Goal: Information Seeking & Learning: Check status

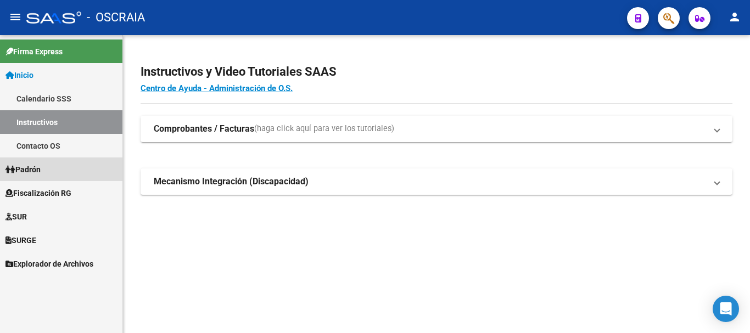
click at [20, 171] on span "Padrón" at bounding box center [22, 170] width 35 height 12
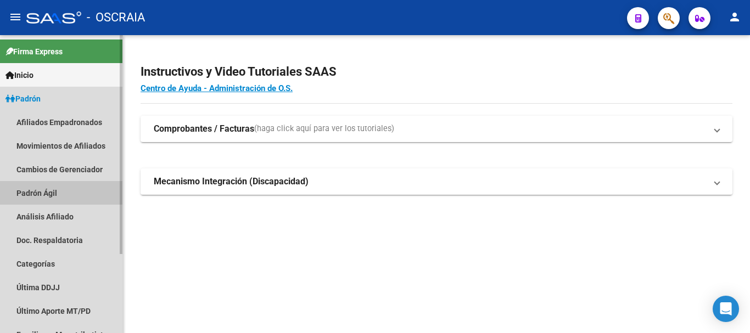
click at [26, 191] on link "Padrón Ágil" at bounding box center [61, 193] width 122 height 24
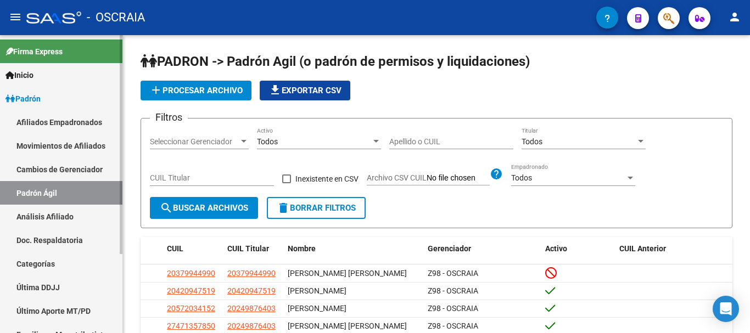
click at [25, 222] on link "Análisis Afiliado" at bounding box center [61, 217] width 122 height 24
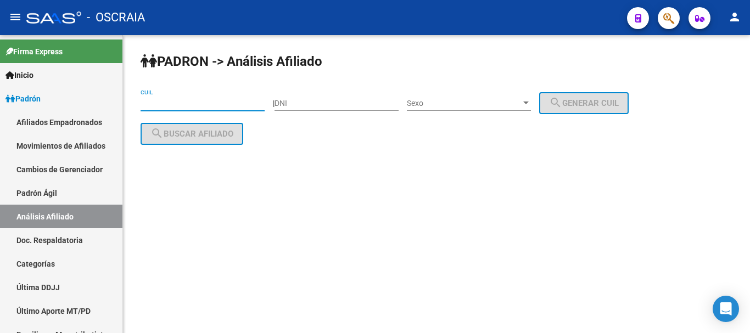
click at [155, 104] on input "CUIL" at bounding box center [203, 103] width 124 height 9
paste input "20-34162476-3"
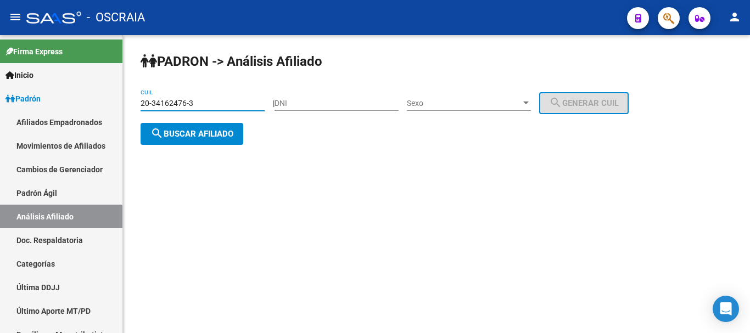
type input "20-34162476-3"
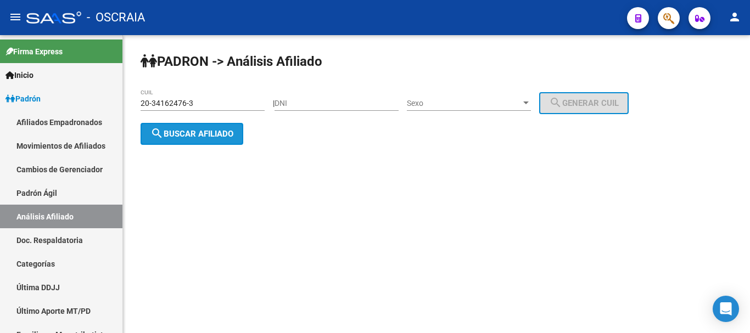
click at [222, 141] on button "search Buscar afiliado" at bounding box center [192, 134] width 103 height 22
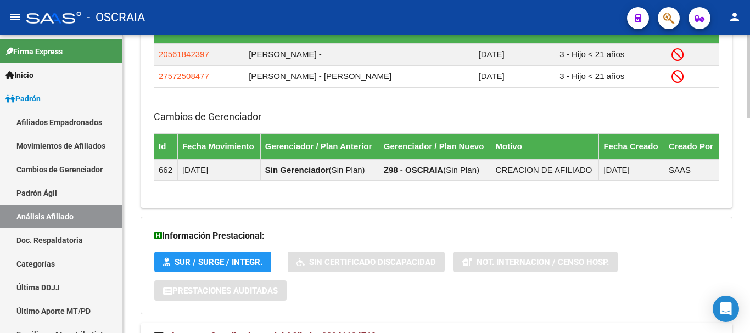
scroll to position [765, 0]
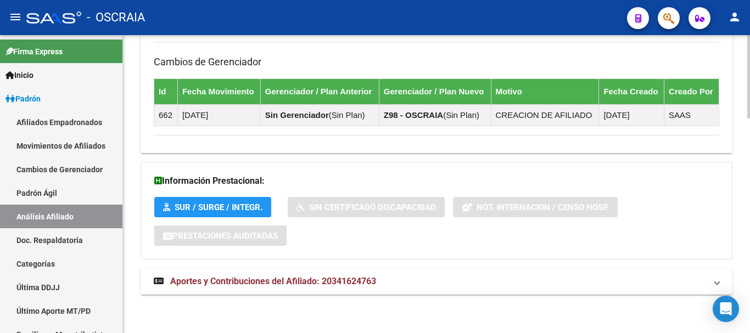
click at [294, 283] on span "Aportes y Contribuciones del Afiliado: 20341624763" at bounding box center [273, 281] width 206 height 10
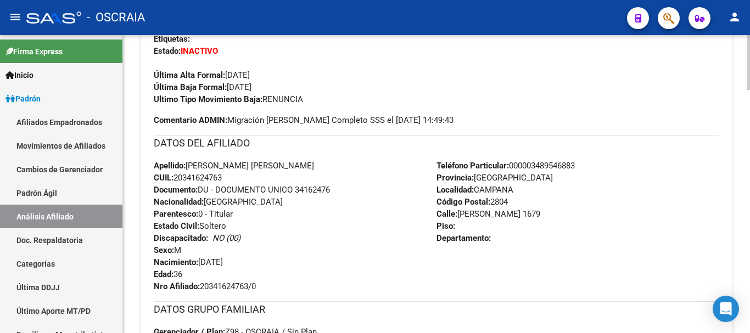
scroll to position [216, 0]
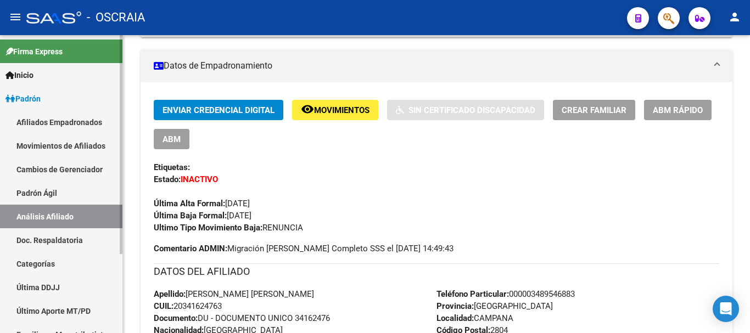
click at [51, 190] on link "Padrón Ágil" at bounding box center [61, 193] width 122 height 24
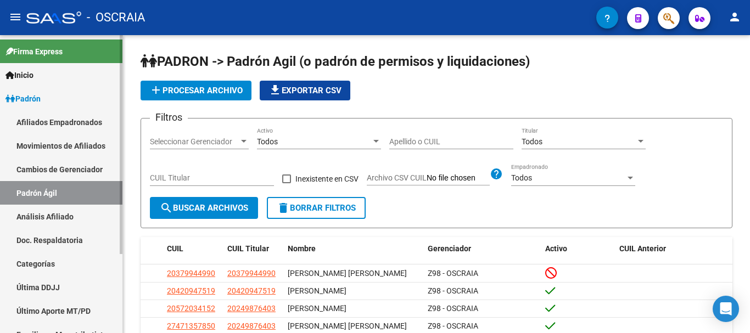
click at [42, 216] on link "Análisis Afiliado" at bounding box center [61, 217] width 122 height 24
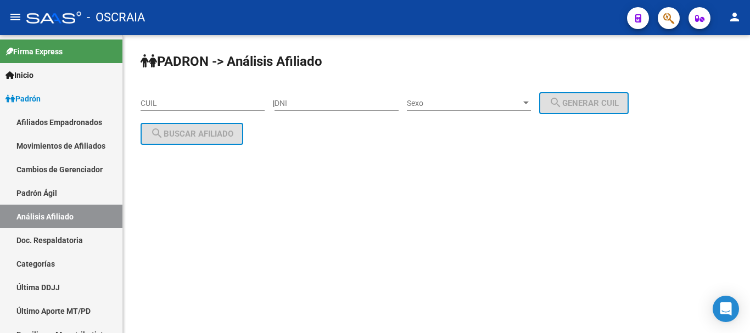
click at [204, 105] on input "CUIL" at bounding box center [203, 103] width 124 height 9
paste input "27-39837909-3"
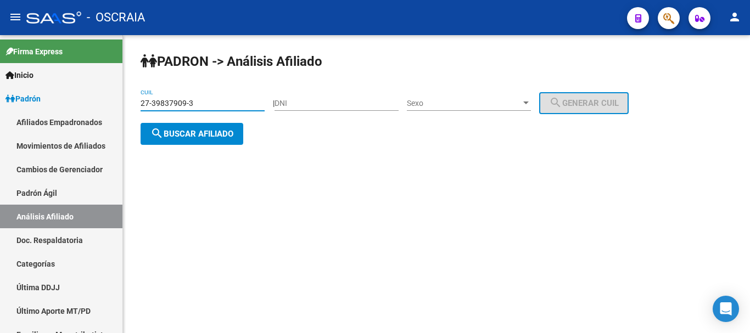
type input "27-39837909-3"
click at [229, 133] on span "search Buscar afiliado" at bounding box center [191, 134] width 83 height 10
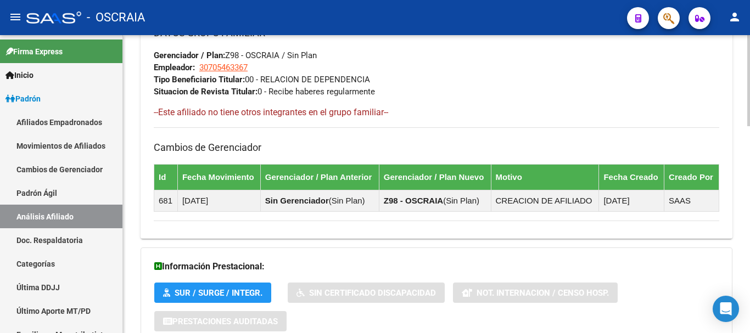
scroll to position [674, 0]
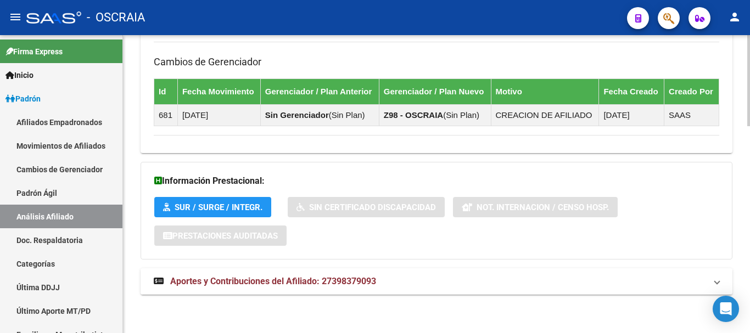
click at [343, 277] on span "Aportes y Contribuciones del Afiliado: 27398379093" at bounding box center [273, 281] width 206 height 10
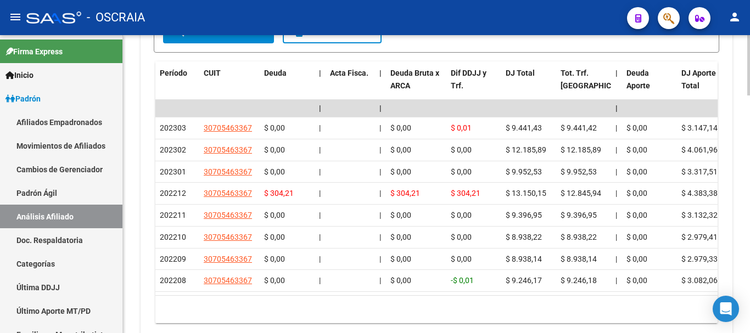
scroll to position [1113, 0]
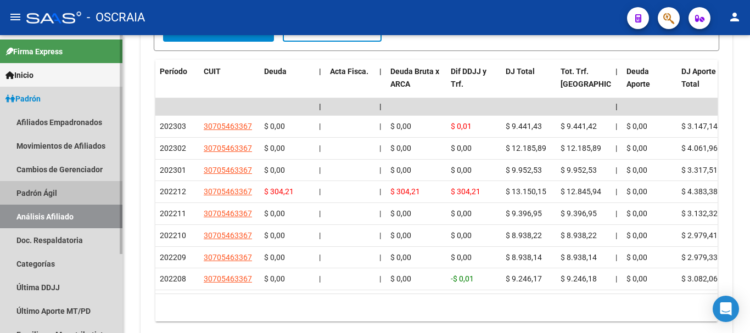
click at [35, 189] on link "Padrón Ágil" at bounding box center [61, 193] width 122 height 24
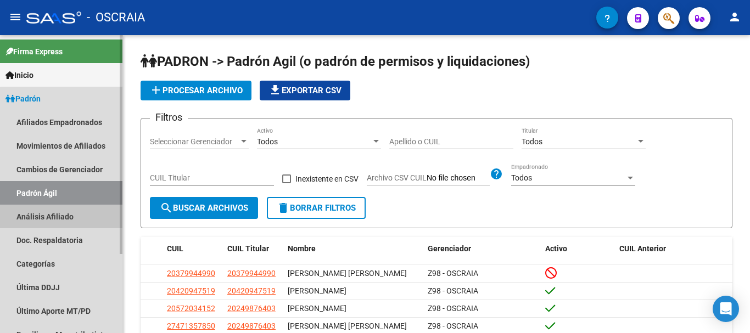
click at [63, 217] on link "Análisis Afiliado" at bounding box center [61, 217] width 122 height 24
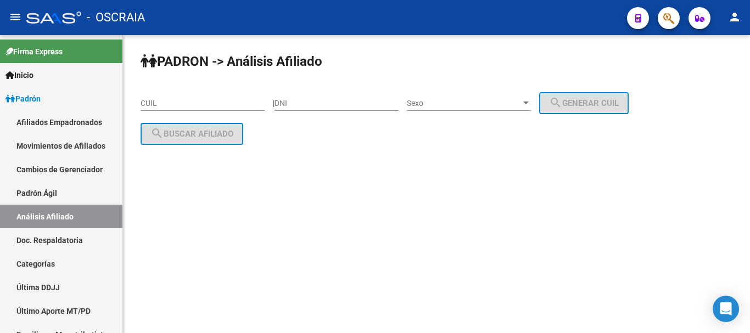
click at [192, 100] on input "CUIL" at bounding box center [203, 103] width 124 height 9
paste input "20-32575661-7"
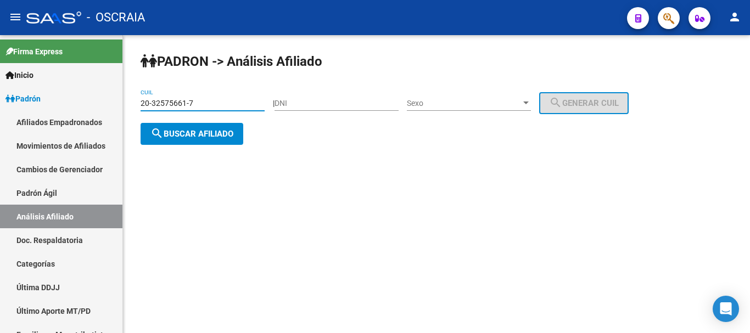
type input "20-32575661-7"
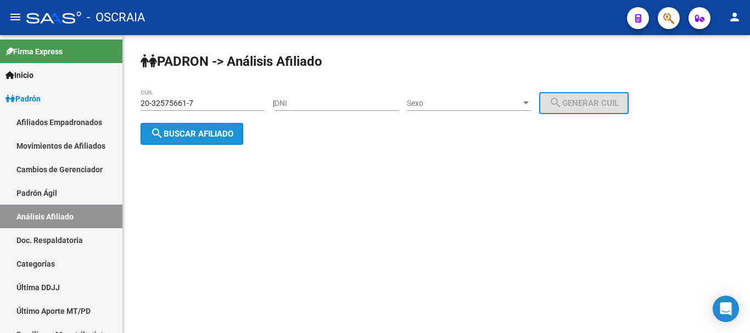
click at [221, 132] on span "search Buscar afiliado" at bounding box center [191, 134] width 83 height 10
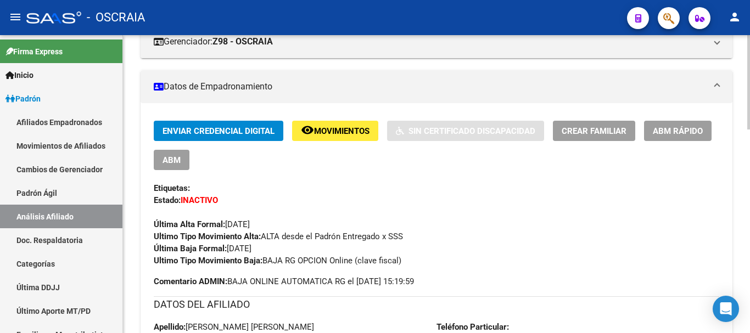
scroll to position [220, 0]
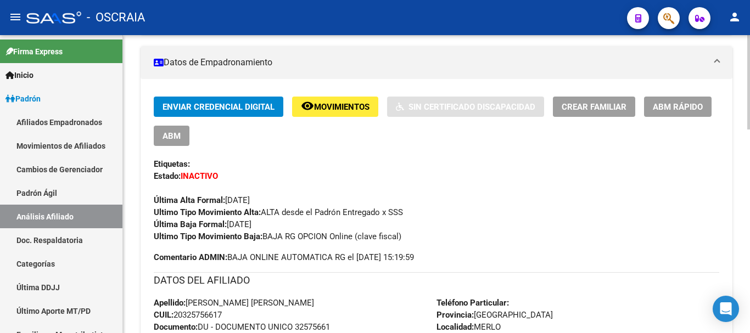
click at [475, 220] on div "Enviar Credencial Digital remove_red_eye Movimientos Sin Certificado Discapacid…" at bounding box center [436, 170] width 565 height 146
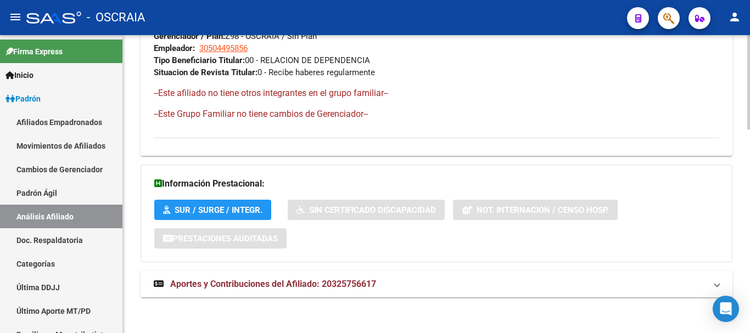
scroll to position [643, 0]
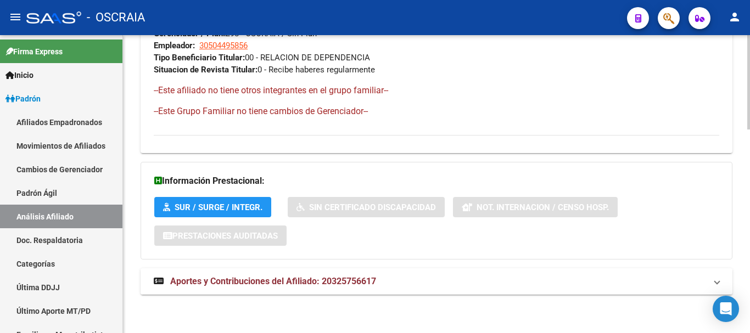
click at [286, 285] on span "Aportes y Contribuciones del Afiliado: 20325756617" at bounding box center [273, 281] width 206 height 10
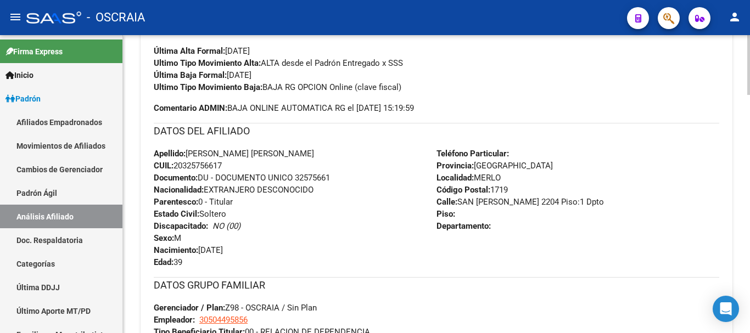
scroll to position [0, 0]
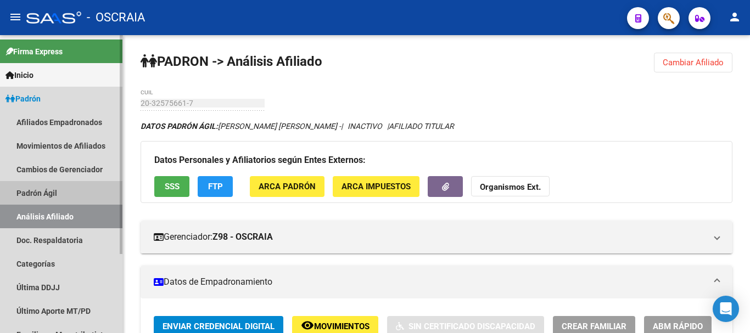
click at [60, 190] on link "Padrón Ágil" at bounding box center [61, 193] width 122 height 24
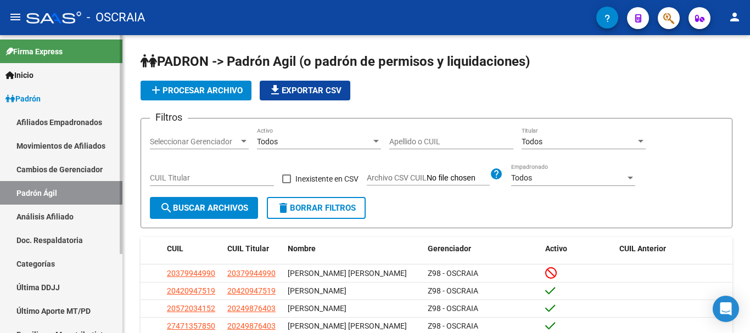
click at [58, 218] on link "Análisis Afiliado" at bounding box center [61, 217] width 122 height 24
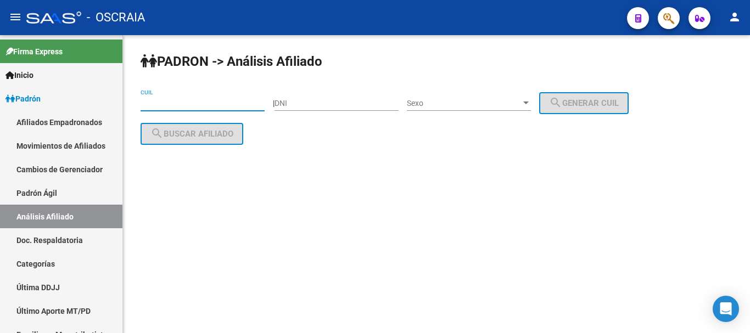
click at [168, 103] on input "CUIL" at bounding box center [203, 103] width 124 height 9
paste input "27-20371489-6"
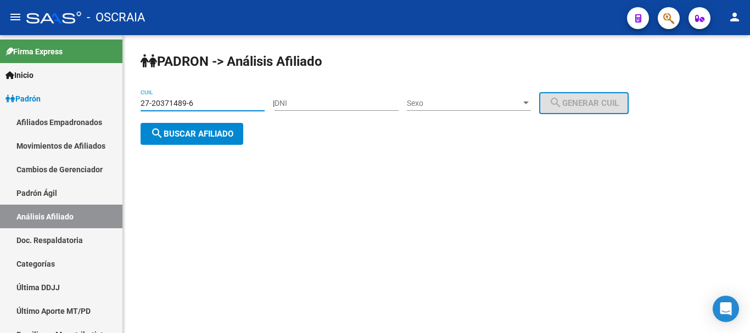
type input "27-20371489-6"
click at [188, 139] on button "search Buscar afiliado" at bounding box center [192, 134] width 103 height 22
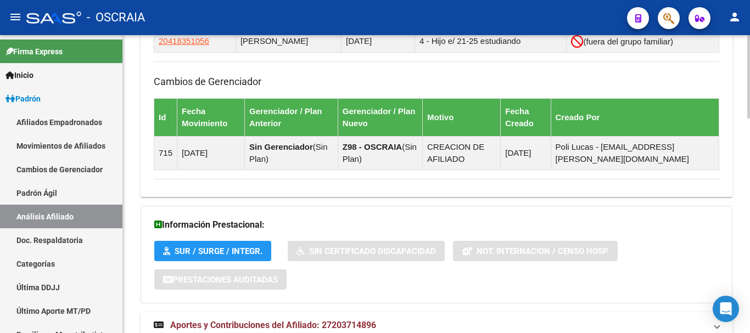
scroll to position [768, 0]
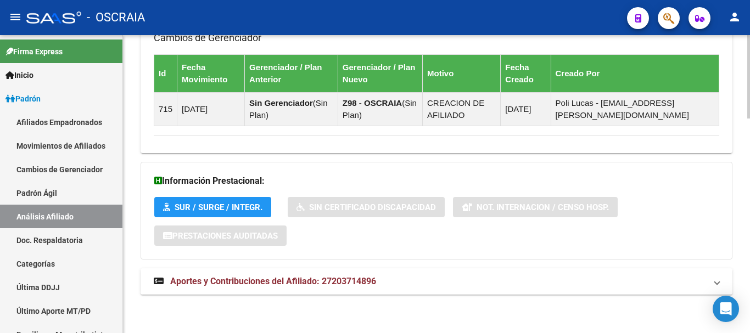
click at [279, 283] on span "Aportes y Contribuciones del Afiliado: 27203714896" at bounding box center [273, 281] width 206 height 10
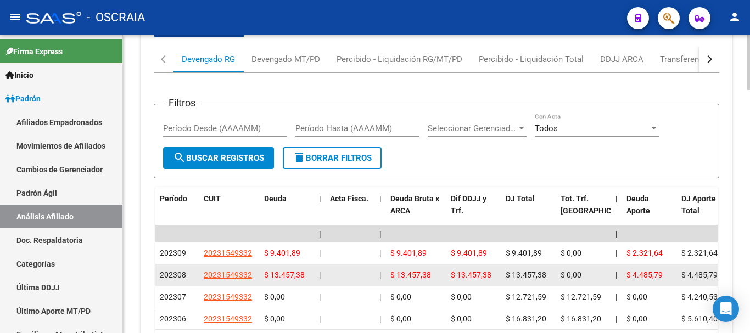
scroll to position [1097, 0]
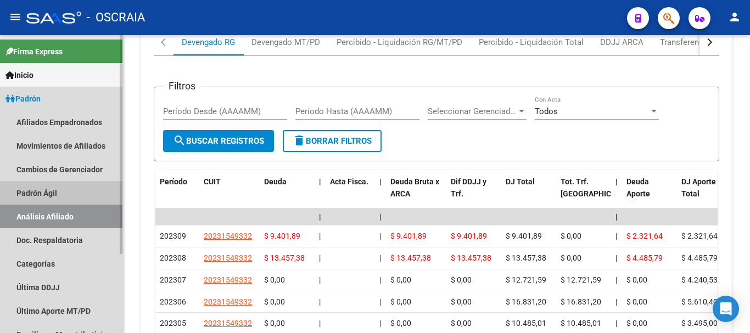
click at [54, 191] on link "Padrón Ágil" at bounding box center [61, 193] width 122 height 24
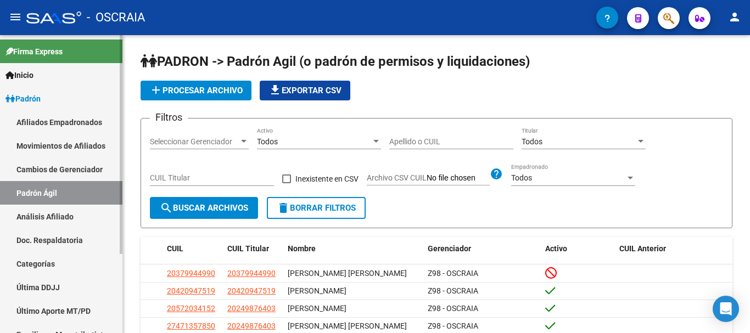
click at [60, 217] on link "Análisis Afiliado" at bounding box center [61, 217] width 122 height 24
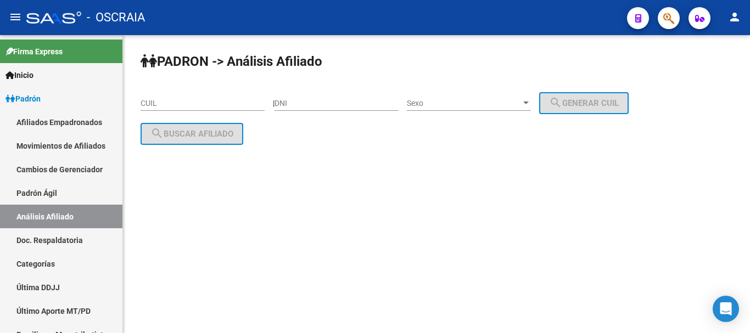
click at [379, 99] on input "DNI" at bounding box center [337, 103] width 124 height 9
type input "46207911"
click at [531, 107] on div at bounding box center [526, 103] width 10 height 9
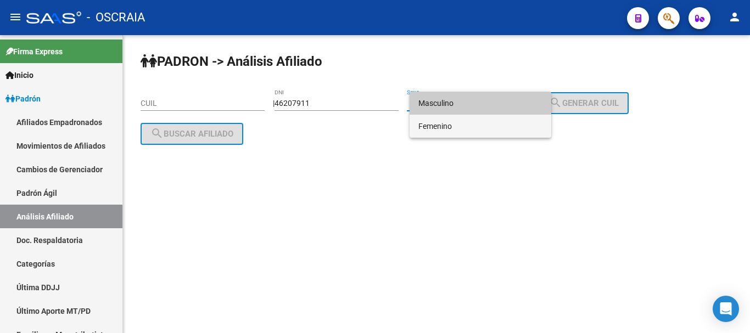
click at [509, 124] on span "Femenino" at bounding box center [480, 126] width 124 height 23
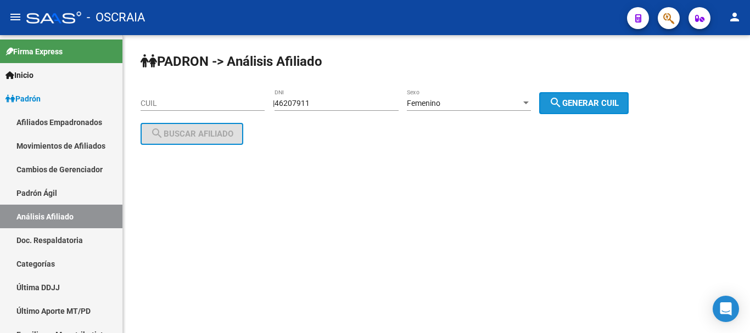
click at [585, 100] on span "search Generar CUIL" at bounding box center [584, 103] width 70 height 10
type input "27-46207911-2"
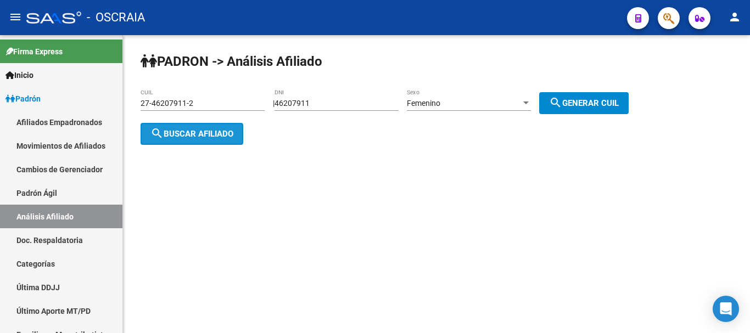
click at [183, 129] on span "search Buscar afiliado" at bounding box center [191, 134] width 83 height 10
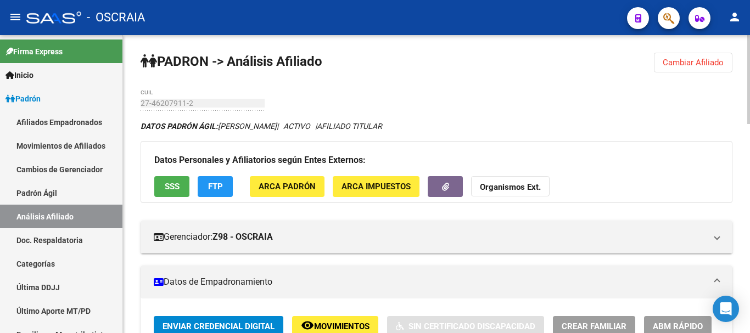
click at [196, 108] on div "27-46207911-2 CUIL" at bounding box center [203, 100] width 124 height 22
drag, startPoint x: 186, startPoint y: 98, endPoint x: 565, endPoint y: 124, distance: 379.7
click at [583, 124] on div "DATOS [PERSON_NAME] ÁGIL: [PERSON_NAME] | ACTIVO | AFILIADO TITULAR" at bounding box center [437, 126] width 592 height 12
click at [194, 109] on div "27-46207911-2 CUIL" at bounding box center [203, 100] width 124 height 22
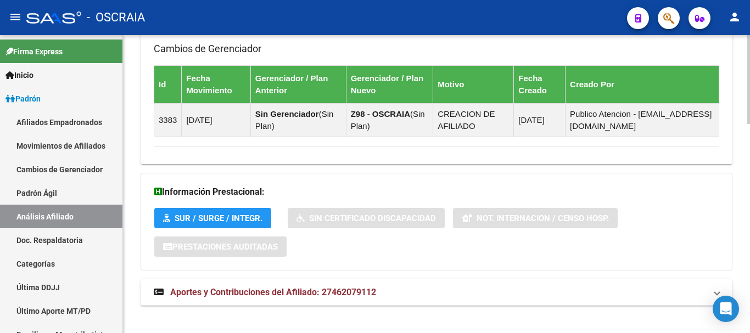
scroll to position [698, 0]
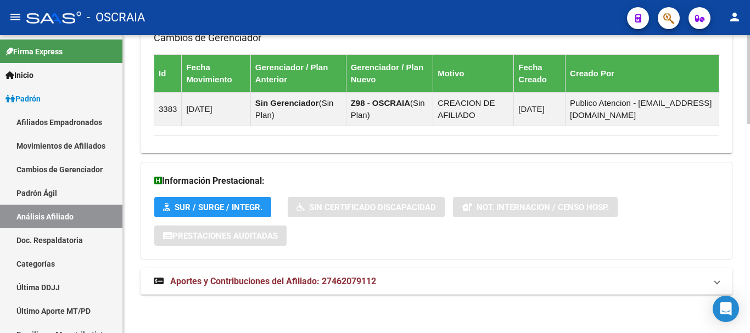
click at [331, 284] on span "Aportes y Contribuciones del Afiliado: 27462079112" at bounding box center [273, 281] width 206 height 10
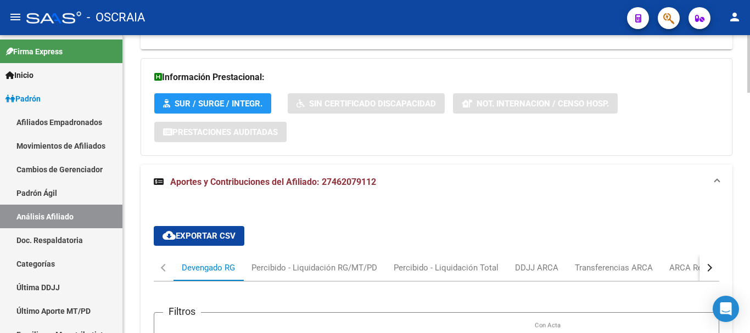
scroll to position [973, 0]
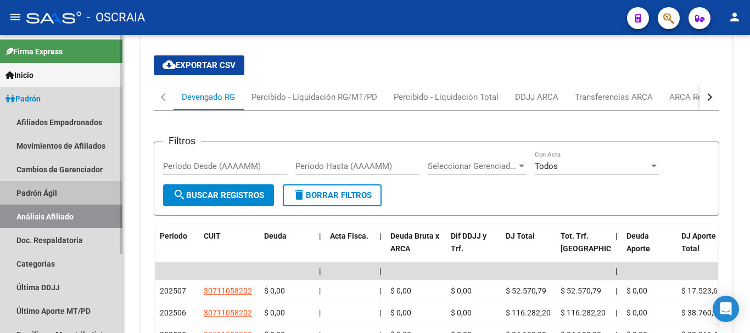
click at [57, 189] on link "Padrón Ágil" at bounding box center [61, 193] width 122 height 24
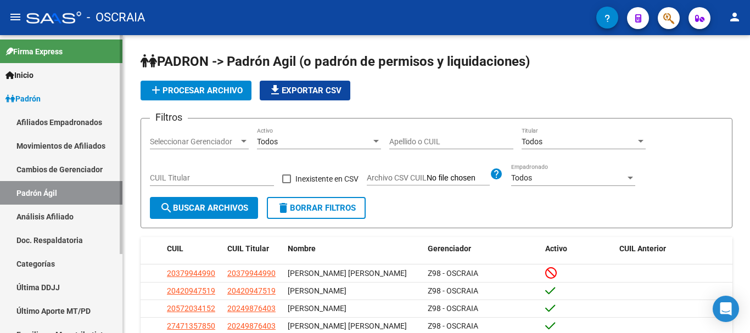
click at [56, 215] on link "Análisis Afiliado" at bounding box center [61, 217] width 122 height 24
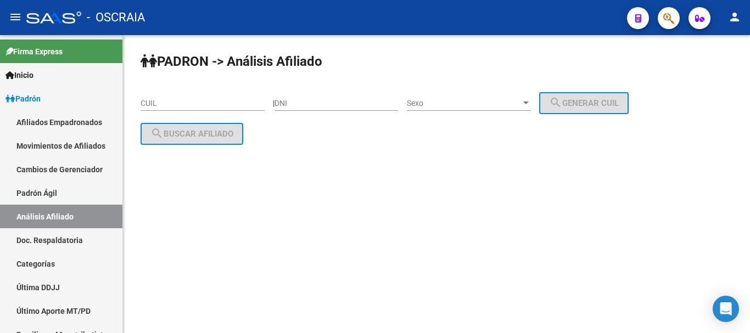
click at [200, 106] on input "CUIL" at bounding box center [203, 103] width 124 height 9
paste input "20-22967974-1"
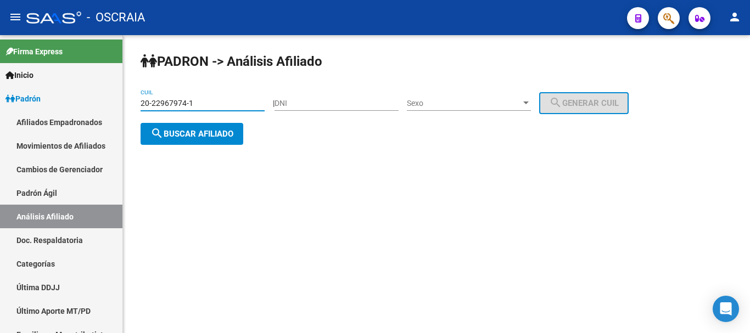
type input "20-22967974-1"
click at [211, 131] on span "search Buscar afiliado" at bounding box center [191, 134] width 83 height 10
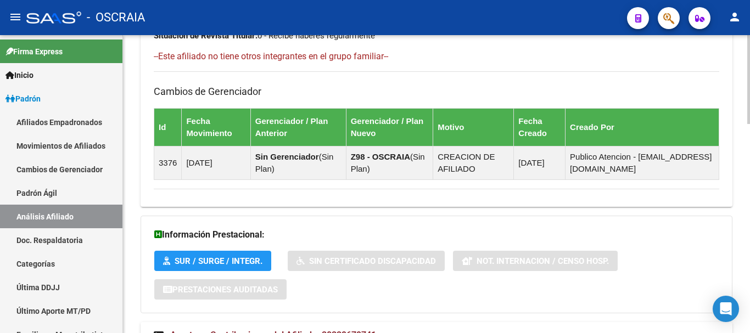
scroll to position [698, 0]
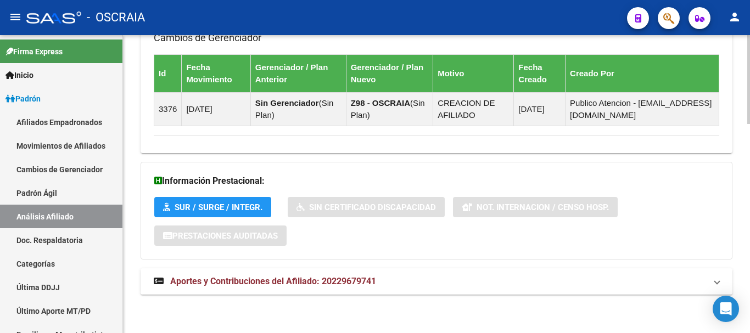
click at [306, 282] on span "Aportes y Contribuciones del Afiliado: 20229679741" at bounding box center [273, 281] width 206 height 10
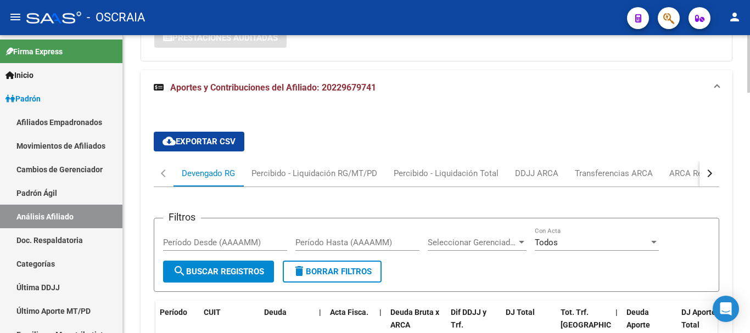
scroll to position [1028, 0]
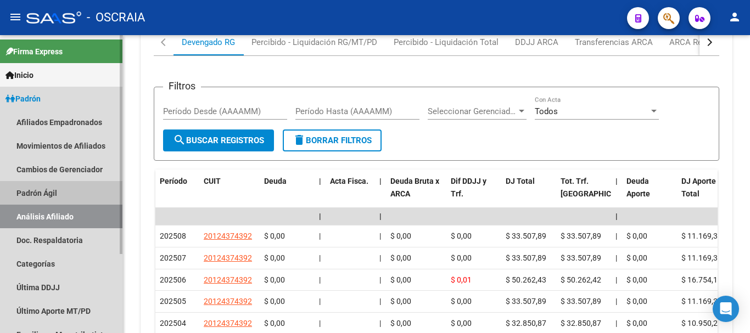
click at [57, 188] on link "Padrón Ágil" at bounding box center [61, 193] width 122 height 24
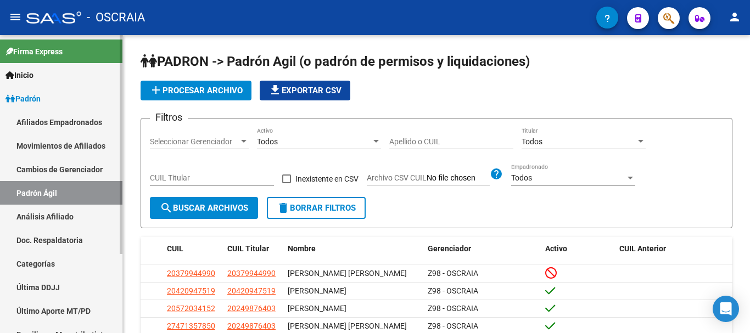
click at [61, 215] on link "Análisis Afiliado" at bounding box center [61, 217] width 122 height 24
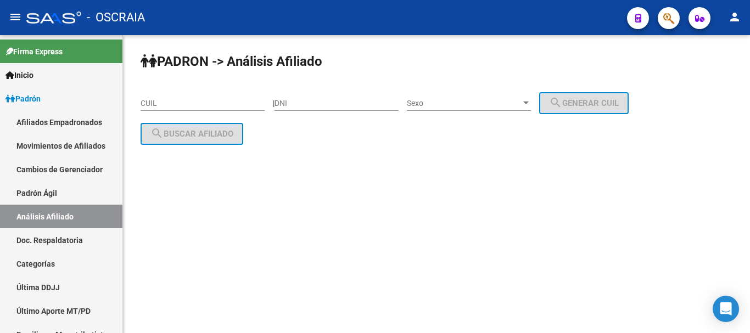
click at [156, 104] on input "CUIL" at bounding box center [203, 103] width 124 height 9
paste input "20-22292792-8"
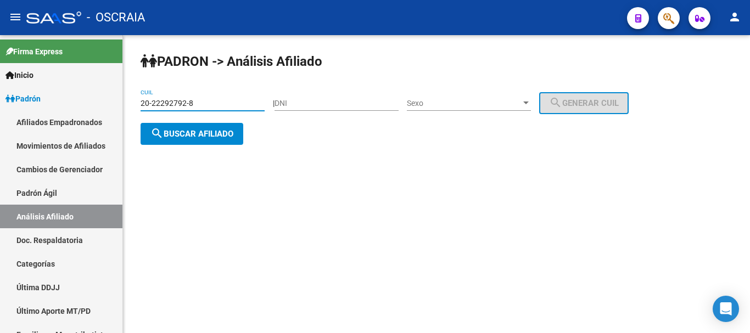
type input "20-22292792-8"
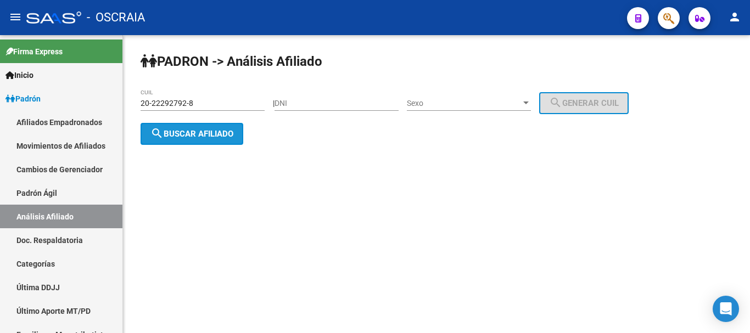
click at [215, 133] on span "search Buscar afiliado" at bounding box center [191, 134] width 83 height 10
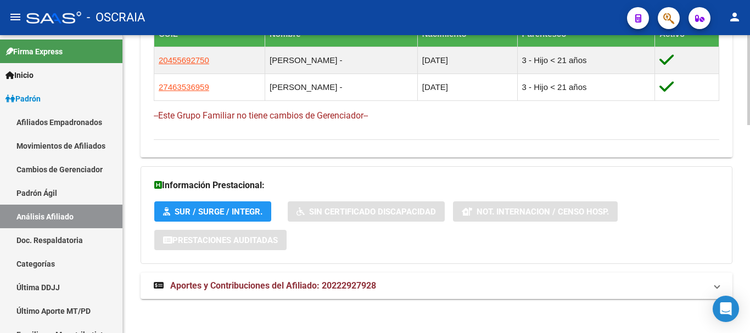
scroll to position [687, 0]
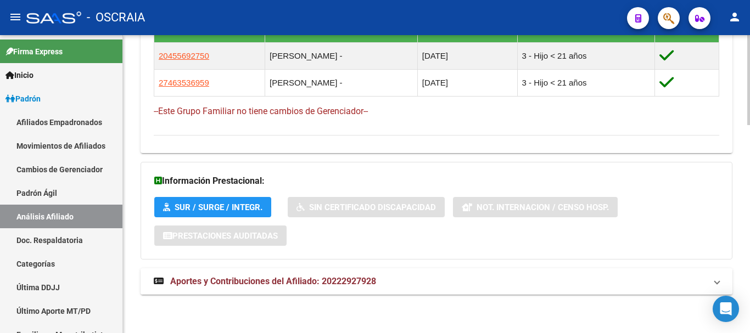
click at [307, 281] on span "Aportes y Contribuciones del Afiliado: 20222927928" at bounding box center [273, 281] width 206 height 10
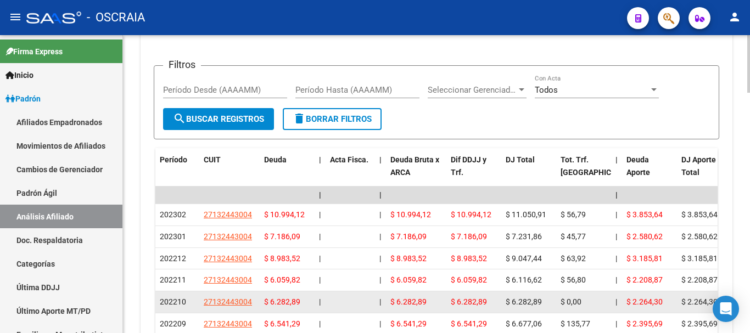
scroll to position [1072, 0]
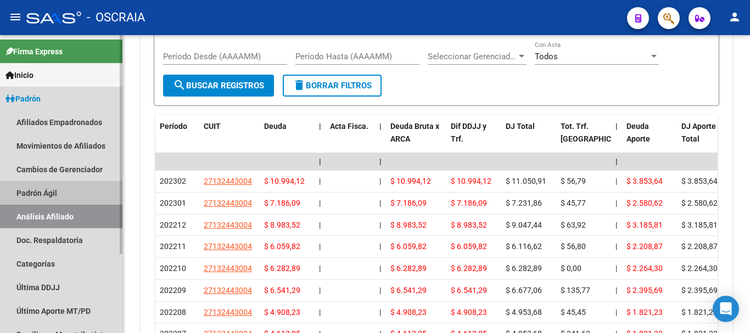
click at [60, 194] on link "Padrón Ágil" at bounding box center [61, 193] width 122 height 24
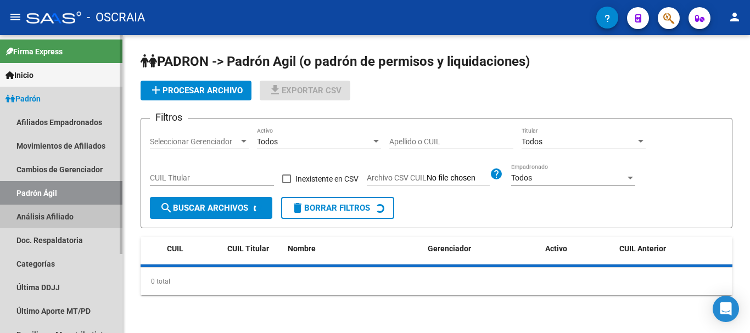
click at [59, 215] on link "Análisis Afiliado" at bounding box center [61, 217] width 122 height 24
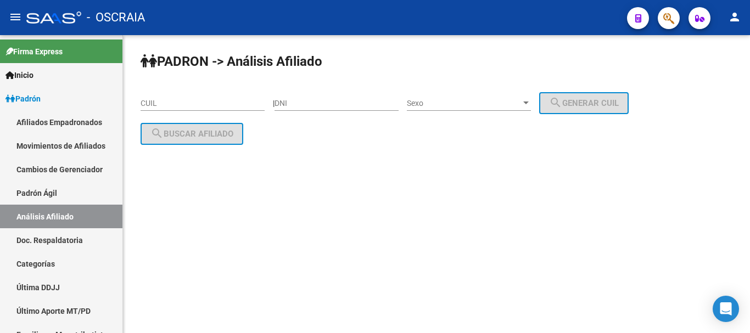
click at [317, 107] on input "DNI" at bounding box center [337, 103] width 124 height 9
type input "28559030"
click at [529, 102] on div at bounding box center [525, 103] width 5 height 3
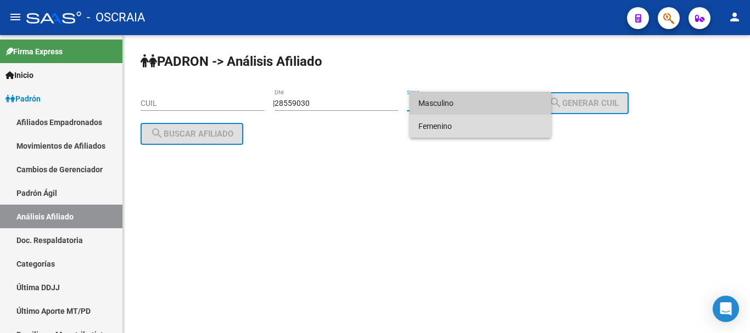
click at [517, 126] on span "Femenino" at bounding box center [480, 126] width 124 height 23
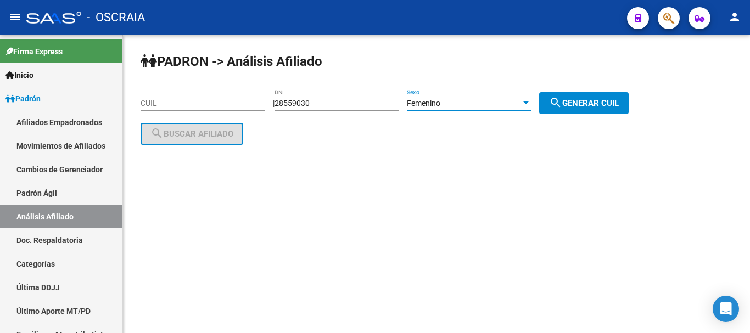
click at [589, 102] on span "search Generar CUIL" at bounding box center [584, 103] width 70 height 10
type input "27-28559030-8"
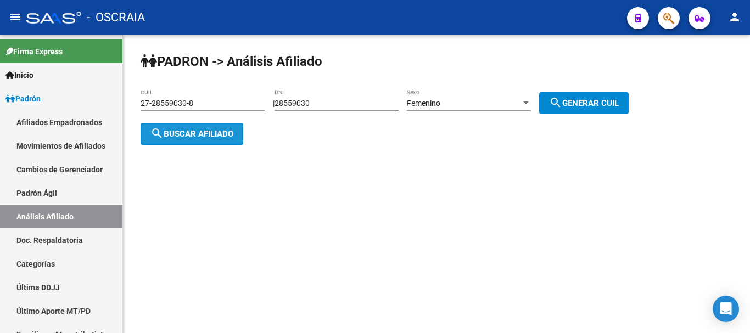
click at [230, 135] on span "search Buscar afiliado" at bounding box center [191, 134] width 83 height 10
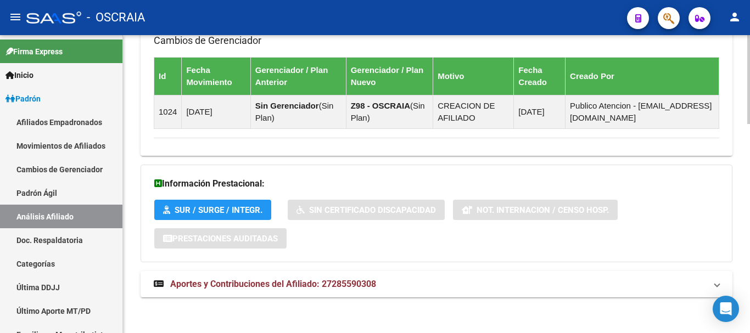
scroll to position [698, 0]
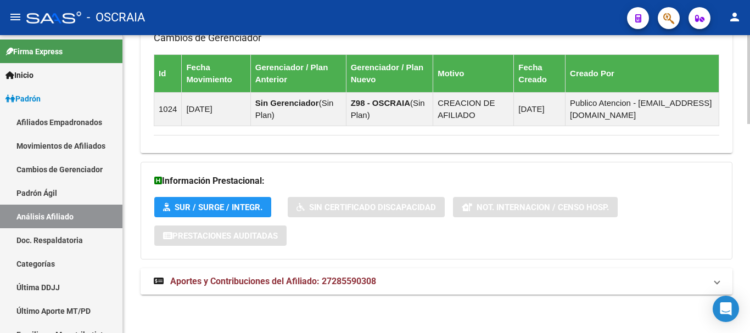
click at [273, 283] on span "Aportes y Contribuciones del Afiliado: 27285590308" at bounding box center [273, 281] width 206 height 10
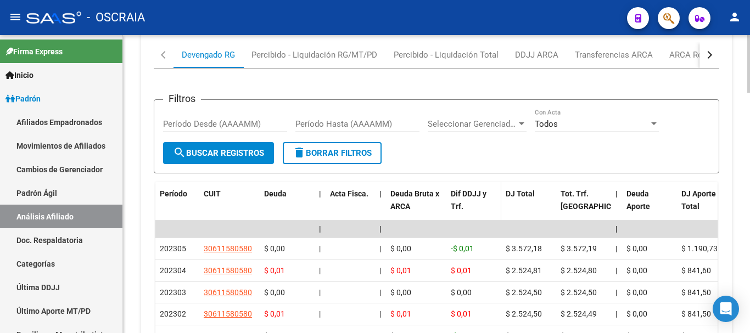
scroll to position [1028, 0]
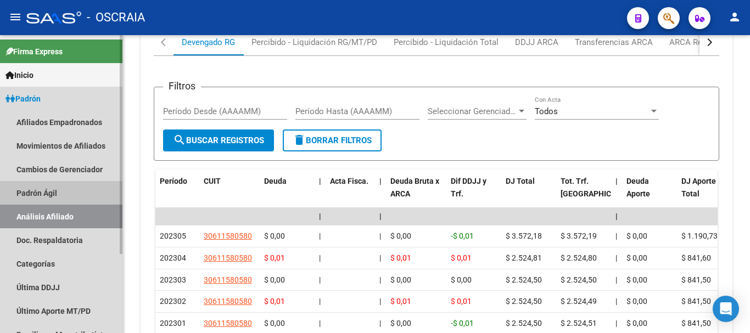
click at [44, 186] on link "Padrón Ágil" at bounding box center [61, 193] width 122 height 24
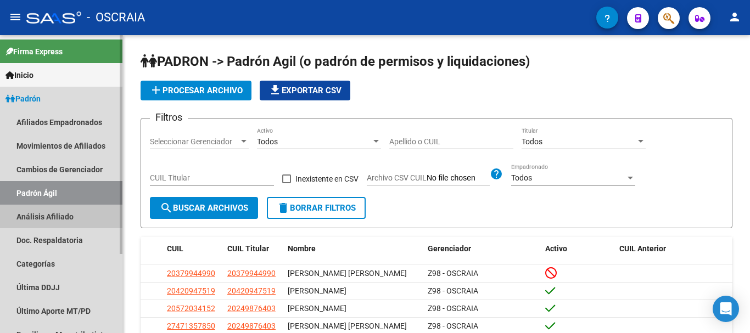
click at [48, 215] on link "Análisis Afiliado" at bounding box center [61, 217] width 122 height 24
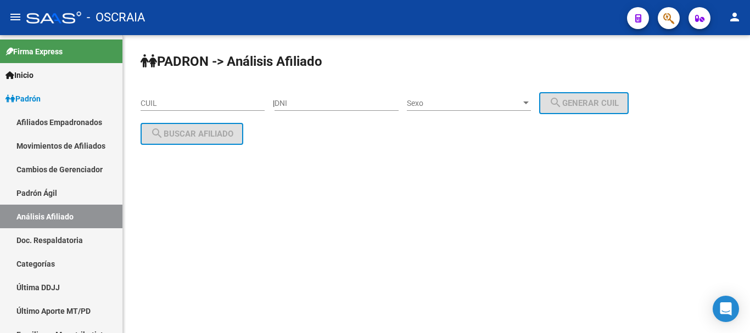
drag, startPoint x: 213, startPoint y: 91, endPoint x: 209, endPoint y: 100, distance: 9.8
click at [209, 99] on div "CUIL" at bounding box center [203, 100] width 124 height 22
paste input "20-36760903-7"
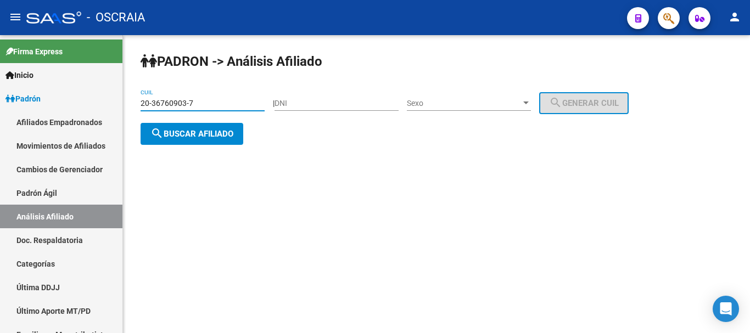
type input "20-36760903-7"
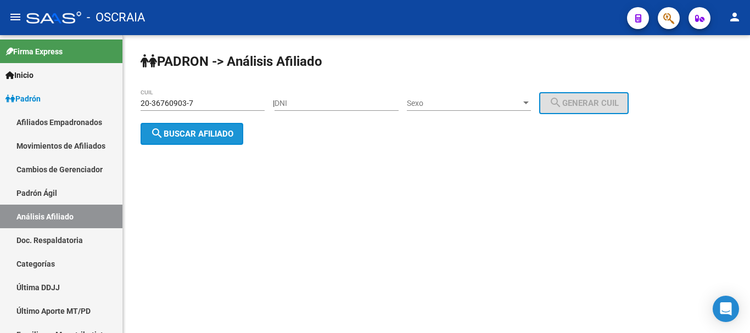
click at [240, 136] on button "search Buscar afiliado" at bounding box center [192, 134] width 103 height 22
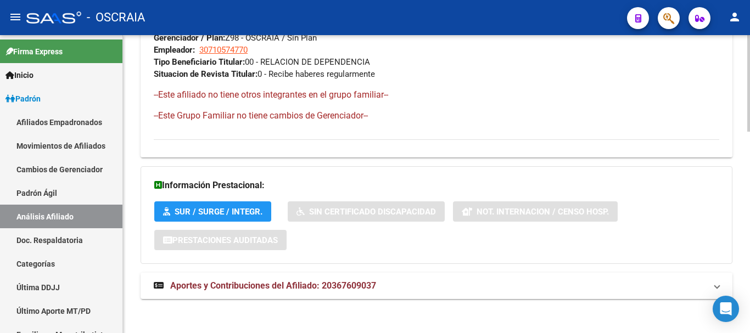
scroll to position [619, 0]
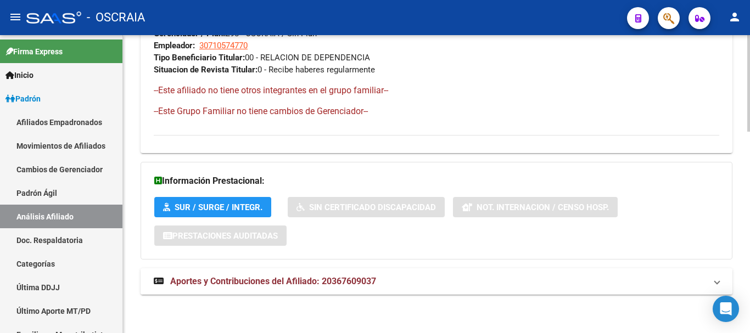
click at [253, 283] on span "Aportes y Contribuciones del Afiliado: 20367609037" at bounding box center [273, 281] width 206 height 10
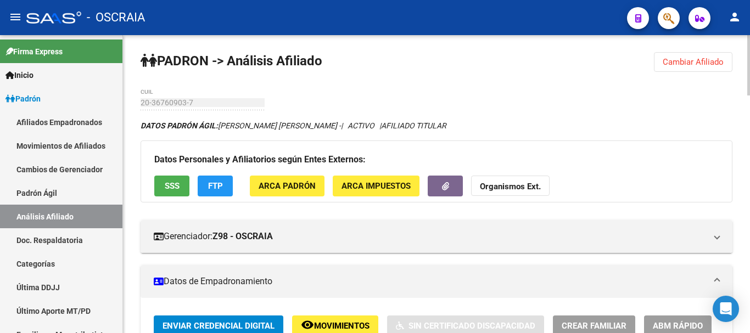
scroll to position [0, 0]
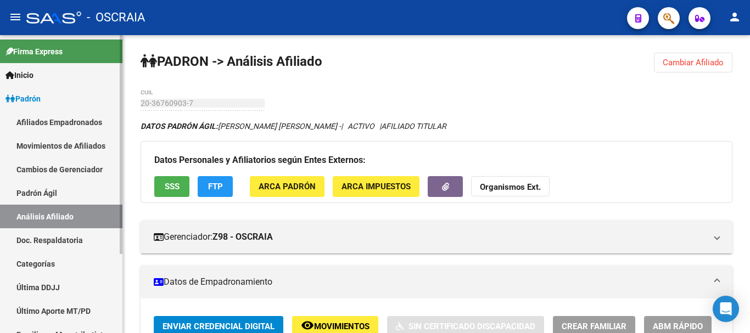
drag, startPoint x: 60, startPoint y: 191, endPoint x: 63, endPoint y: 201, distance: 10.8
click at [60, 189] on link "Padrón Ágil" at bounding box center [61, 193] width 122 height 24
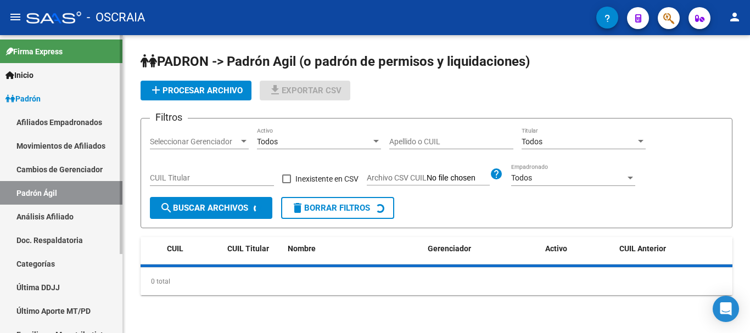
click at [63, 214] on link "Análisis Afiliado" at bounding box center [61, 217] width 122 height 24
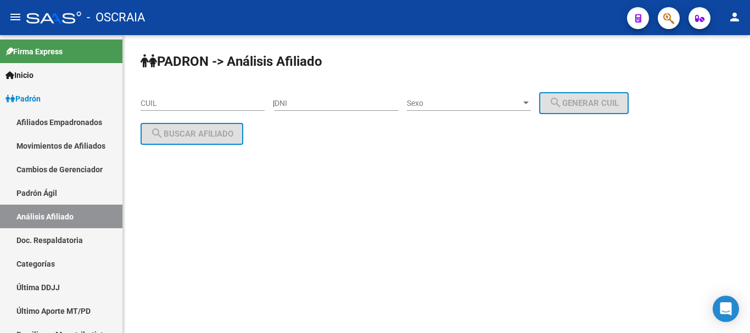
click at [201, 106] on input "CUIL" at bounding box center [203, 103] width 124 height 9
paste input "20-39984748-7"
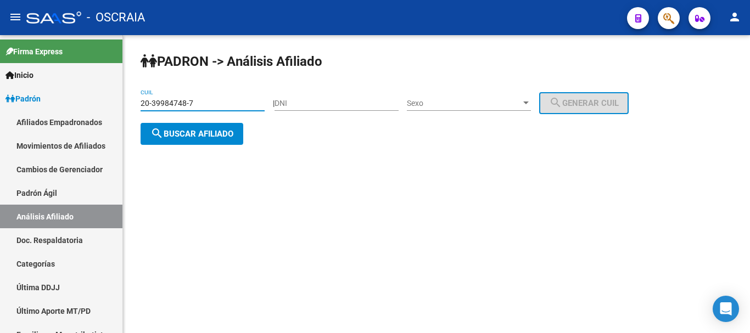
type input "20-39984748-7"
click at [219, 131] on span "search Buscar afiliado" at bounding box center [191, 134] width 83 height 10
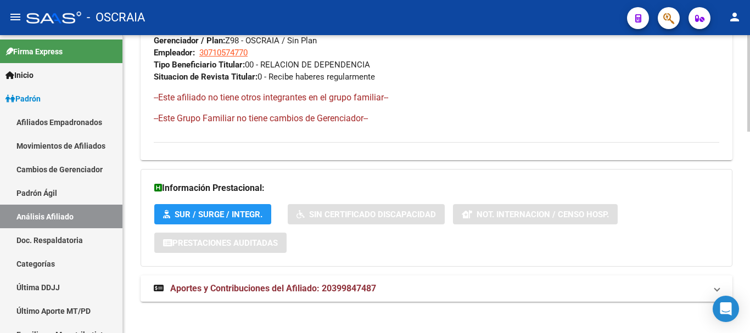
scroll to position [619, 0]
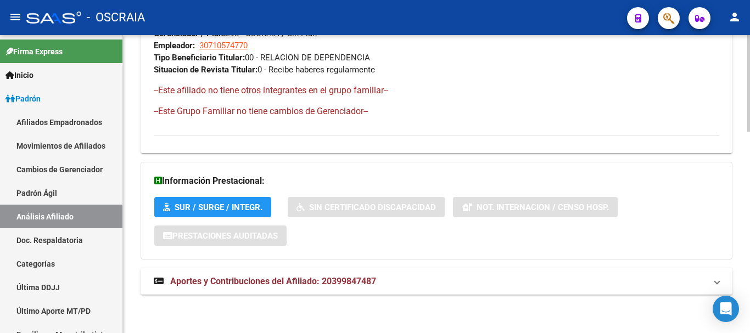
click at [214, 282] on span "Aportes y Contribuciones del Afiliado: 20399847487" at bounding box center [273, 281] width 206 height 10
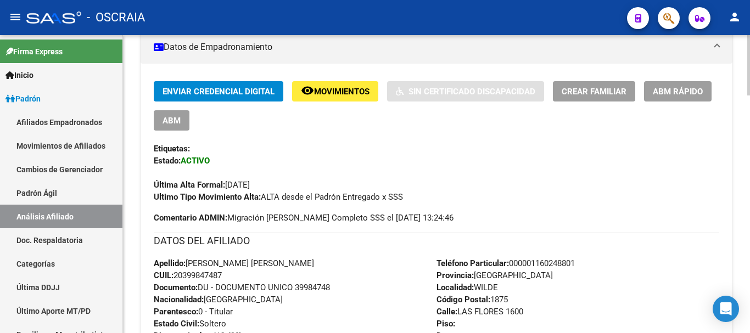
scroll to position [15, 0]
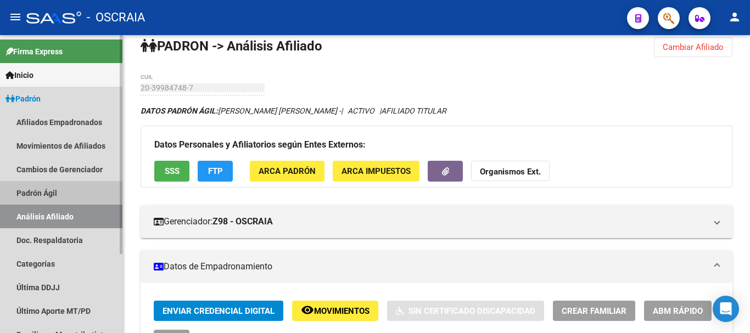
click at [49, 192] on link "Padrón Ágil" at bounding box center [61, 193] width 122 height 24
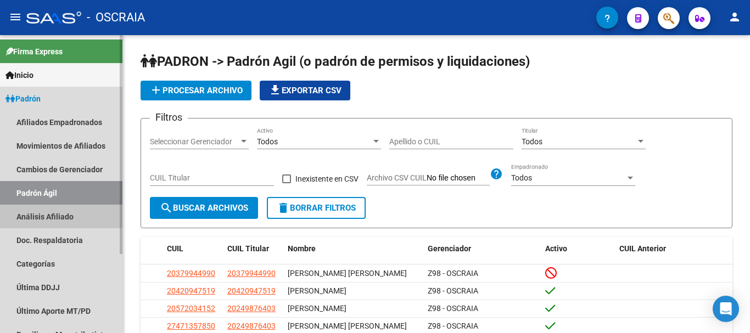
click at [72, 209] on link "Análisis Afiliado" at bounding box center [61, 217] width 122 height 24
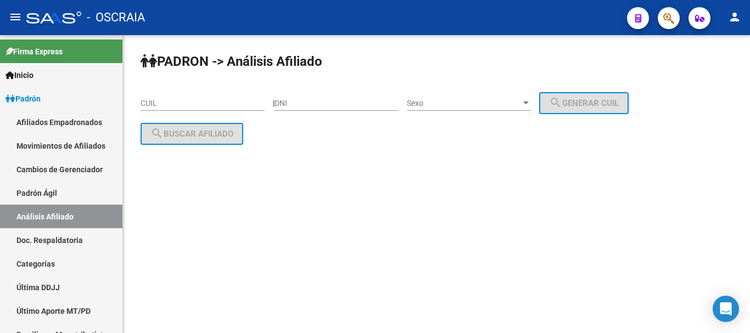
click at [348, 105] on input "DNI" at bounding box center [337, 103] width 124 height 9
type input "17785452"
click at [521, 104] on span "Sexo" at bounding box center [464, 103] width 114 height 9
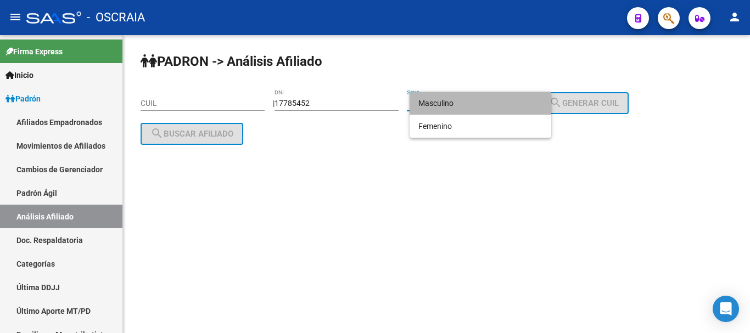
drag, startPoint x: 516, startPoint y: 105, endPoint x: 535, endPoint y: 101, distance: 19.6
click at [516, 103] on span "Masculino" at bounding box center [480, 103] width 124 height 23
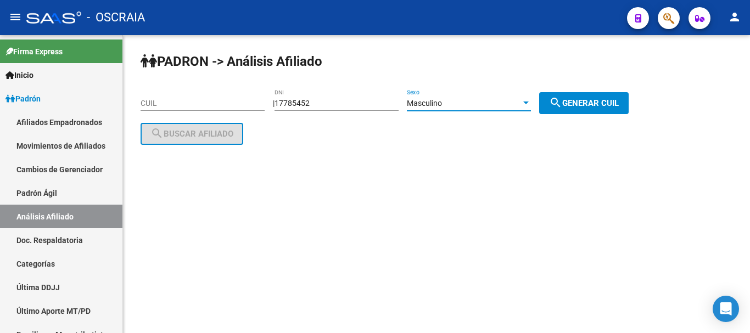
click at [562, 101] on mat-icon "search" at bounding box center [555, 102] width 13 height 13
type input "20-17785452-3"
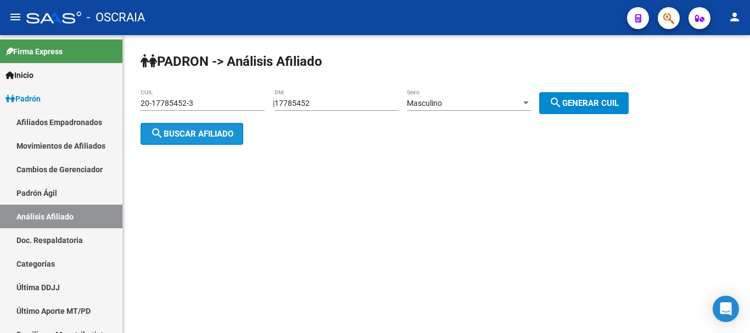
click at [204, 133] on span "search Buscar afiliado" at bounding box center [191, 134] width 83 height 10
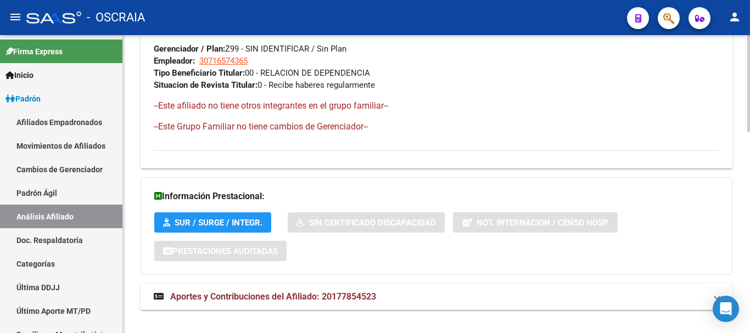
scroll to position [619, 0]
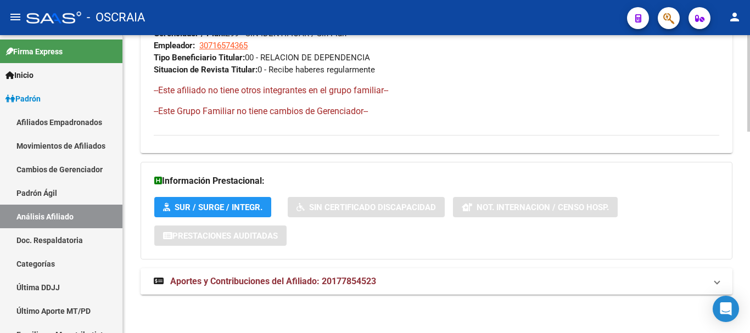
click at [285, 279] on span "Aportes y Contribuciones del Afiliado: 20177854523" at bounding box center [273, 281] width 206 height 10
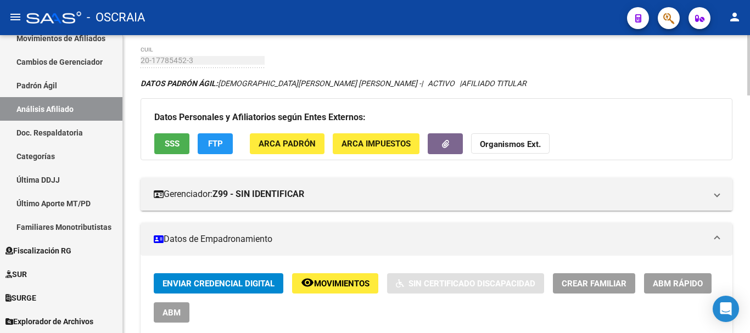
scroll to position [0, 0]
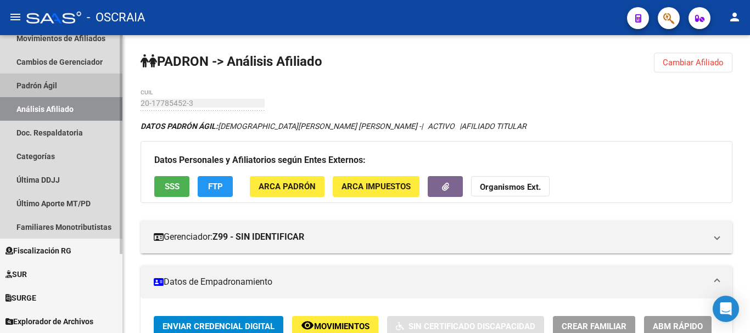
click at [46, 82] on link "Padrón Ágil" at bounding box center [61, 86] width 122 height 24
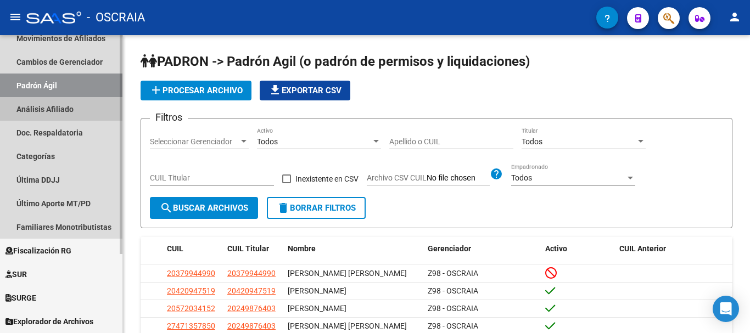
click at [42, 109] on link "Análisis Afiliado" at bounding box center [61, 109] width 122 height 24
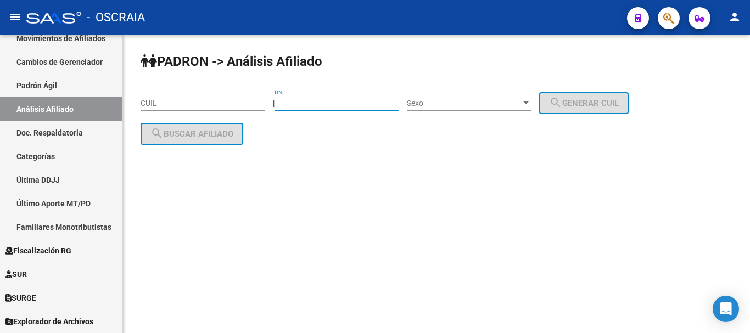
click at [353, 104] on input "DNI" at bounding box center [337, 103] width 124 height 9
type input "13436088"
click at [529, 103] on div at bounding box center [525, 103] width 5 height 3
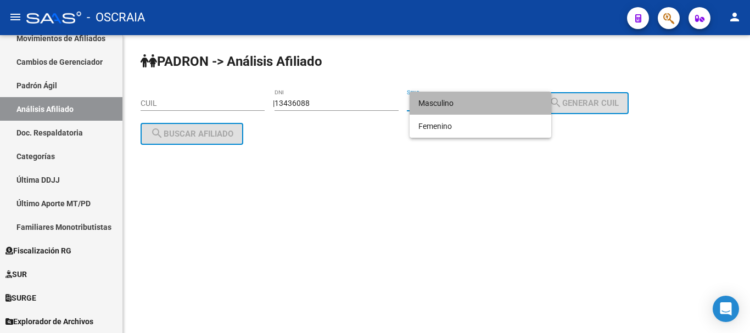
drag, startPoint x: 531, startPoint y: 108, endPoint x: 557, endPoint y: 104, distance: 25.5
click at [533, 107] on span "Masculino" at bounding box center [480, 103] width 124 height 23
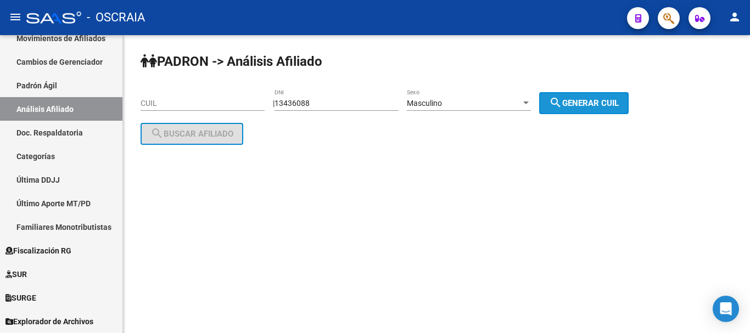
click at [576, 104] on span "search Generar CUIL" at bounding box center [584, 103] width 70 height 10
type input "20-13436088-8"
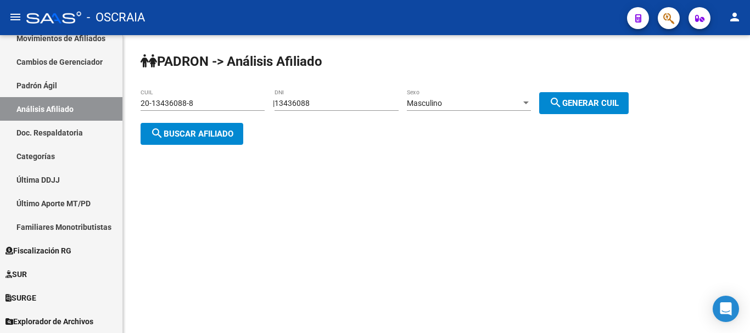
click at [233, 132] on span "search Buscar afiliado" at bounding box center [191, 134] width 83 height 10
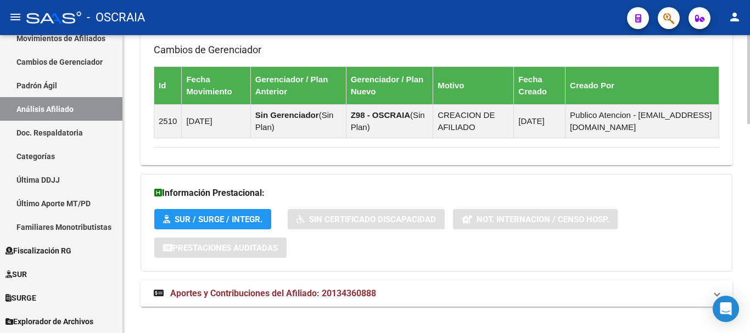
scroll to position [698, 0]
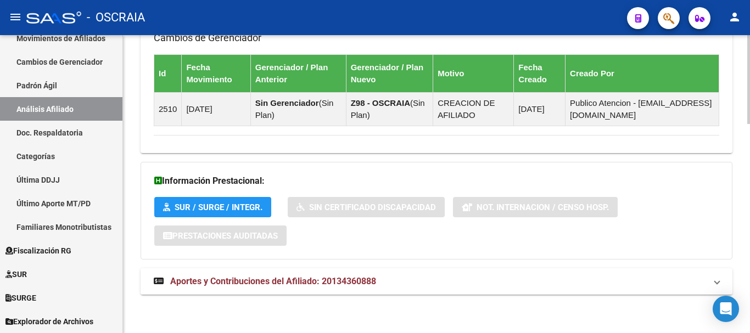
click at [278, 279] on span "Aportes y Contribuciones del Afiliado: 20134360888" at bounding box center [273, 281] width 206 height 10
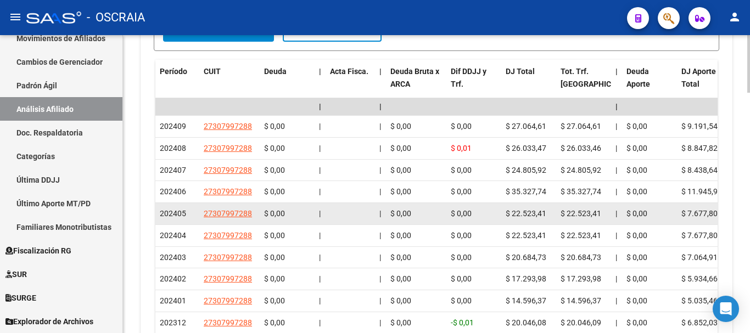
scroll to position [973, 0]
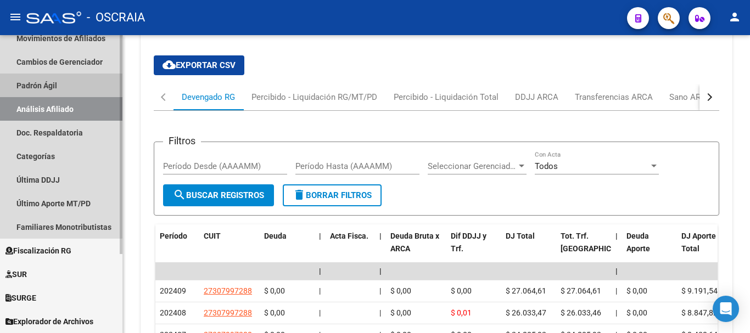
click at [47, 81] on link "Padrón Ágil" at bounding box center [61, 86] width 122 height 24
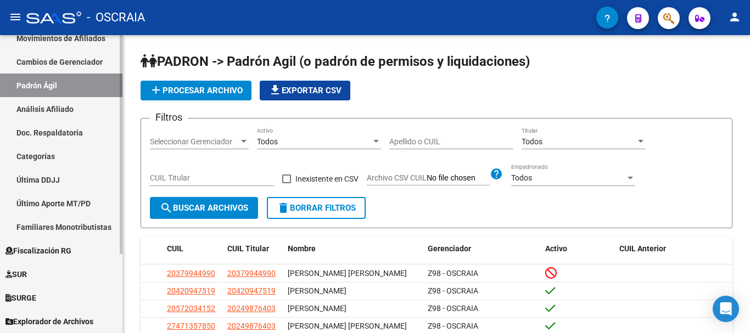
click at [56, 105] on link "Análisis Afiliado" at bounding box center [61, 109] width 122 height 24
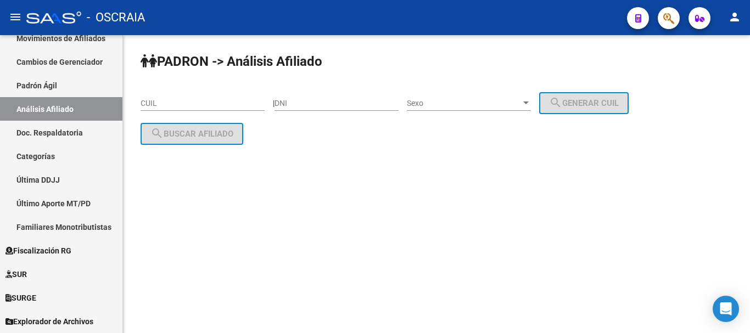
click at [363, 163] on div "PADRON -> Análisis Afiliado CUIL | DNI Sexo Sexo search Generar CUIL search Bus…" at bounding box center [436, 107] width 627 height 145
click at [205, 97] on div "CUIL" at bounding box center [203, 100] width 124 height 22
click at [206, 105] on input "CUIL" at bounding box center [203, 103] width 124 height 9
paste input "27-20187539-6"
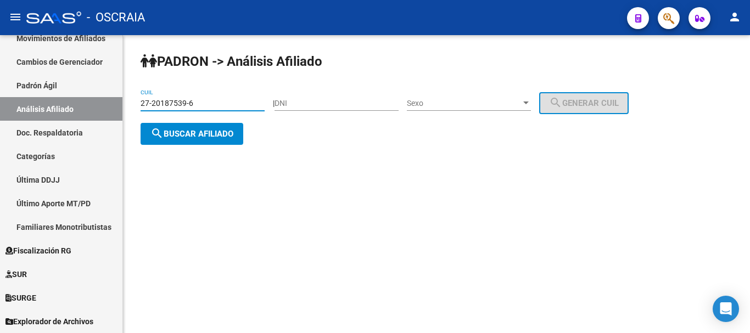
type input "27-20187539-6"
click at [212, 137] on span "search Buscar afiliado" at bounding box center [191, 134] width 83 height 10
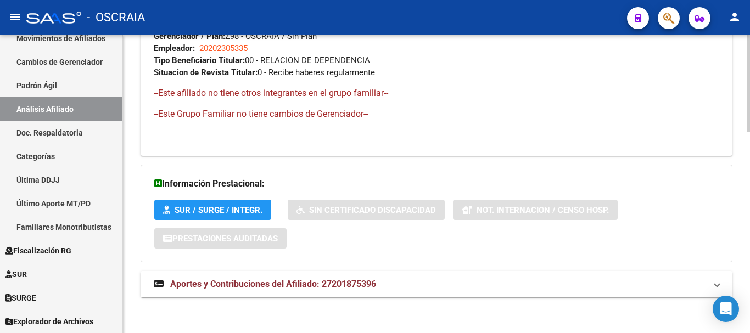
scroll to position [619, 0]
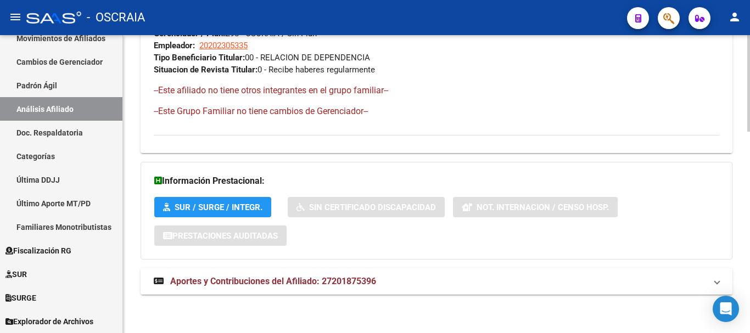
click at [265, 281] on span "Aportes y Contribuciones del Afiliado: 27201875396" at bounding box center [273, 281] width 206 height 10
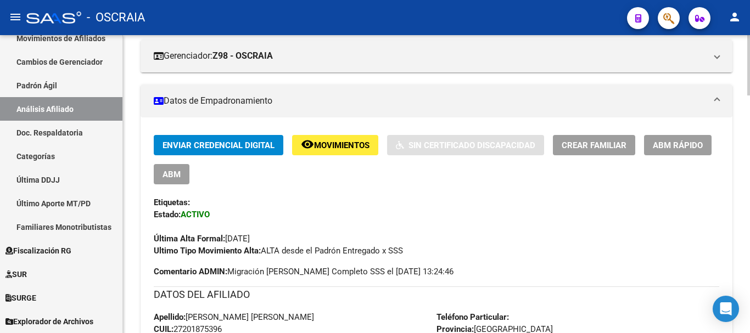
scroll to position [180, 0]
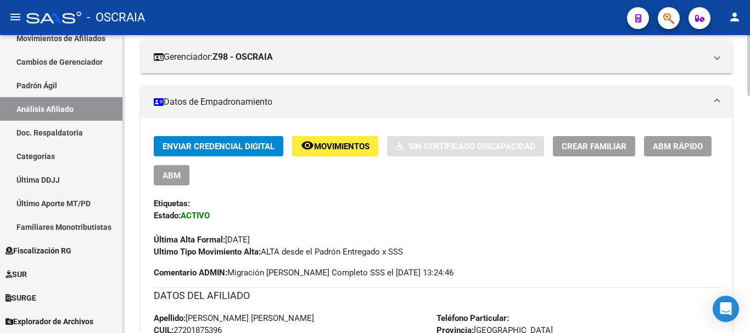
click at [536, 230] on div "Última Alta Formal: [DATE]" at bounding box center [436, 234] width 565 height 24
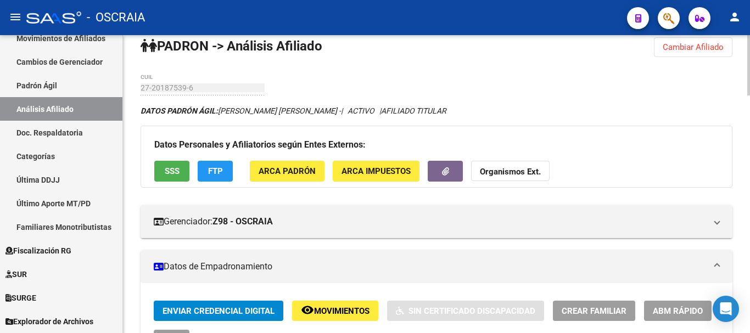
scroll to position [0, 0]
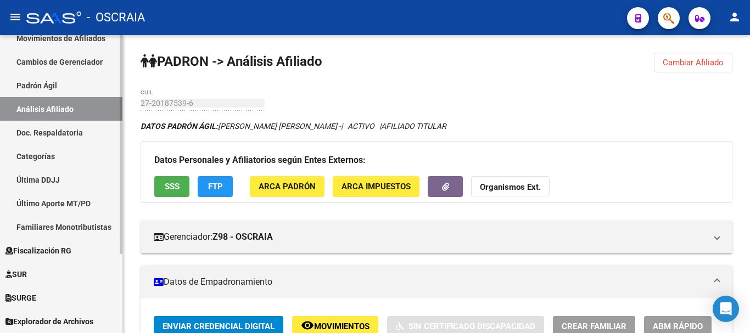
click at [55, 85] on link "Padrón Ágil" at bounding box center [61, 86] width 122 height 24
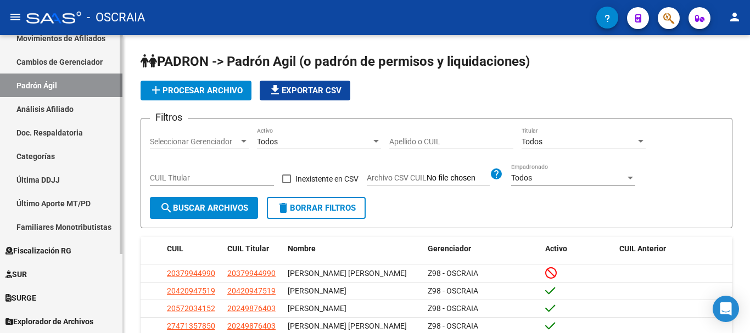
click at [60, 106] on link "Análisis Afiliado" at bounding box center [61, 109] width 122 height 24
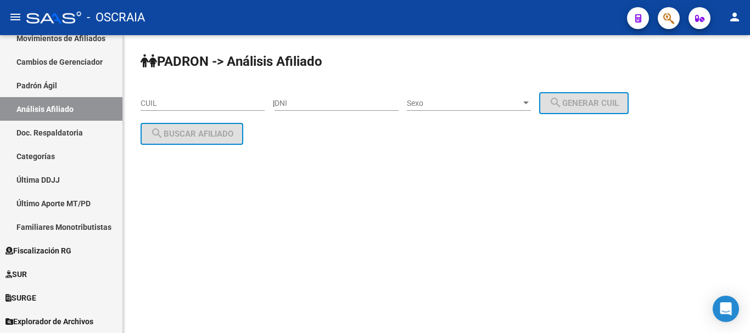
click at [219, 104] on input "CUIL" at bounding box center [203, 103] width 124 height 9
paste input "27-21945976-4"
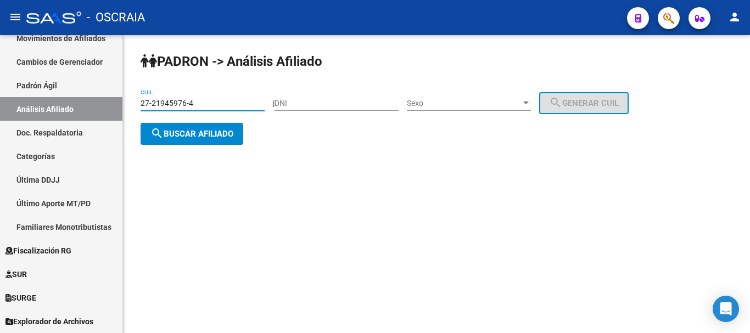
type input "27-21945976-4"
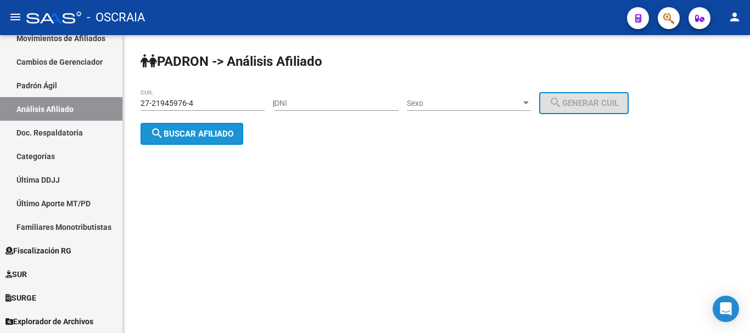
click at [237, 139] on button "search Buscar afiliado" at bounding box center [192, 134] width 103 height 22
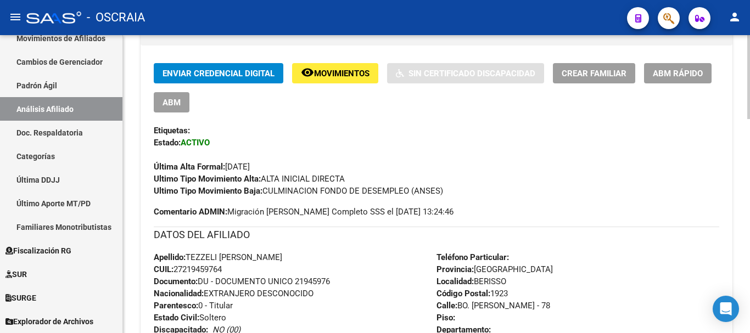
scroll to position [275, 0]
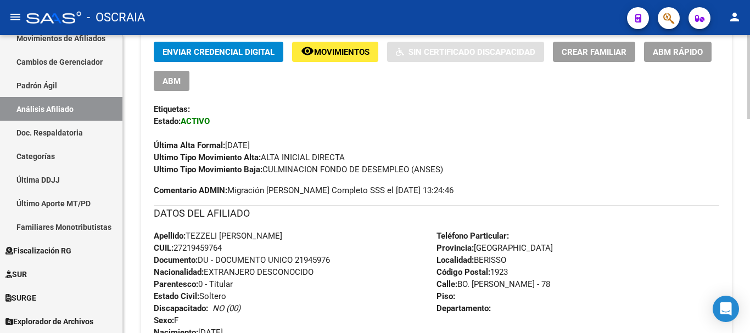
click at [380, 290] on div "Apellido: [PERSON_NAME]: 27219459764 Documento: DU - DOCUMENTO UNICO 21945976 N…" at bounding box center [295, 290] width 283 height 121
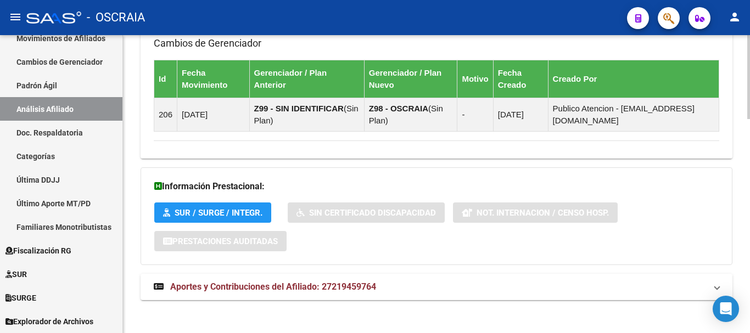
scroll to position [760, 0]
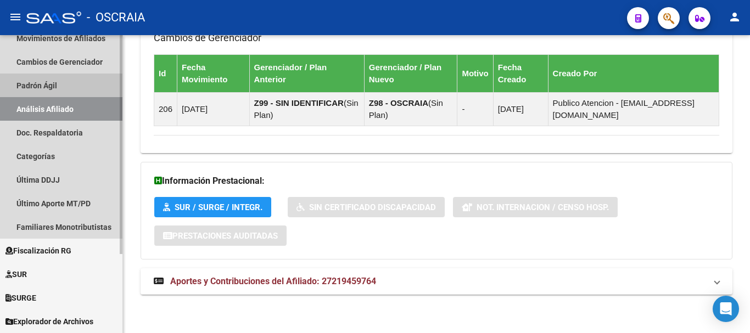
click at [41, 86] on link "Padrón Ágil" at bounding box center [61, 86] width 122 height 24
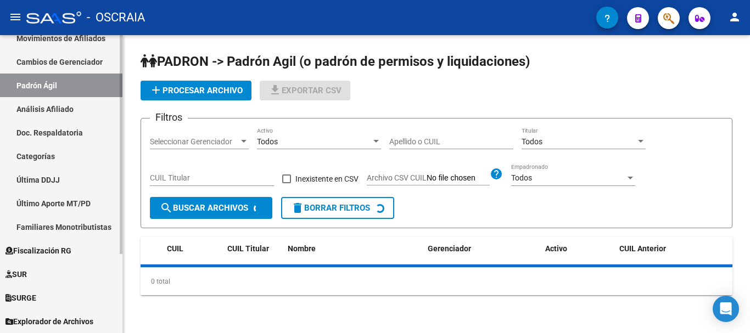
click at [43, 108] on link "Análisis Afiliado" at bounding box center [61, 109] width 122 height 24
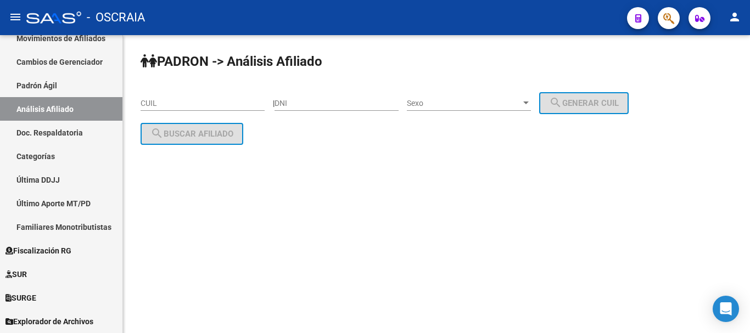
click at [320, 105] on input "DNI" at bounding box center [337, 103] width 124 height 9
click at [167, 99] on input "CUIL" at bounding box center [203, 103] width 124 height 9
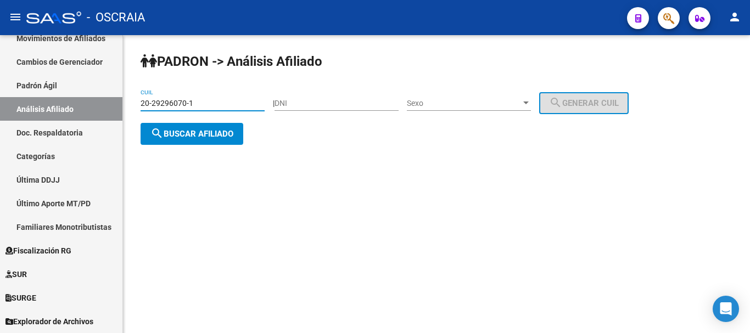
type input "20-29296070-1"
click at [220, 135] on span "search Buscar afiliado" at bounding box center [191, 134] width 83 height 10
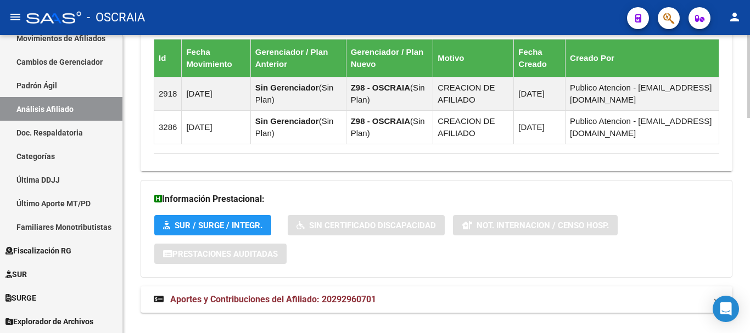
scroll to position [773, 0]
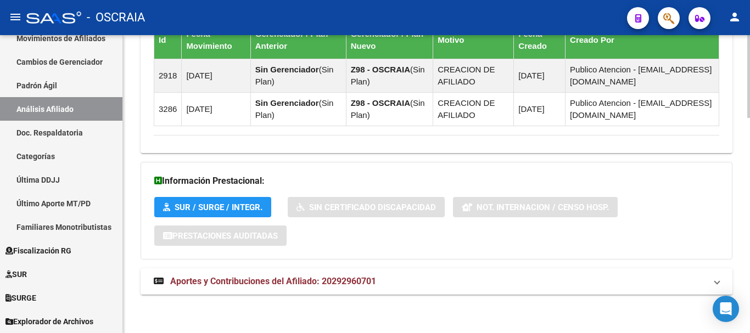
click at [212, 283] on span "Aportes y Contribuciones del Afiliado: 20292960701" at bounding box center [273, 281] width 206 height 10
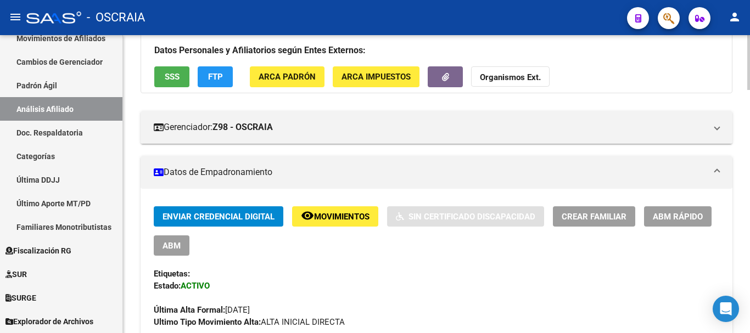
scroll to position [165, 0]
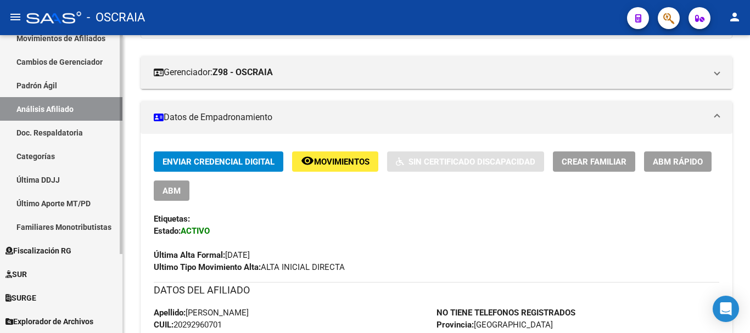
click at [48, 79] on link "Padrón Ágil" at bounding box center [61, 86] width 122 height 24
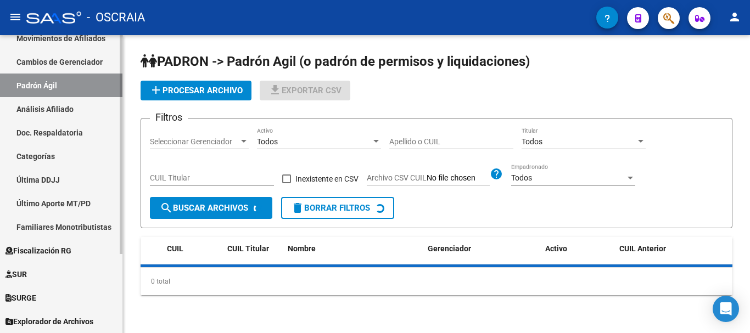
click at [52, 110] on link "Análisis Afiliado" at bounding box center [61, 109] width 122 height 24
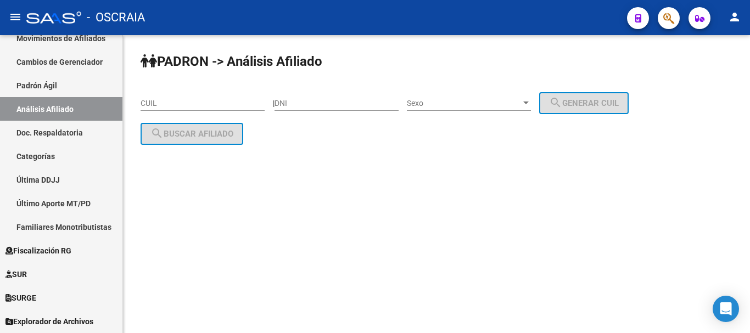
click at [210, 103] on input "CUIL" at bounding box center [203, 103] width 124 height 9
paste input "20-31817562-5"
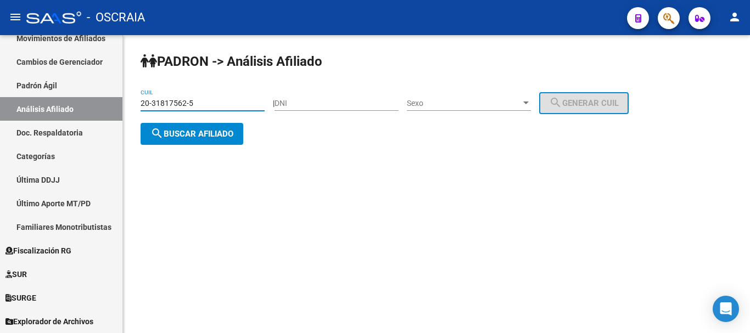
type input "20-31817562-5"
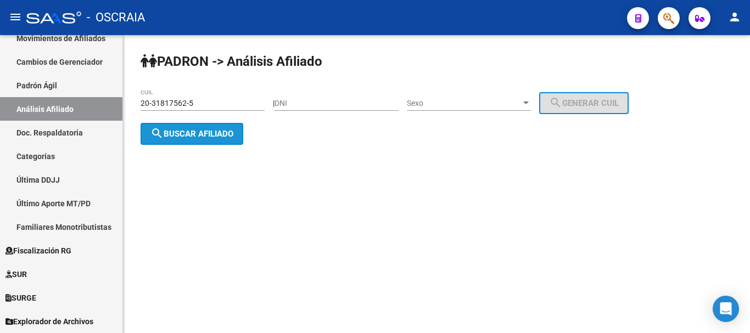
click at [211, 131] on span "search Buscar afiliado" at bounding box center [191, 134] width 83 height 10
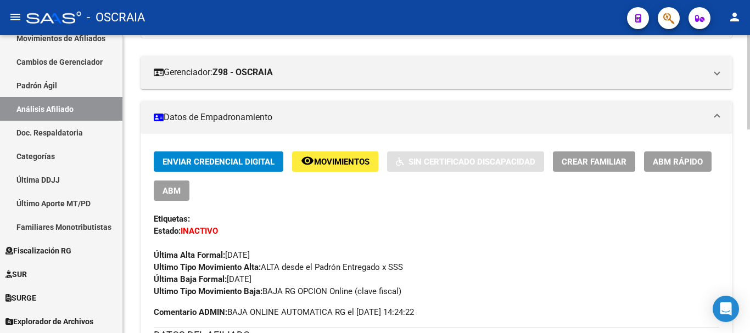
scroll to position [220, 0]
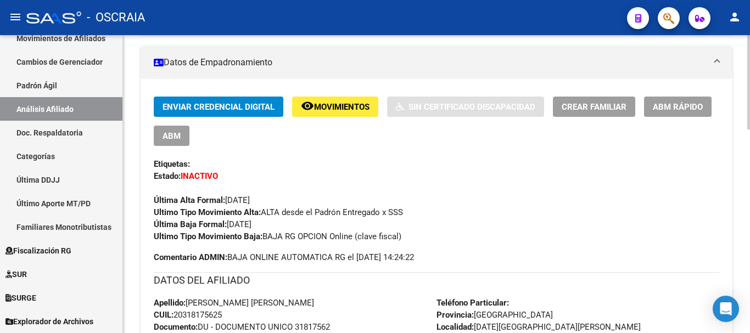
click at [467, 214] on div "Ultimo Tipo Movimiento Alta: ALTA desde el Padrón Entregado x SSS" at bounding box center [436, 212] width 565 height 12
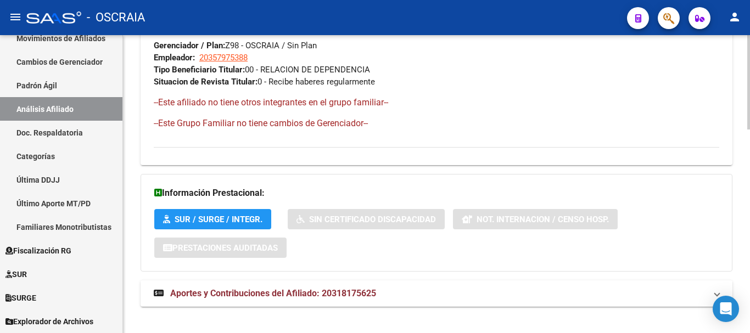
scroll to position [643, 0]
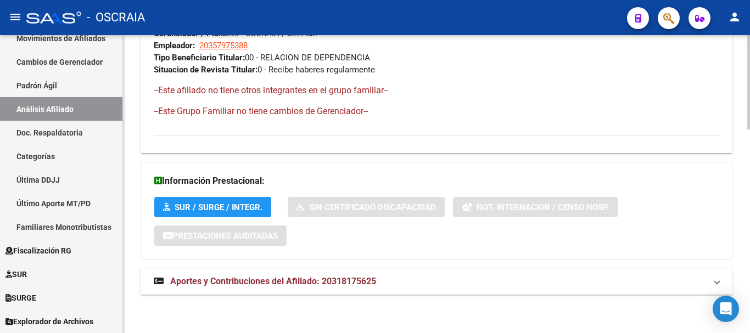
click at [340, 283] on span "Aportes y Contribuciones del Afiliado: 20318175625" at bounding box center [273, 281] width 206 height 10
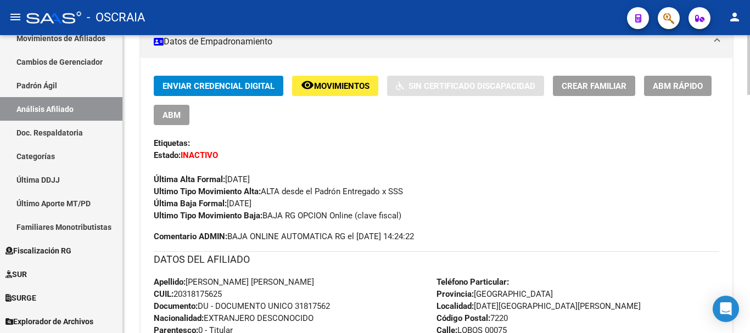
scroll to position [275, 0]
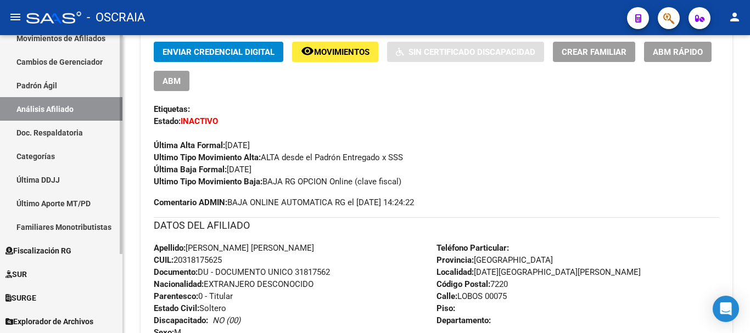
click at [51, 88] on link "Padrón Ágil" at bounding box center [61, 86] width 122 height 24
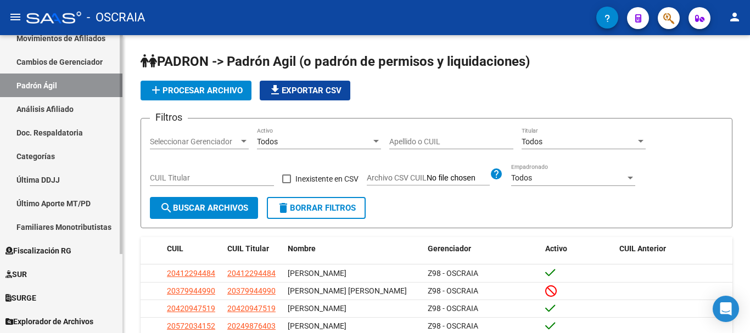
click at [54, 107] on link "Análisis Afiliado" at bounding box center [61, 109] width 122 height 24
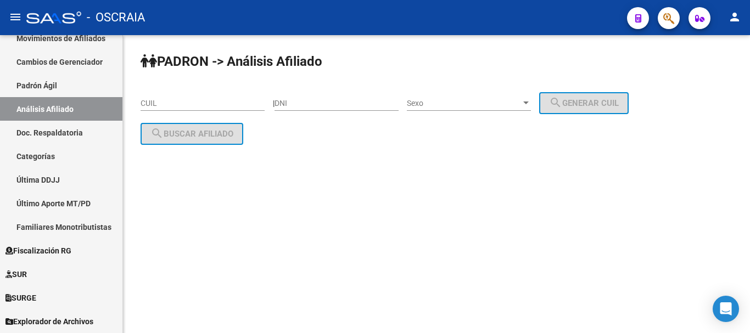
click at [208, 103] on input "CUIL" at bounding box center [203, 103] width 124 height 9
paste input "20-32425389-1"
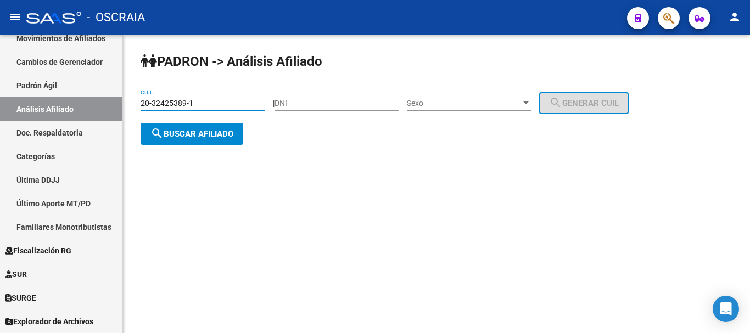
type input "20-32425389-1"
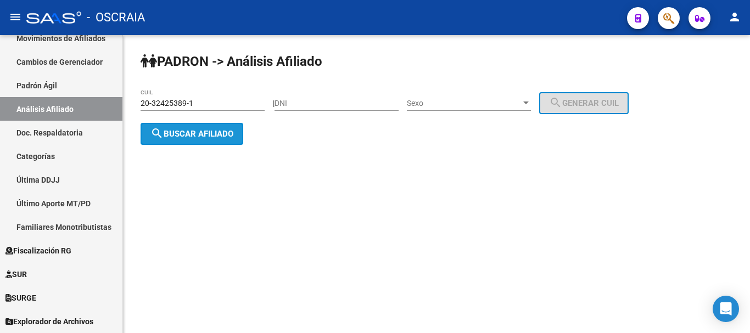
click at [217, 136] on span "search Buscar afiliado" at bounding box center [191, 134] width 83 height 10
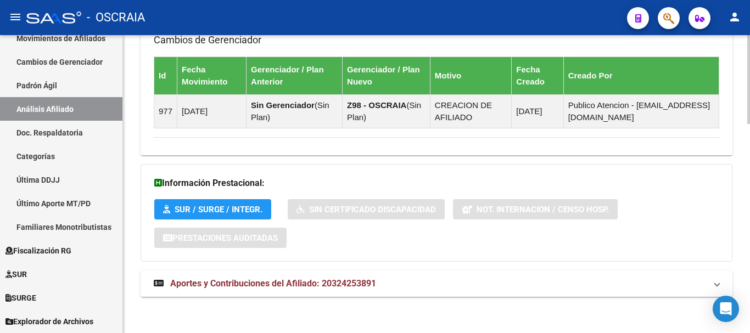
scroll to position [698, 0]
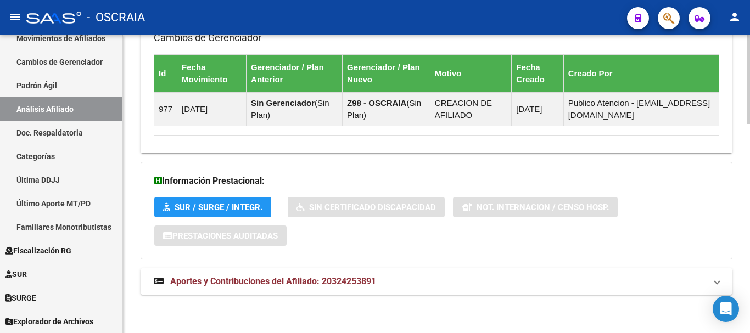
click at [322, 284] on span "Aportes y Contribuciones del Afiliado: 20324253891" at bounding box center [273, 281] width 206 height 10
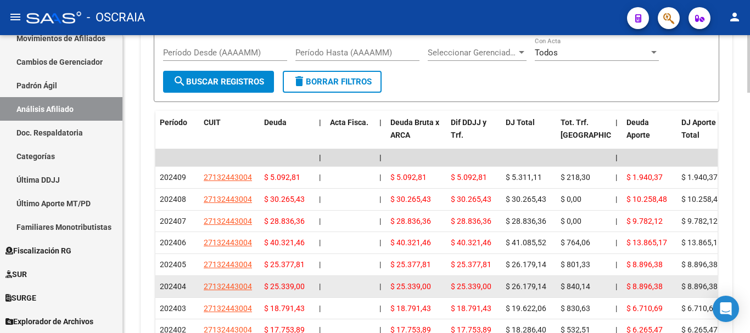
scroll to position [1098, 0]
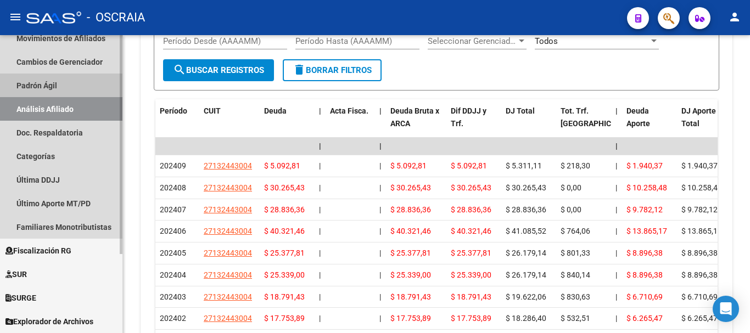
click at [53, 82] on link "Padrón Ágil" at bounding box center [61, 86] width 122 height 24
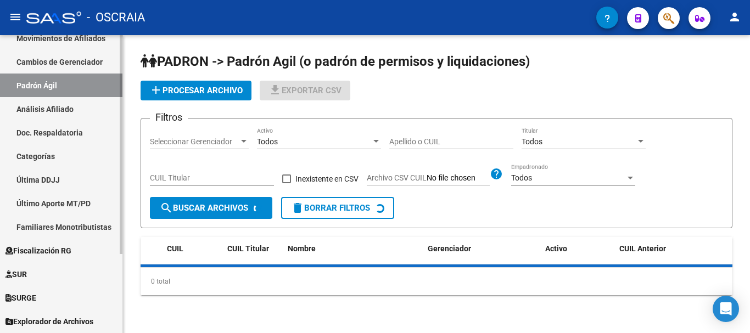
drag, startPoint x: 51, startPoint y: 111, endPoint x: 57, endPoint y: 107, distance: 7.2
click at [51, 111] on link "Análisis Afiliado" at bounding box center [61, 109] width 122 height 24
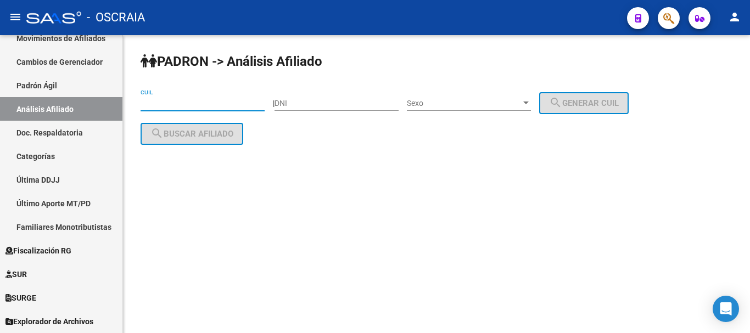
click at [234, 108] on input "CUIL" at bounding box center [203, 103] width 124 height 9
paste input "27-36764299-3"
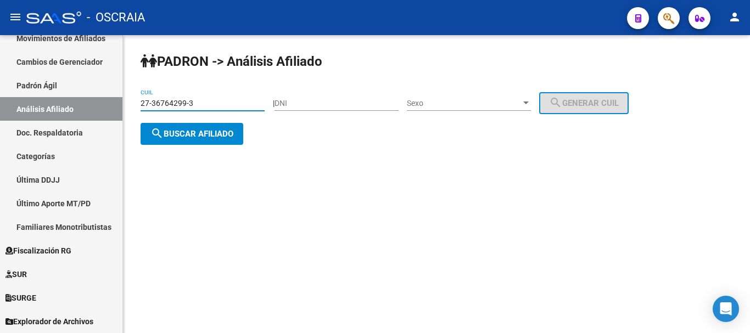
type input "27-36764299-3"
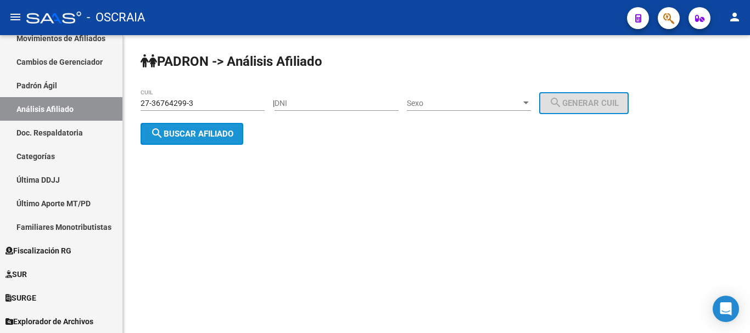
click at [228, 129] on span "search Buscar afiliado" at bounding box center [191, 134] width 83 height 10
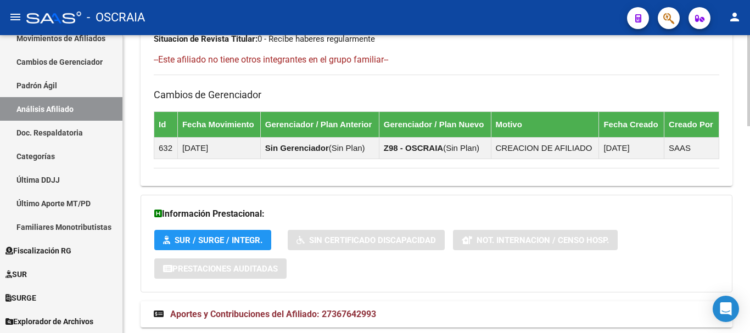
scroll to position [674, 0]
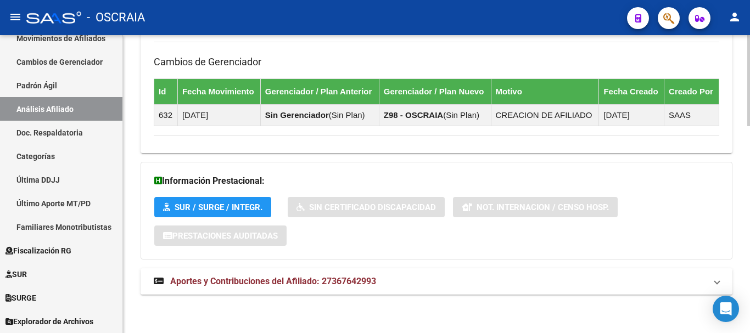
click at [350, 277] on span "Aportes y Contribuciones del Afiliado: 27367642993" at bounding box center [273, 281] width 206 height 10
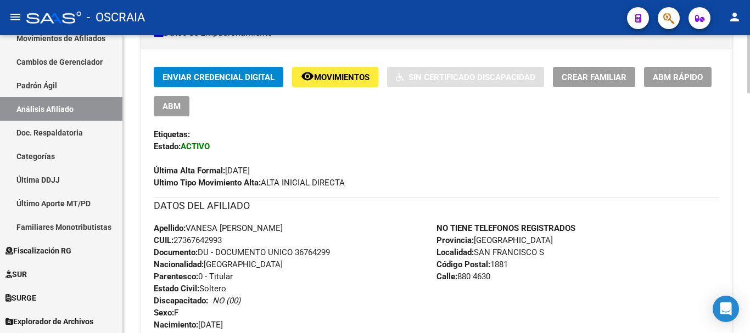
scroll to position [275, 0]
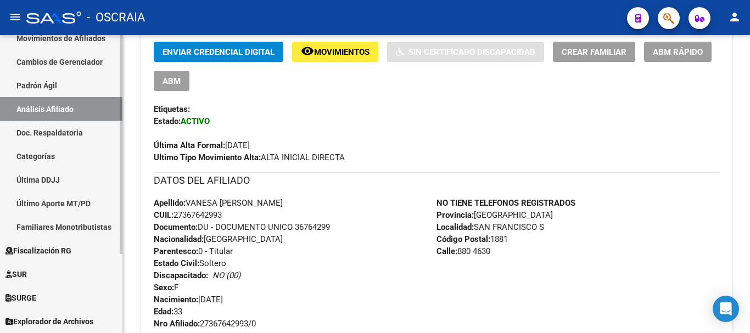
click at [57, 80] on link "Padrón Ágil" at bounding box center [61, 86] width 122 height 24
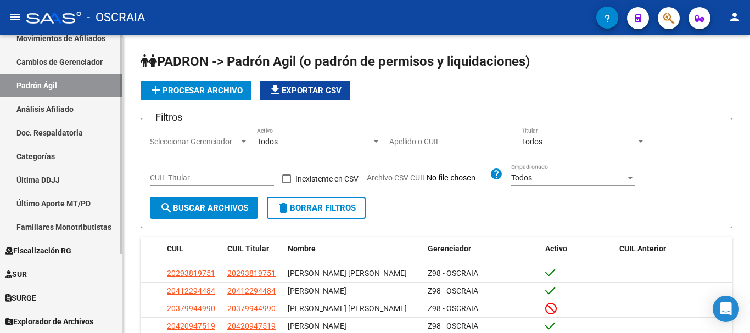
click at [51, 97] on link "Análisis Afiliado" at bounding box center [61, 109] width 122 height 24
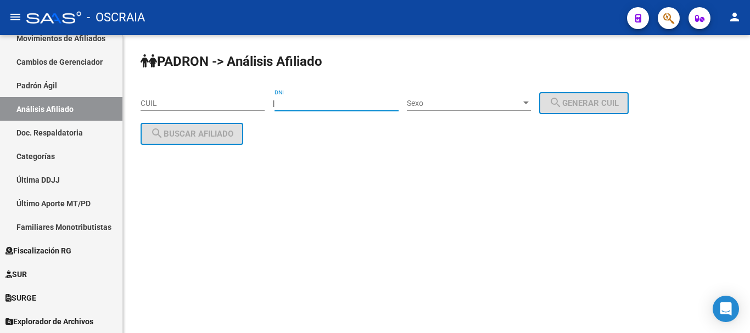
click at [311, 102] on input "DNI" at bounding box center [337, 103] width 124 height 9
type input "44786761"
click at [529, 102] on div at bounding box center [525, 103] width 5 height 3
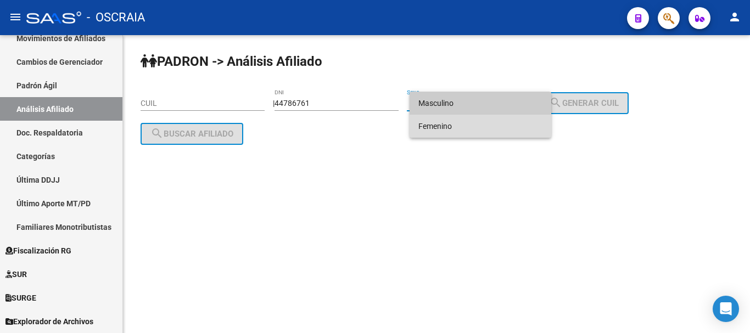
click at [527, 124] on span "Femenino" at bounding box center [480, 126] width 124 height 23
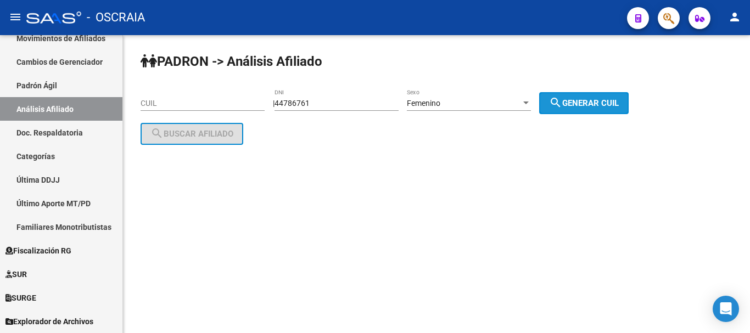
click at [579, 105] on span "search Generar CUIL" at bounding box center [584, 103] width 70 height 10
type input "27-44786761-9"
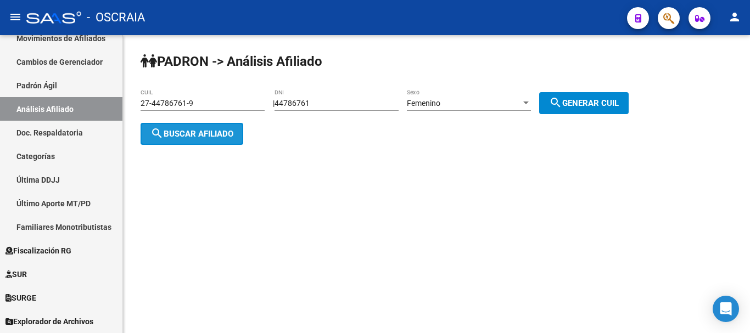
click at [211, 134] on span "search Buscar afiliado" at bounding box center [191, 134] width 83 height 10
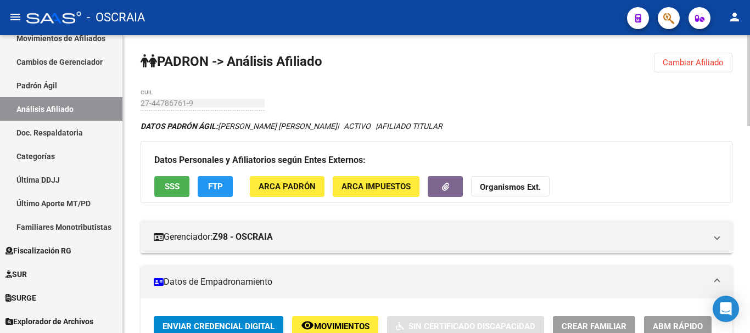
drag, startPoint x: 557, startPoint y: 125, endPoint x: 417, endPoint y: 124, distance: 140.0
click at [555, 125] on div "DATOS [PERSON_NAME] ÁGIL: [PERSON_NAME] [PERSON_NAME] | ACTIVO | AFILIADO TITUL…" at bounding box center [437, 126] width 592 height 12
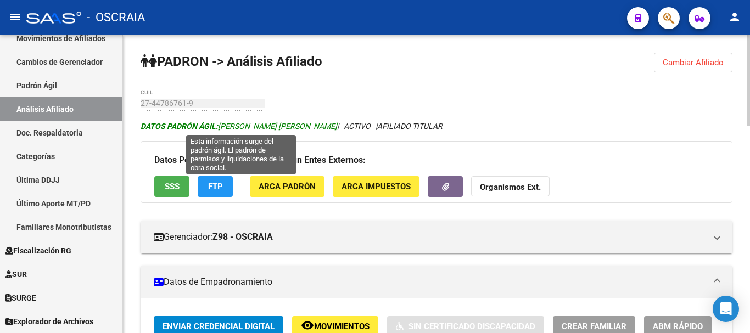
drag, startPoint x: 220, startPoint y: 127, endPoint x: 337, endPoint y: 128, distance: 116.4
click at [337, 128] on span "DATOS [PERSON_NAME] ÁGIL: [PERSON_NAME] [PERSON_NAME]" at bounding box center [239, 126] width 197 height 9
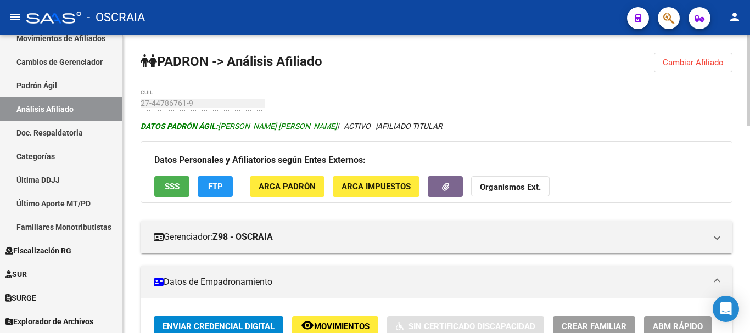
copy span "[PERSON_NAME] [PERSON_NAME]"
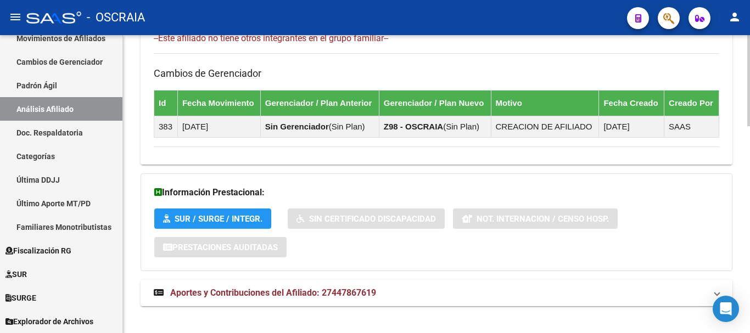
scroll to position [674, 0]
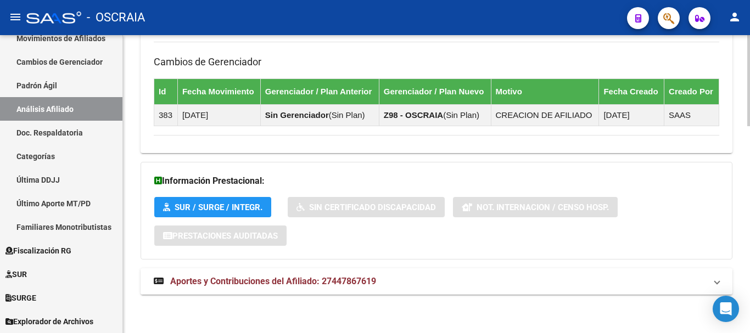
drag, startPoint x: 333, startPoint y: 280, endPoint x: 302, endPoint y: 279, distance: 31.3
click at [325, 280] on span "Aportes y Contribuciones del Afiliado: 27447867619" at bounding box center [273, 281] width 206 height 10
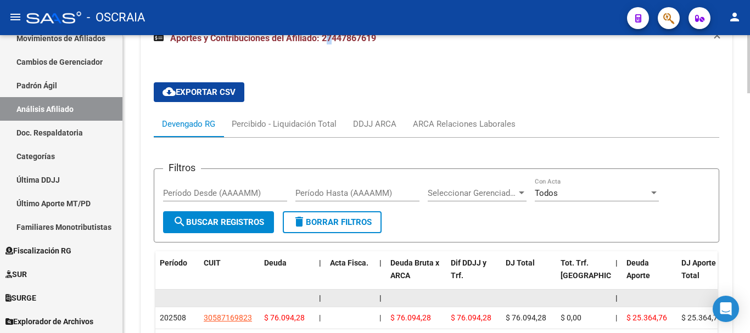
scroll to position [949, 0]
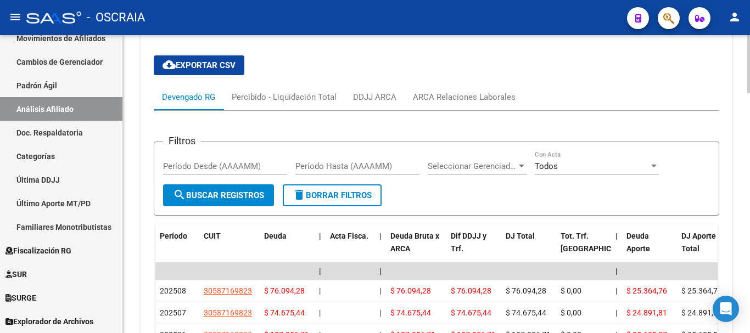
click at [576, 74] on div "cloud_download Exportar CSV Devengado RG Percibido - Liquidación Total DDJJ ARC…" at bounding box center [436, 293] width 565 height 492
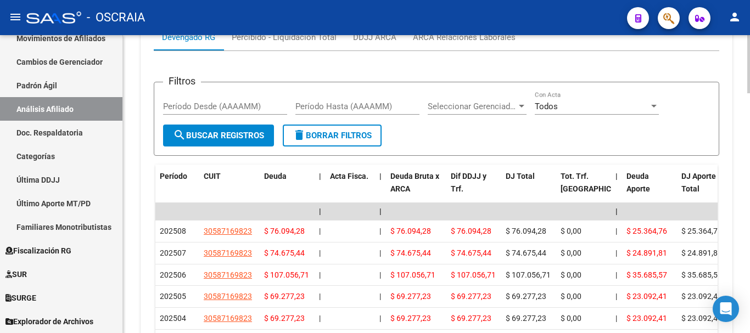
scroll to position [1043, 0]
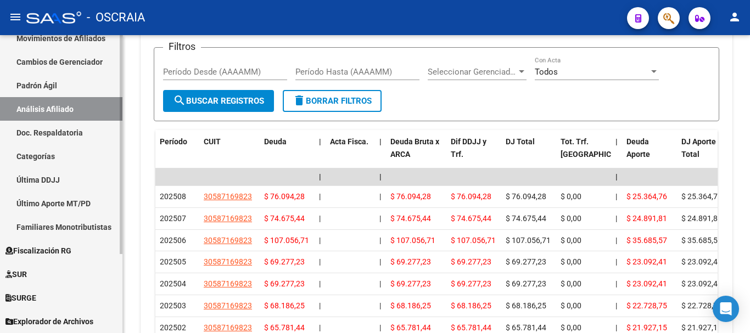
click at [48, 88] on link "Padrón Ágil" at bounding box center [61, 86] width 122 height 24
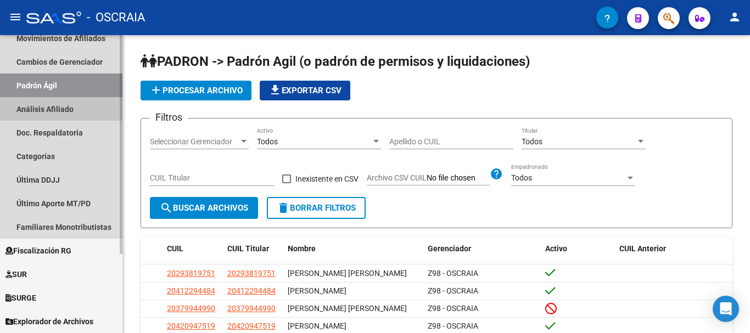
click at [54, 108] on link "Análisis Afiliado" at bounding box center [61, 109] width 122 height 24
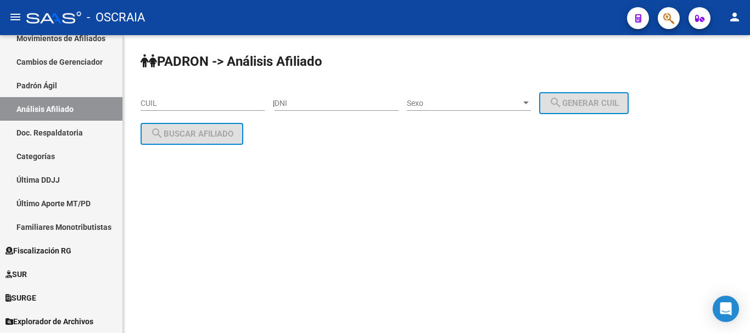
click at [315, 97] on div "DNI" at bounding box center [337, 100] width 124 height 22
click at [322, 100] on input "DNI" at bounding box center [337, 103] width 124 height 9
type input "2546911"
click at [453, 105] on span "Sexo" at bounding box center [464, 103] width 114 height 9
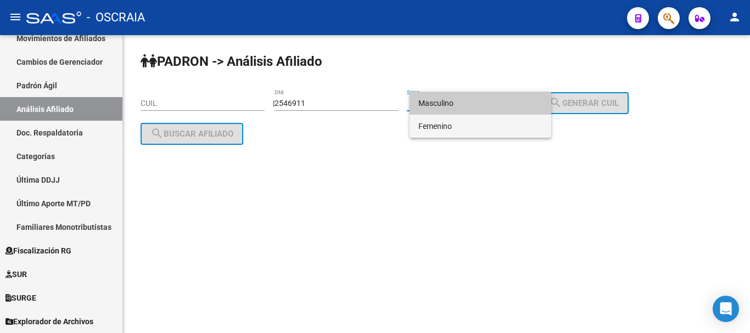
drag, startPoint x: 455, startPoint y: 127, endPoint x: 492, endPoint y: 119, distance: 38.8
click at [469, 123] on span "Femenino" at bounding box center [480, 126] width 124 height 23
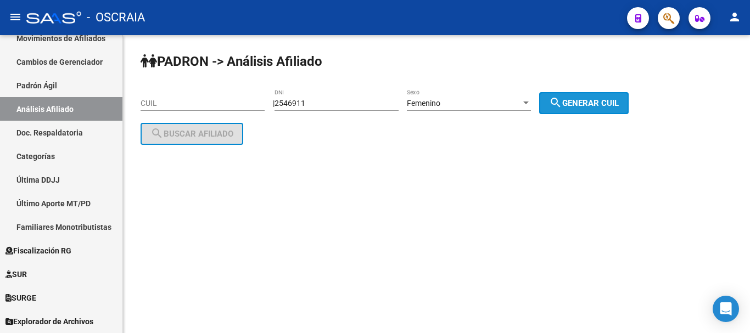
click at [574, 108] on button "search Generar CUIL" at bounding box center [583, 103] width 89 height 22
type input "27-02546911-4"
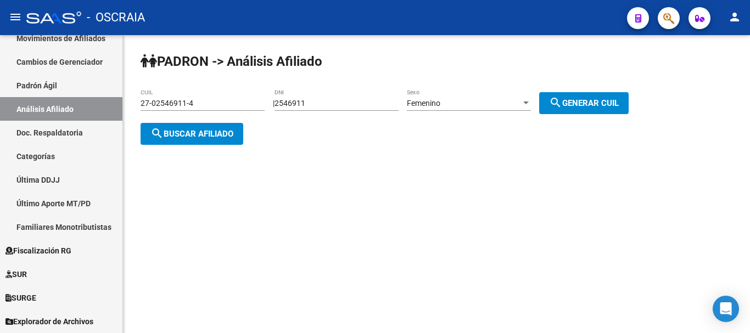
click at [294, 102] on input "2546911" at bounding box center [337, 103] width 124 height 9
type input "25046911"
click at [614, 99] on span "search Generar CUIL" at bounding box center [584, 103] width 70 height 10
click at [222, 103] on input "27-25046911-5" at bounding box center [203, 103] width 124 height 9
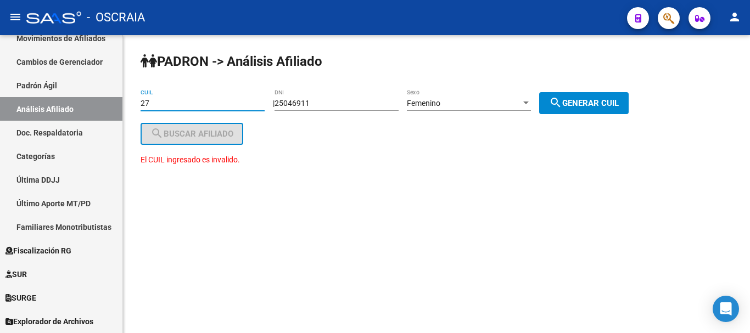
type input "2"
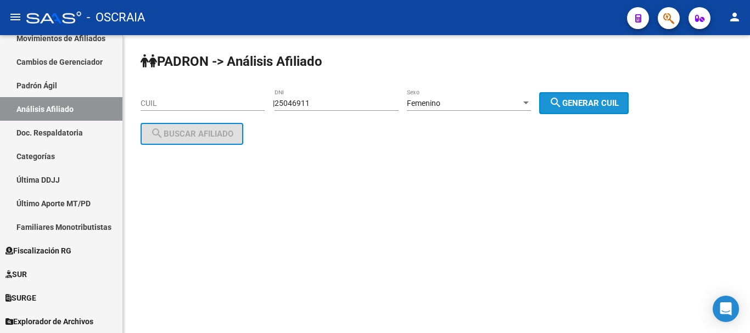
click at [602, 100] on span "search Generar CUIL" at bounding box center [584, 103] width 70 height 10
type input "27-25046911-5"
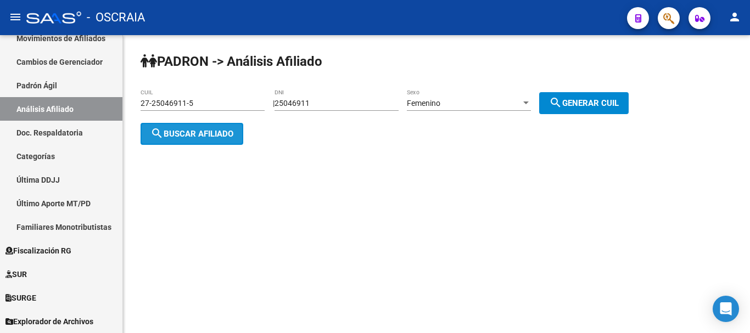
click at [208, 133] on span "search Buscar afiliado" at bounding box center [191, 134] width 83 height 10
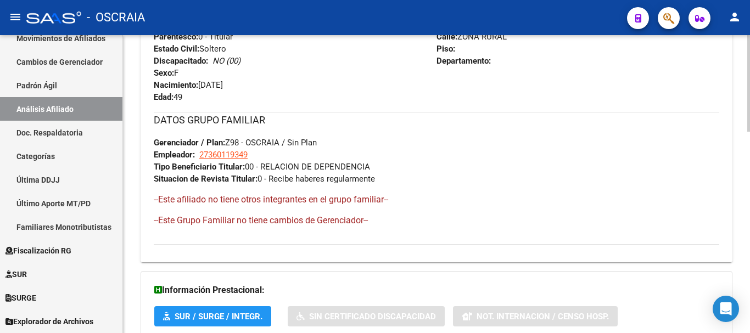
scroll to position [619, 0]
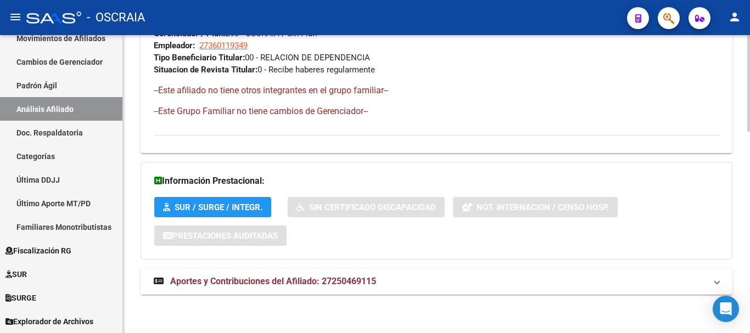
click at [293, 286] on span "Aportes y Contribuciones del Afiliado: 27250469115" at bounding box center [273, 281] width 206 height 10
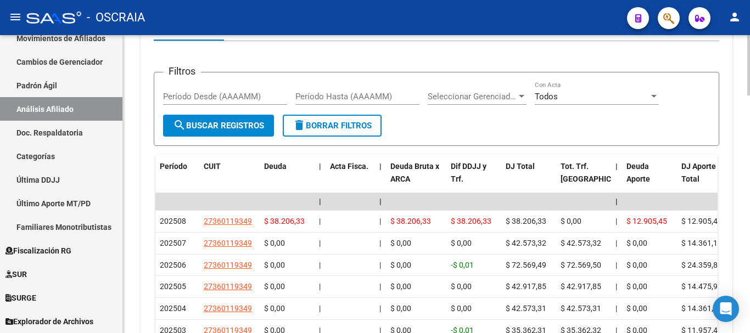
scroll to position [1004, 0]
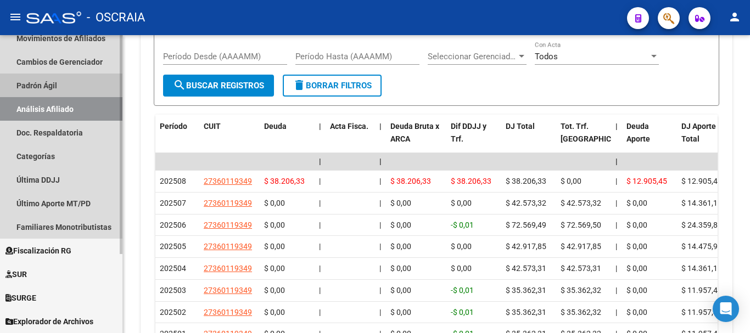
click at [53, 79] on link "Padrón Ágil" at bounding box center [61, 86] width 122 height 24
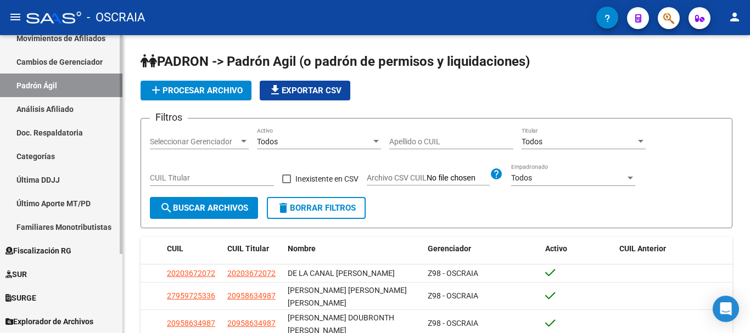
click at [54, 107] on link "Análisis Afiliado" at bounding box center [61, 109] width 122 height 24
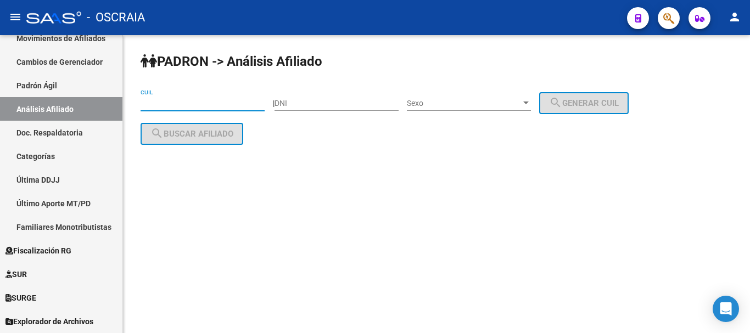
click at [203, 103] on input "CUIL" at bounding box center [203, 103] width 124 height 9
paste input "20-12128027-3"
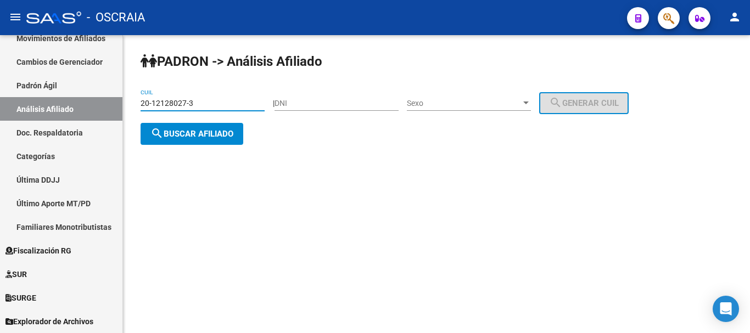
type input "20-12128027-3"
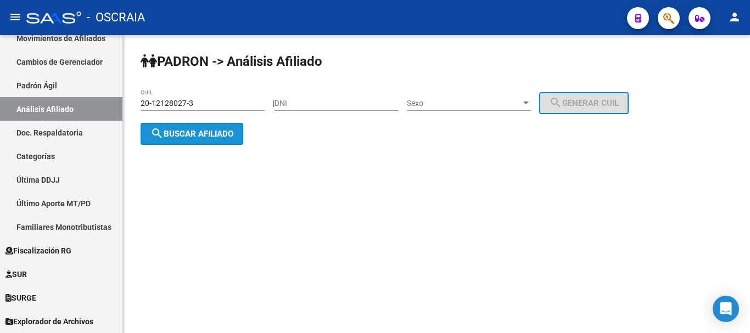
click at [229, 132] on span "search Buscar afiliado" at bounding box center [191, 134] width 83 height 10
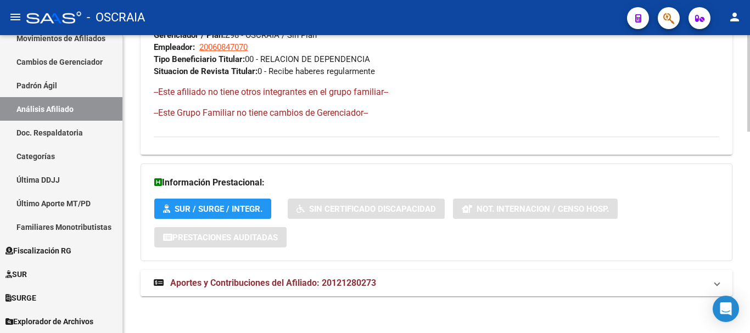
scroll to position [619, 0]
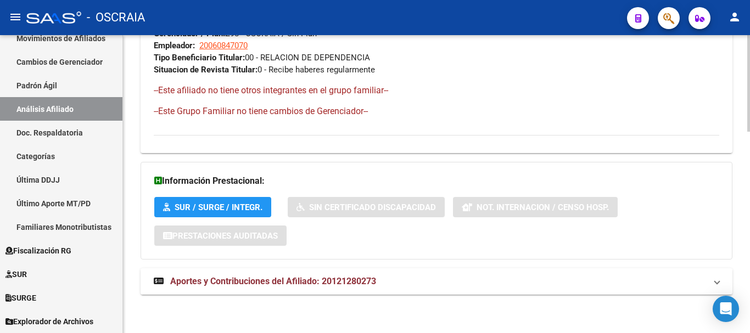
click at [259, 279] on span "Aportes y Contribuciones del Afiliado: 20121280273" at bounding box center [273, 281] width 206 height 10
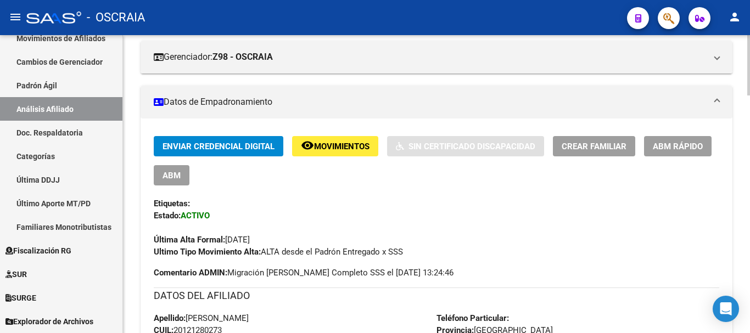
scroll to position [0, 0]
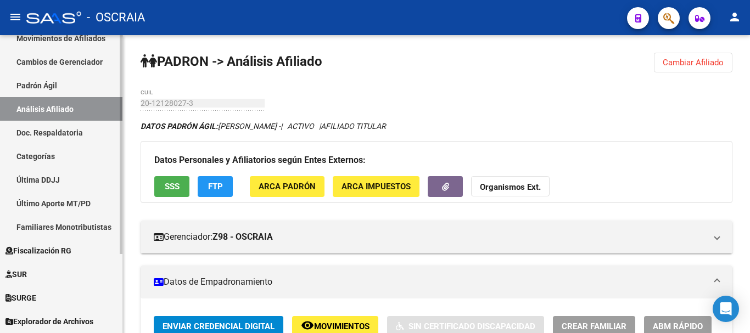
click at [58, 86] on link "Padrón Ágil" at bounding box center [61, 86] width 122 height 24
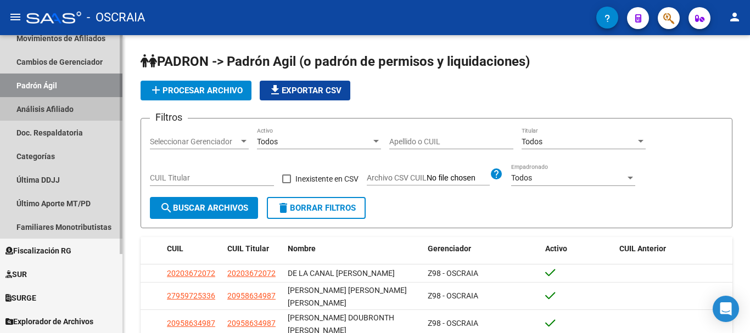
click at [52, 105] on link "Análisis Afiliado" at bounding box center [61, 109] width 122 height 24
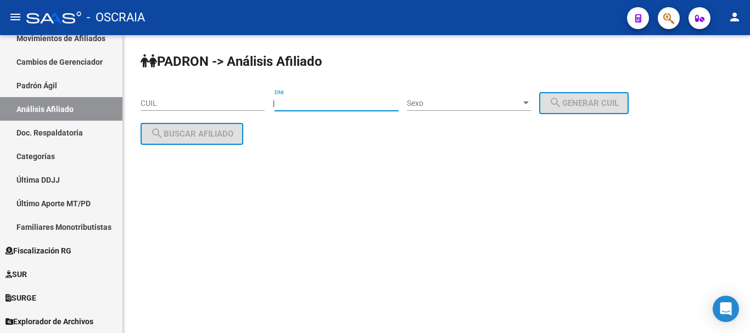
click at [346, 101] on input "DNI" at bounding box center [337, 103] width 124 height 9
type input "34081670"
click at [472, 96] on div "Sexo Sexo" at bounding box center [469, 100] width 124 height 22
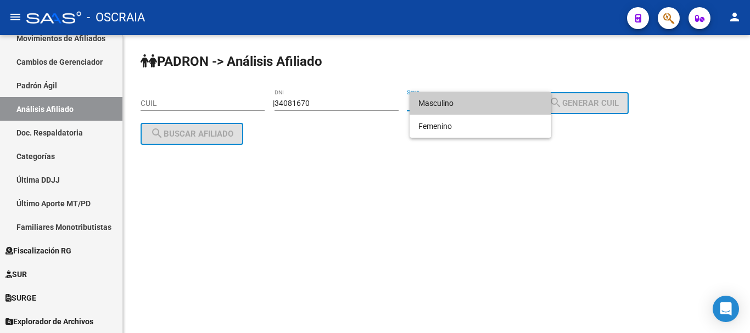
drag, startPoint x: 477, startPoint y: 105, endPoint x: 503, endPoint y: 101, distance: 26.1
click at [477, 104] on span "Masculino" at bounding box center [480, 103] width 124 height 23
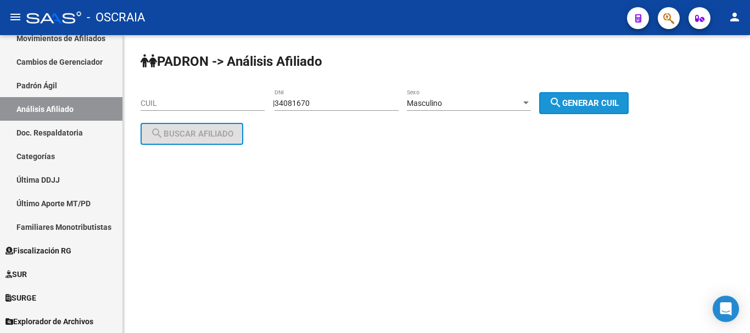
click at [596, 101] on span "search Generar CUIL" at bounding box center [584, 103] width 70 height 10
type input "20-34081670-7"
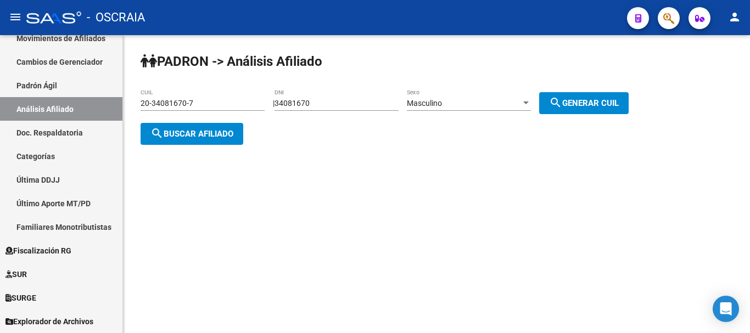
click at [196, 131] on span "search Buscar afiliado" at bounding box center [191, 134] width 83 height 10
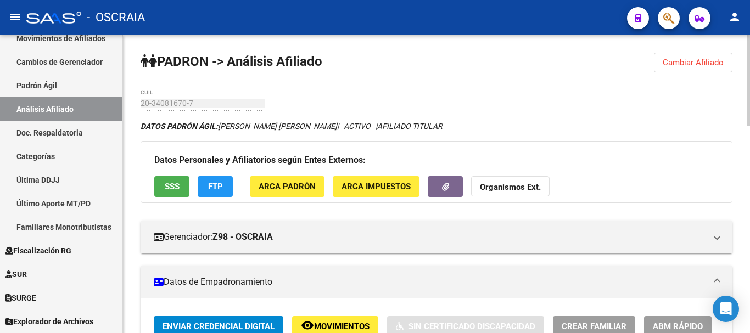
drag, startPoint x: 184, startPoint y: 97, endPoint x: 535, endPoint y: 86, distance: 350.4
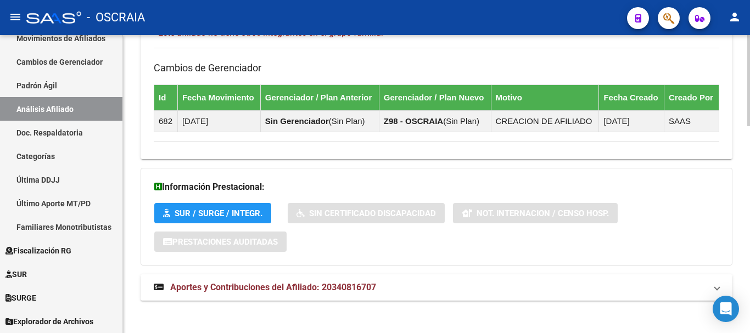
scroll to position [674, 0]
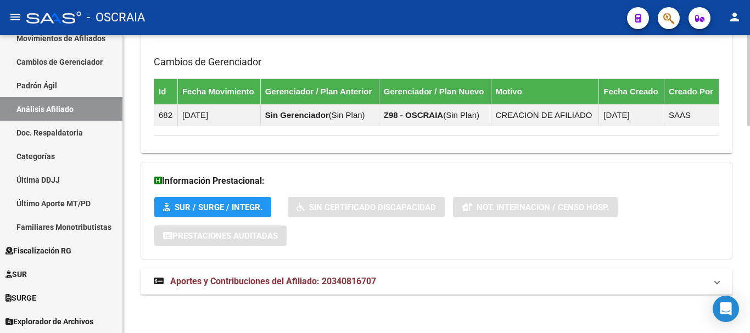
click at [197, 286] on span "Aportes y Contribuciones del Afiliado: 20340816707" at bounding box center [273, 281] width 206 height 10
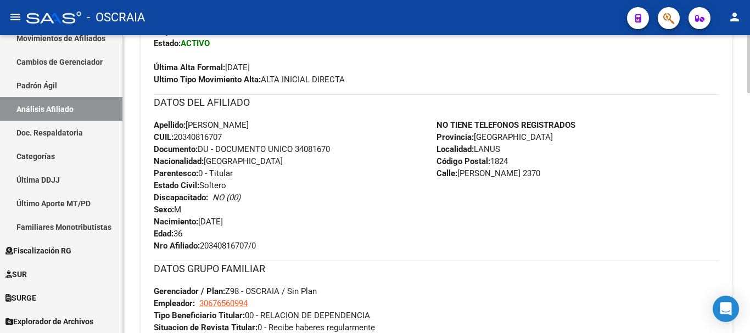
scroll to position [329, 0]
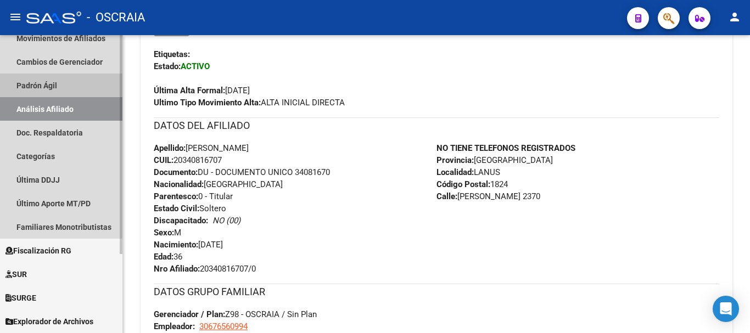
click at [60, 79] on link "Padrón Ágil" at bounding box center [61, 86] width 122 height 24
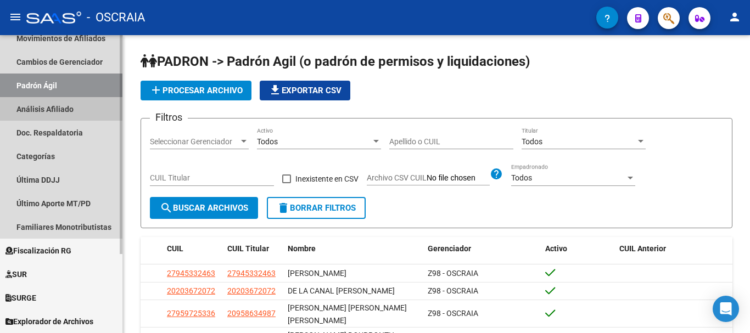
click at [48, 108] on link "Análisis Afiliado" at bounding box center [61, 109] width 122 height 24
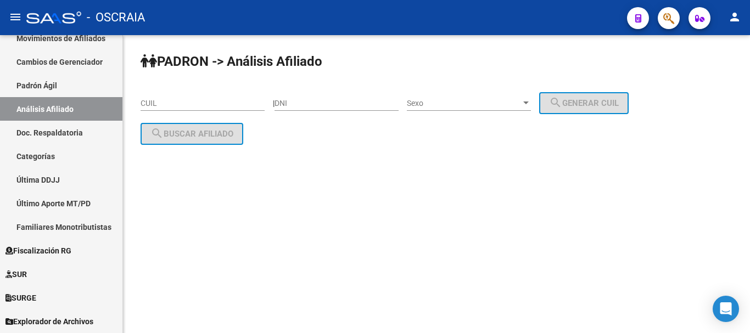
click at [331, 103] on input "DNI" at bounding box center [337, 103] width 124 height 9
click at [228, 112] on div "CUIL" at bounding box center [203, 104] width 124 height 31
click at [229, 108] on input "CUIL" at bounding box center [203, 103] width 124 height 9
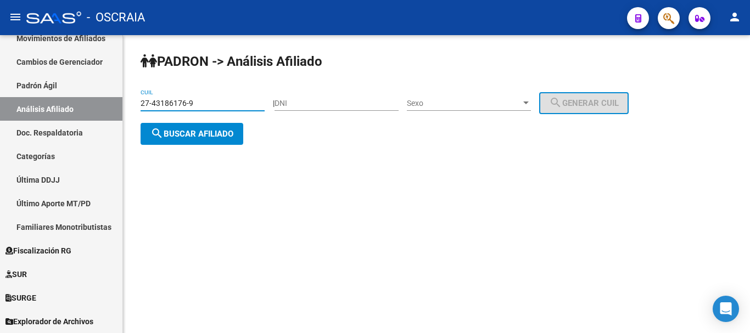
type input "27-43186176-9"
click at [221, 133] on span "search Buscar afiliado" at bounding box center [191, 134] width 83 height 10
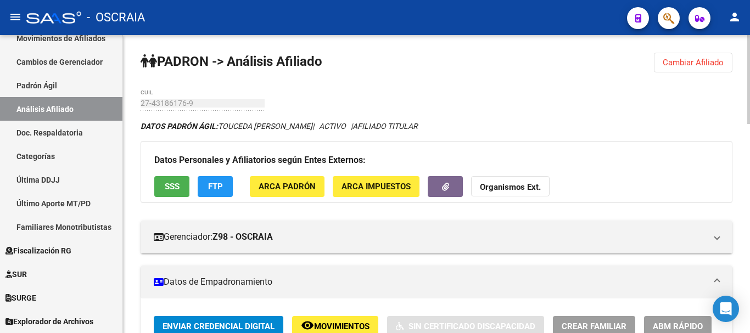
click at [196, 108] on div "27-43186176-9 CUIL" at bounding box center [203, 100] width 124 height 22
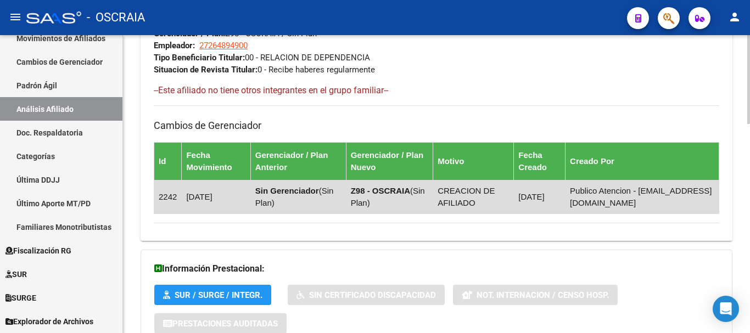
scroll to position [698, 0]
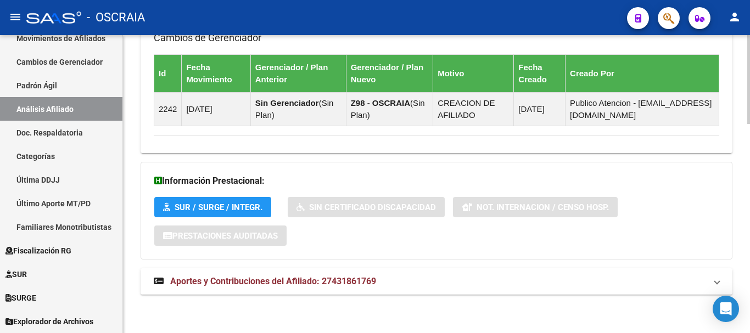
click at [289, 286] on span "Aportes y Contribuciones del Afiliado: 27431861769" at bounding box center [273, 281] width 206 height 10
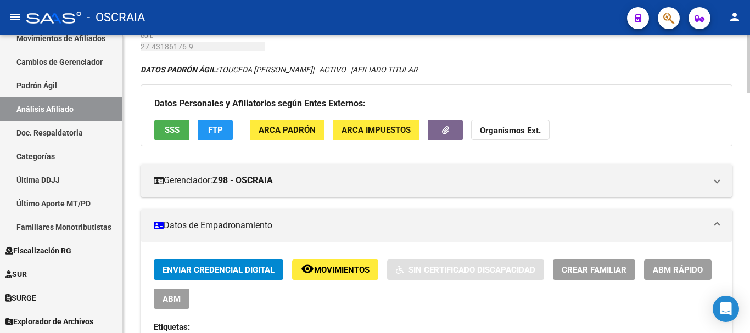
scroll to position [0, 0]
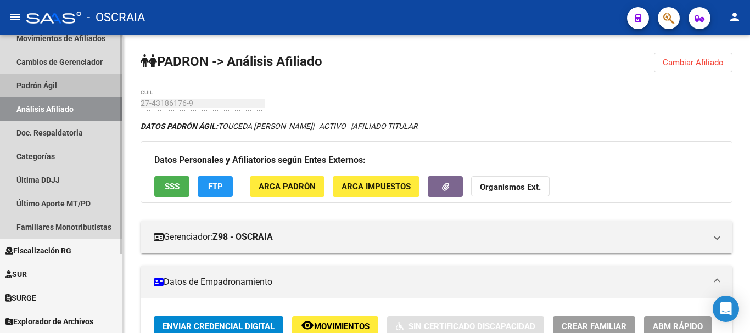
click at [57, 86] on link "Padrón Ágil" at bounding box center [61, 86] width 122 height 24
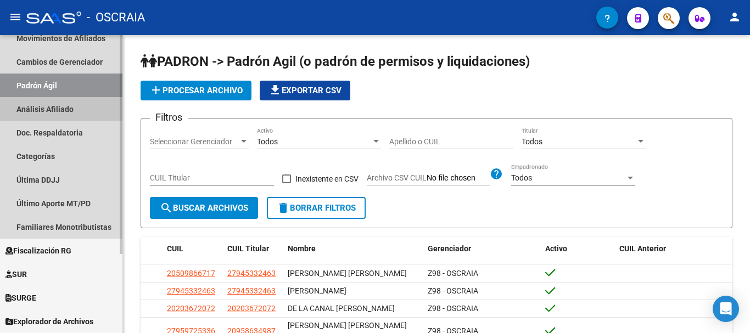
click at [57, 108] on link "Análisis Afiliado" at bounding box center [61, 109] width 122 height 24
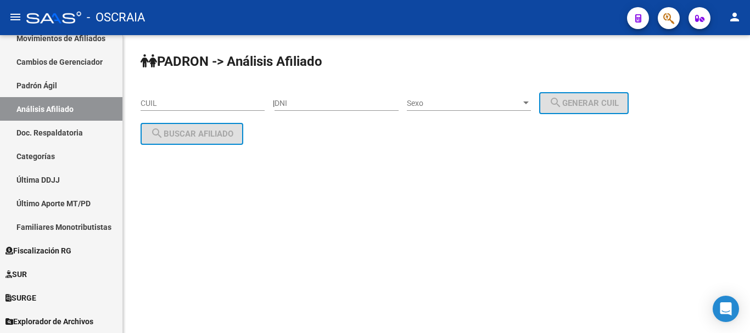
click at [191, 94] on div "CUIL" at bounding box center [203, 100] width 124 height 22
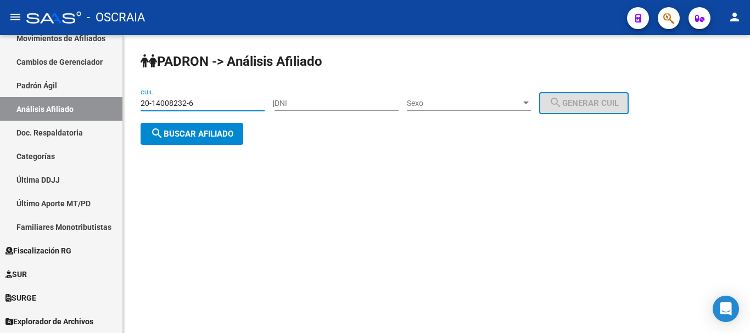
type input "20-14008232-6"
click at [177, 133] on span "search Buscar afiliado" at bounding box center [191, 134] width 83 height 10
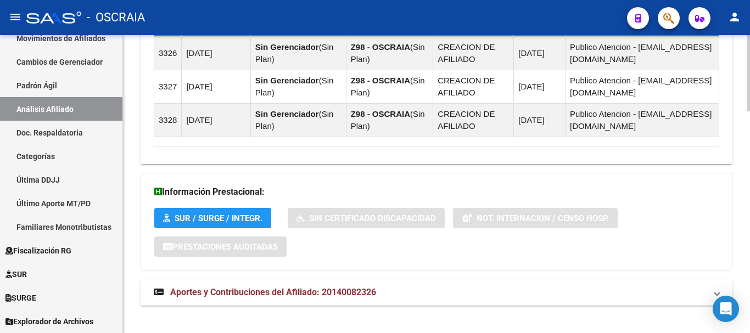
scroll to position [864, 0]
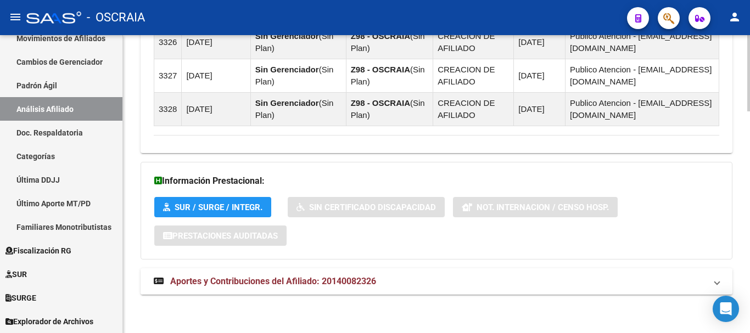
click at [335, 283] on span "Aportes y Contribuciones del Afiliado: 20140082326" at bounding box center [273, 281] width 206 height 10
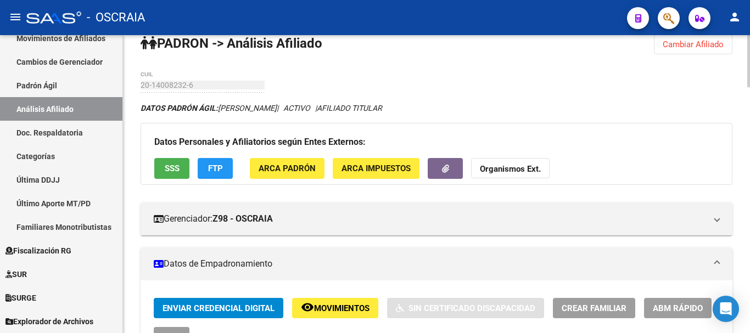
scroll to position [0, 0]
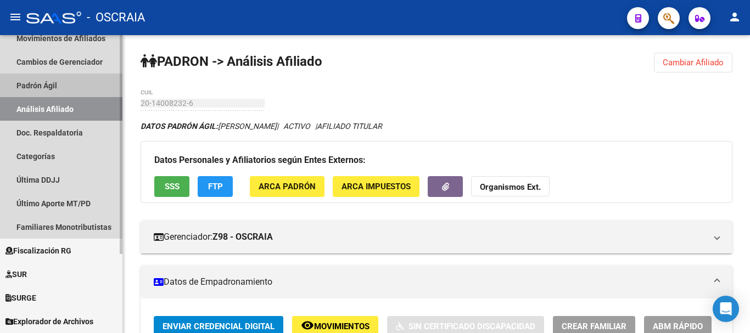
click at [52, 80] on link "Padrón Ágil" at bounding box center [61, 86] width 122 height 24
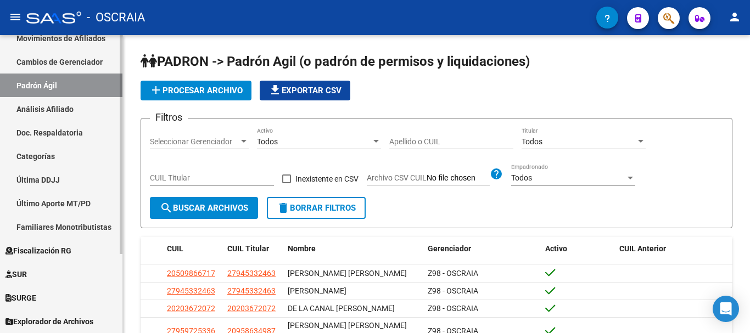
click at [59, 105] on link "Análisis Afiliado" at bounding box center [61, 109] width 122 height 24
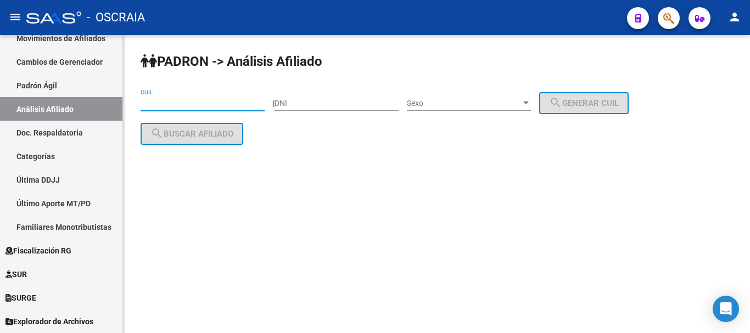
click at [236, 100] on input "CUIL" at bounding box center [203, 103] width 124 height 9
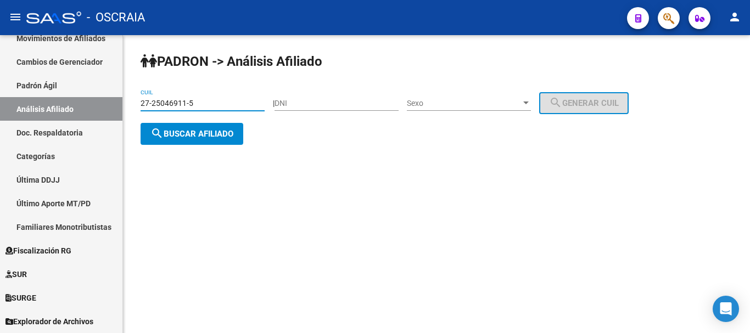
type input "27-25046911-5"
click at [222, 135] on span "search Buscar afiliado" at bounding box center [191, 134] width 83 height 10
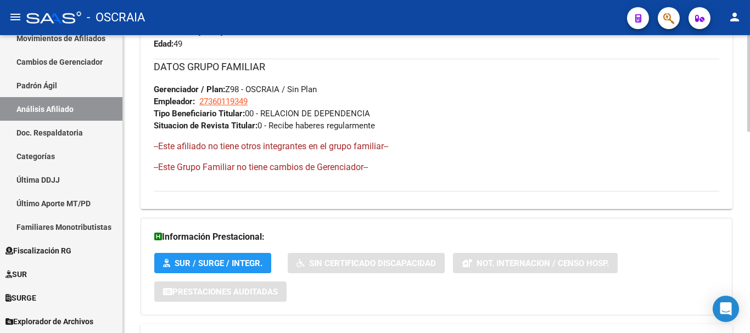
scroll to position [619, 0]
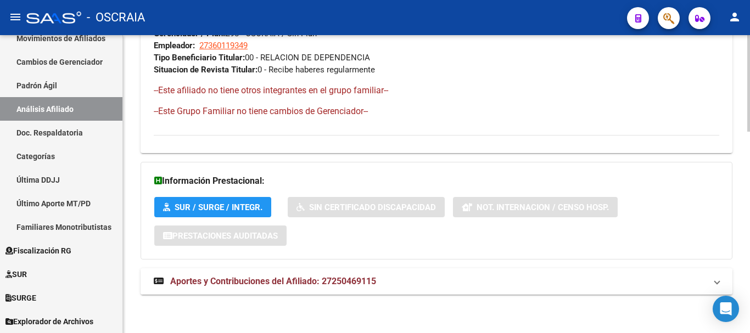
click at [321, 282] on span "Aportes y Contribuciones del Afiliado: 27250469115" at bounding box center [273, 281] width 206 height 10
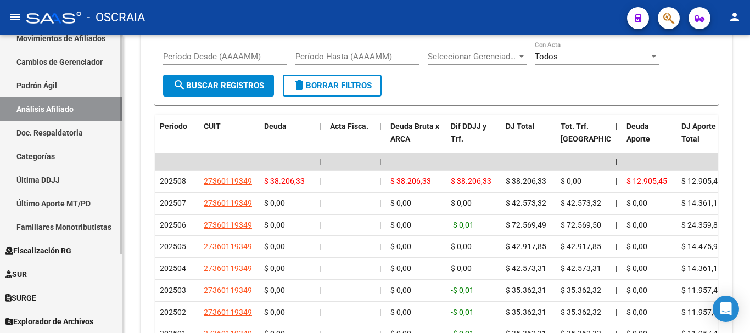
scroll to position [0, 0]
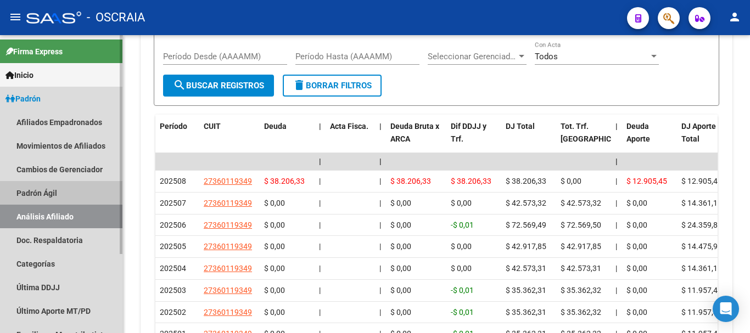
click at [42, 191] on link "Padrón Ágil" at bounding box center [61, 193] width 122 height 24
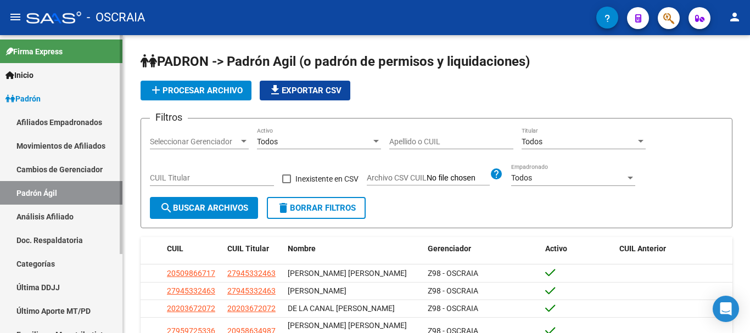
click at [47, 214] on link "Análisis Afiliado" at bounding box center [61, 217] width 122 height 24
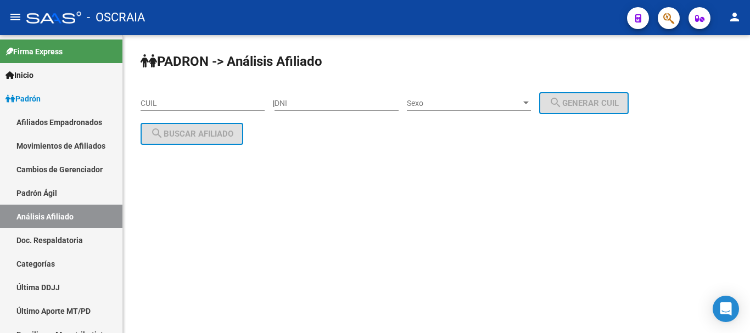
click at [215, 106] on input "CUIL" at bounding box center [203, 103] width 124 height 9
paste input "20-17205707-2"
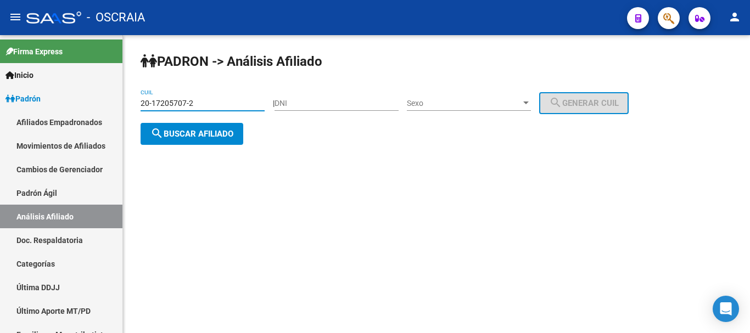
type input "20-17205707-2"
click at [237, 131] on button "search Buscar afiliado" at bounding box center [192, 134] width 103 height 22
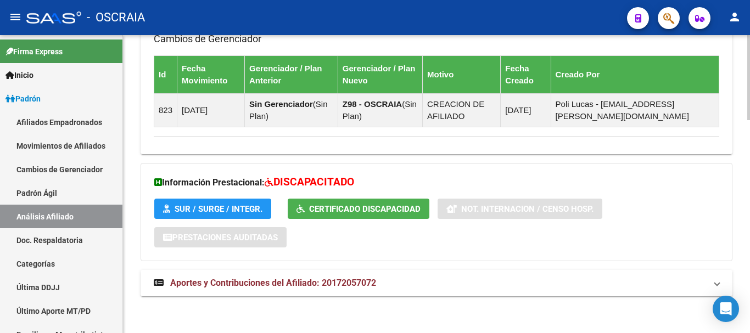
scroll to position [749, 0]
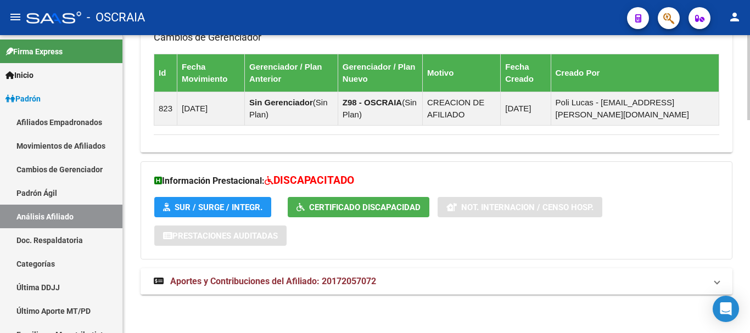
click at [299, 283] on span "Aportes y Contribuciones del Afiliado: 20172057072" at bounding box center [273, 281] width 206 height 10
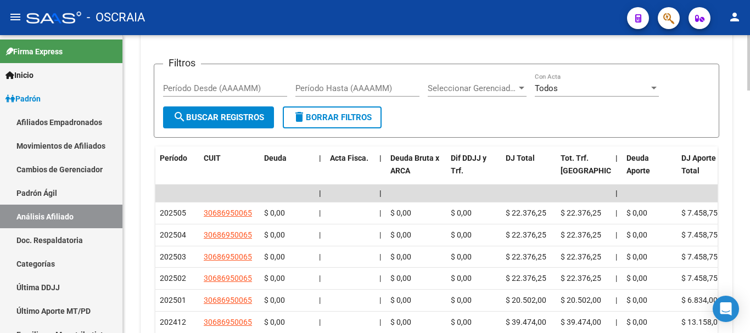
scroll to position [1188, 0]
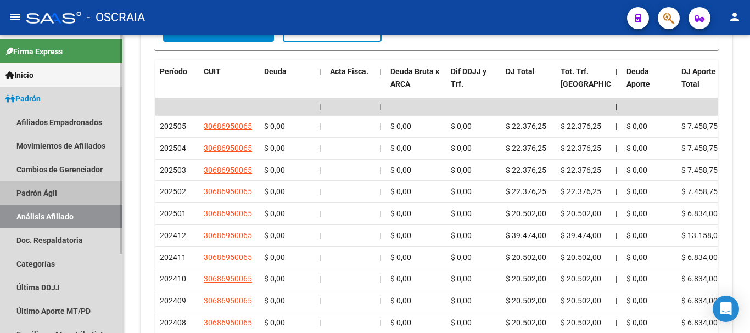
click at [60, 188] on link "Padrón Ágil" at bounding box center [61, 193] width 122 height 24
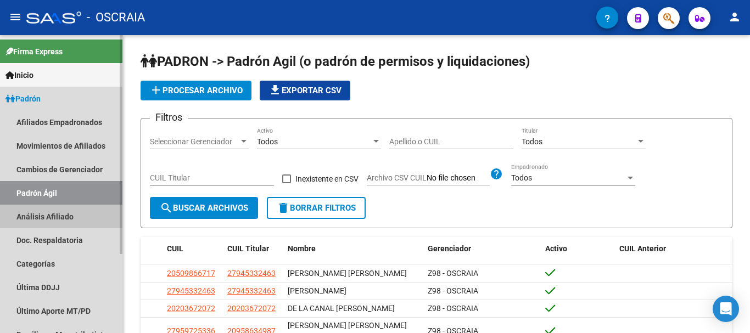
click at [59, 215] on link "Análisis Afiliado" at bounding box center [61, 217] width 122 height 24
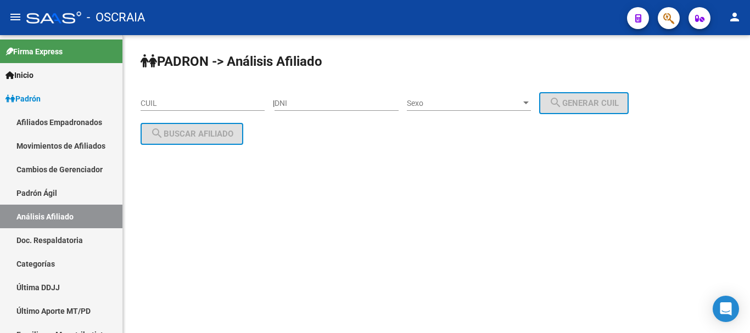
click at [190, 96] on div "CUIL" at bounding box center [203, 100] width 124 height 22
click at [190, 100] on input "CUIL" at bounding box center [203, 103] width 124 height 9
paste input "20-39341943-2"
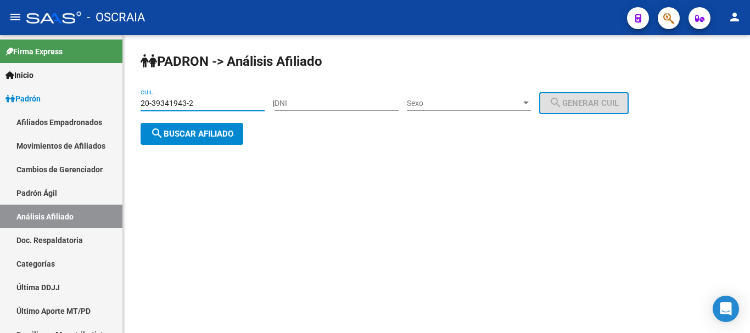
type input "20-39341943-2"
click at [229, 135] on span "search Buscar afiliado" at bounding box center [191, 134] width 83 height 10
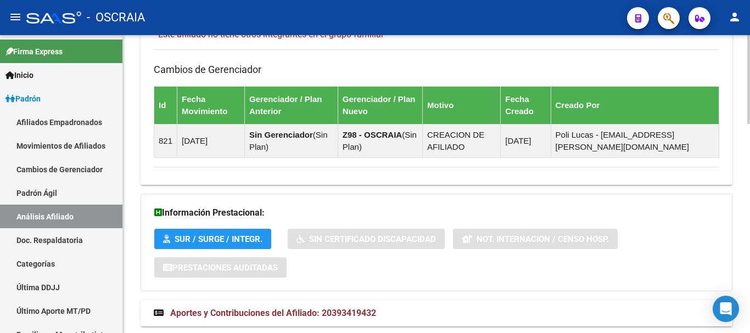
scroll to position [698, 0]
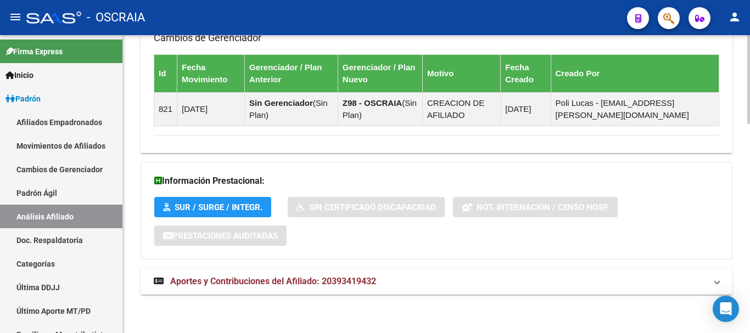
click at [272, 284] on span "Aportes y Contribuciones del Afiliado: 20393419432" at bounding box center [273, 281] width 206 height 10
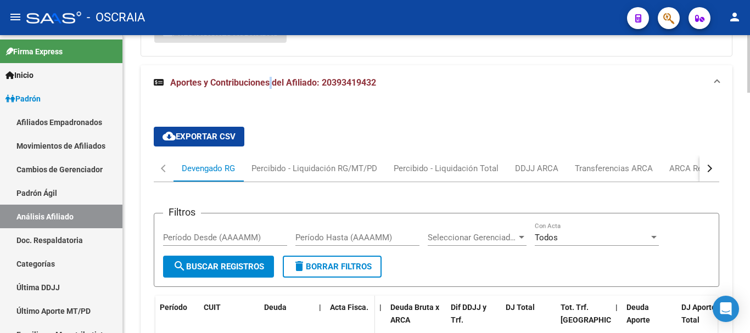
scroll to position [973, 0]
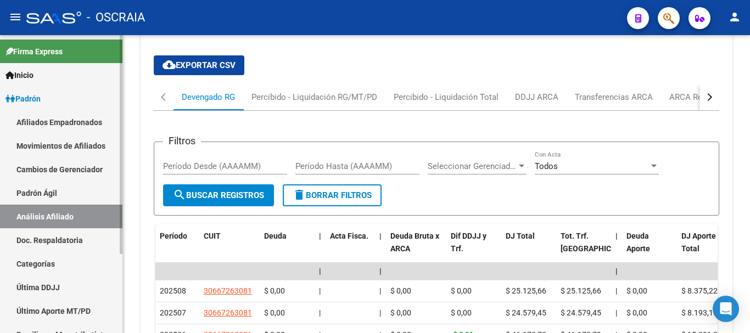
click at [66, 194] on link "Padrón Ágil" at bounding box center [61, 193] width 122 height 24
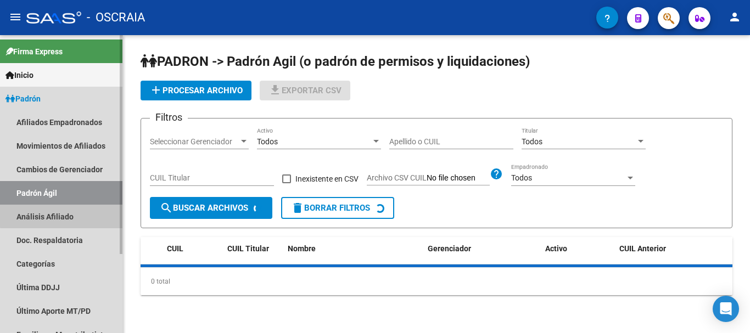
click at [66, 213] on link "Análisis Afiliado" at bounding box center [61, 217] width 122 height 24
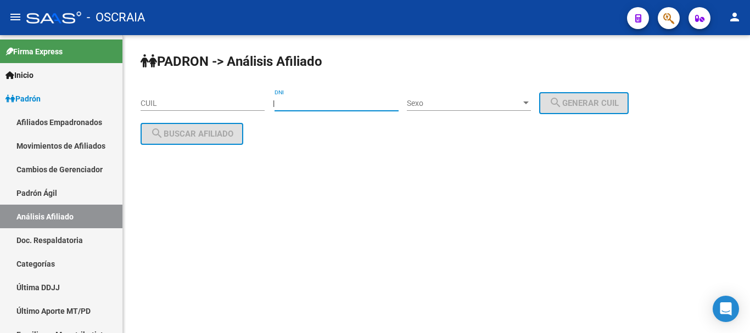
drag, startPoint x: 316, startPoint y: 105, endPoint x: 315, endPoint y: 97, distance: 8.3
click at [316, 101] on input "DNI" at bounding box center [337, 103] width 124 height 9
type input "25366415"
click at [446, 102] on span "Sexo" at bounding box center [464, 103] width 114 height 9
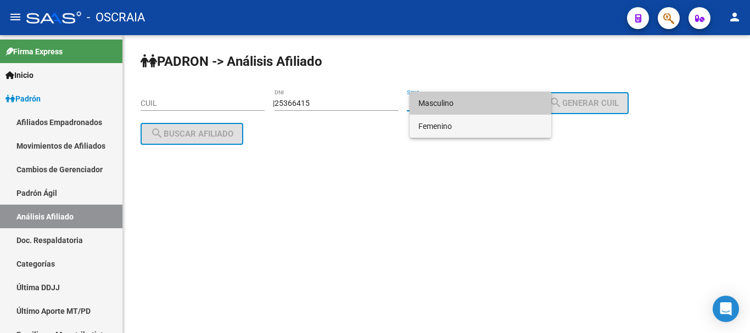
click at [452, 125] on span "Femenino" at bounding box center [480, 126] width 124 height 23
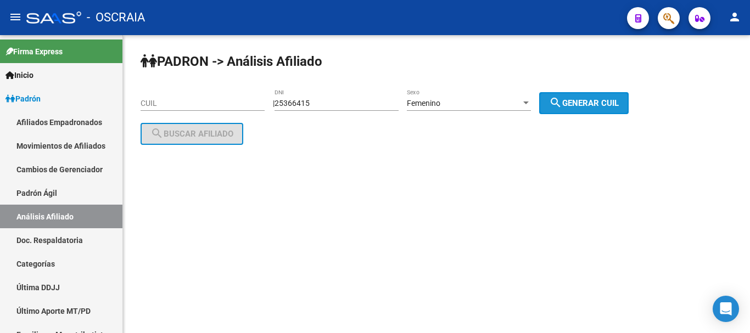
click at [600, 103] on span "search Generar CUIL" at bounding box center [584, 103] width 70 height 10
type input "27-25366415-6"
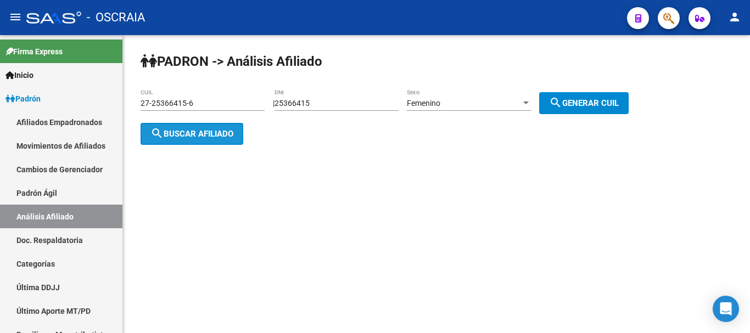
click at [217, 133] on span "search Buscar afiliado" at bounding box center [191, 134] width 83 height 10
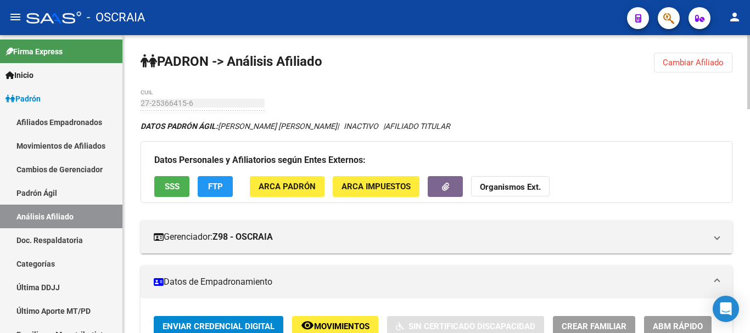
drag, startPoint x: 377, startPoint y: 102, endPoint x: 358, endPoint y: 102, distance: 19.2
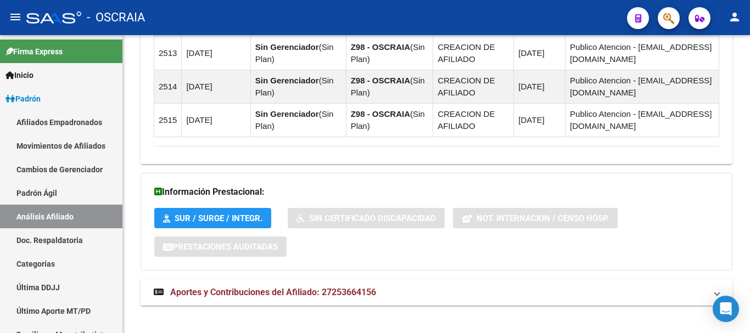
scroll to position [903, 0]
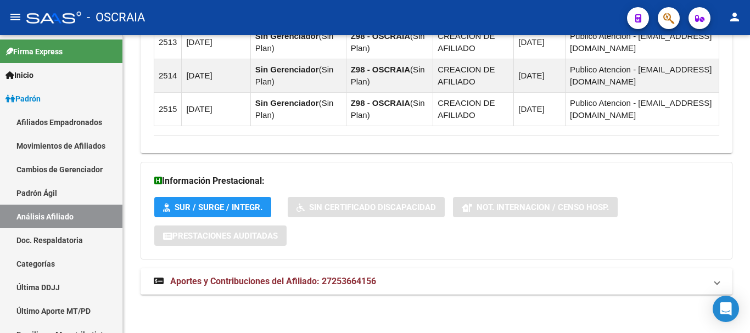
click at [355, 287] on span "Aportes y Contribuciones del Afiliado: 27253664156" at bounding box center [273, 281] width 206 height 10
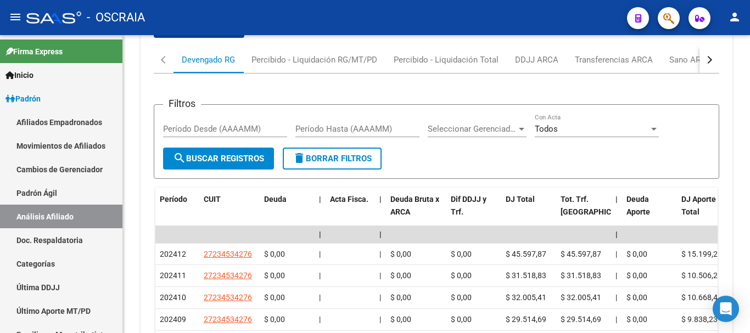
scroll to position [1242, 0]
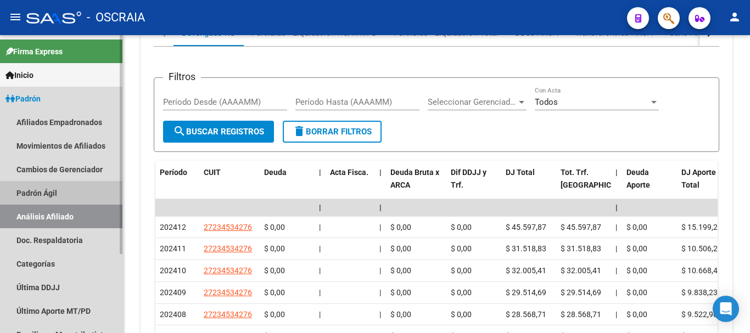
click at [43, 194] on link "Padrón Ágil" at bounding box center [61, 193] width 122 height 24
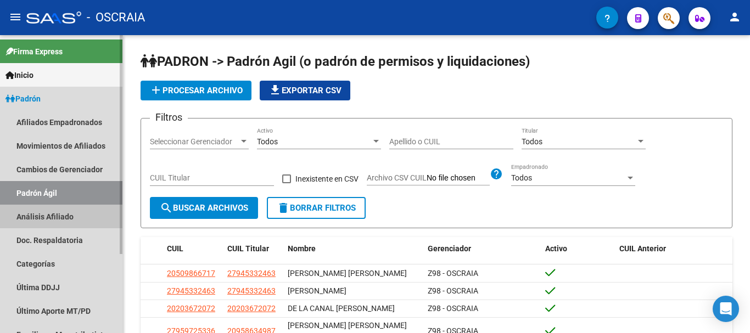
click at [46, 211] on link "Análisis Afiliado" at bounding box center [61, 217] width 122 height 24
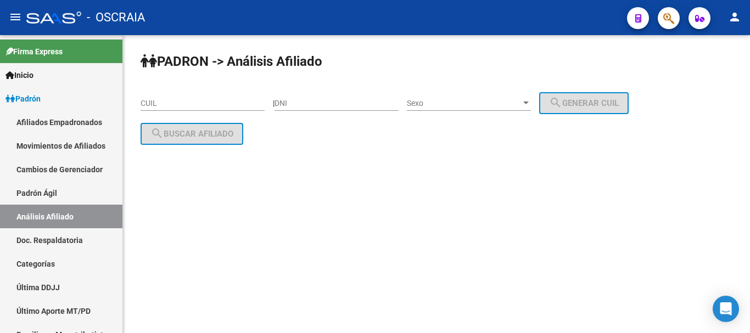
click at [436, 262] on mat-sidenav-content "PADRON -> Análisis Afiliado CUIL | DNI Sexo Sexo search Generar CUIL search Bus…" at bounding box center [436, 184] width 627 height 298
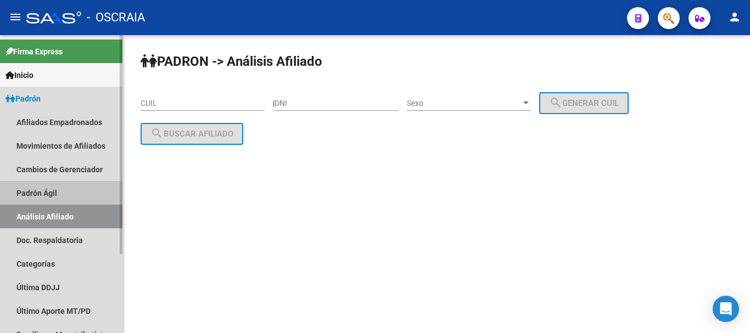
click at [66, 192] on link "Padrón Ágil" at bounding box center [61, 193] width 122 height 24
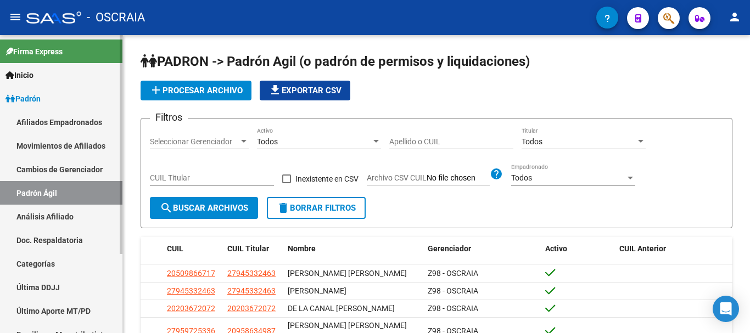
click at [61, 220] on link "Análisis Afiliado" at bounding box center [61, 217] width 122 height 24
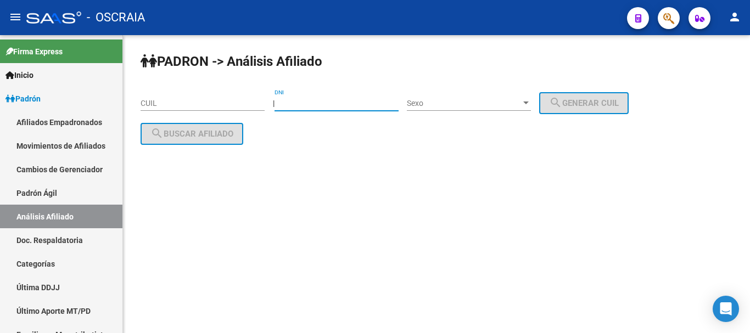
click at [368, 105] on input "DNI" at bounding box center [337, 103] width 124 height 9
type input "21817159"
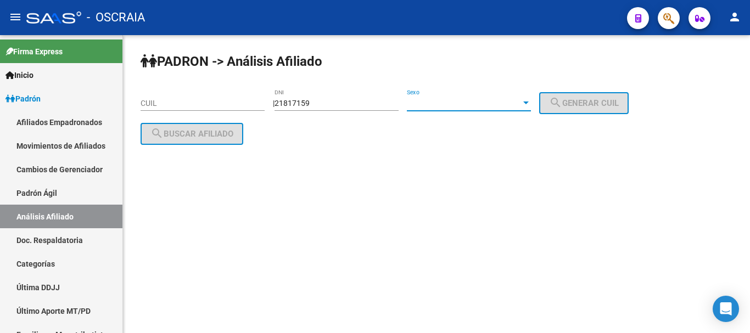
click at [453, 100] on span "Sexo" at bounding box center [464, 103] width 114 height 9
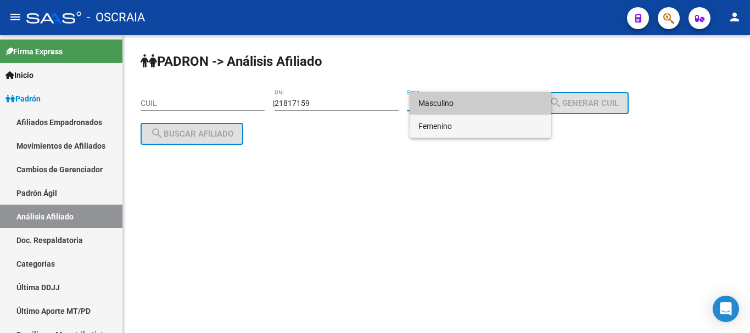
drag, startPoint x: 457, startPoint y: 124, endPoint x: 472, endPoint y: 121, distance: 15.1
click at [461, 123] on span "Femenino" at bounding box center [480, 126] width 124 height 23
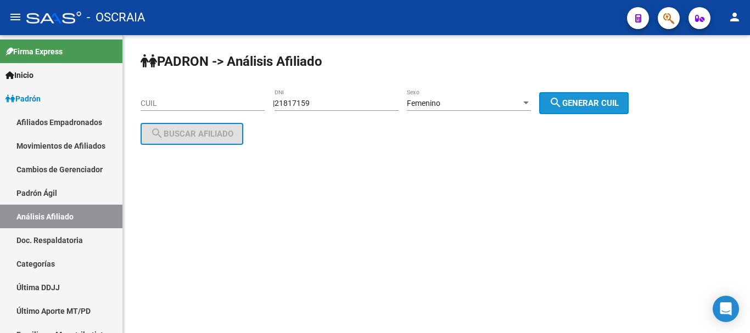
drag, startPoint x: 608, startPoint y: 95, endPoint x: 622, endPoint y: 84, distance: 18.0
click at [619, 88] on div "[PERSON_NAME] -> Análisis Afiliado CUIL | 21817159 DNI Femenino Sexo search Gen…" at bounding box center [436, 107] width 627 height 145
click at [598, 105] on span "search Generar CUIL" at bounding box center [584, 103] width 70 height 10
type input "27-21817159-7"
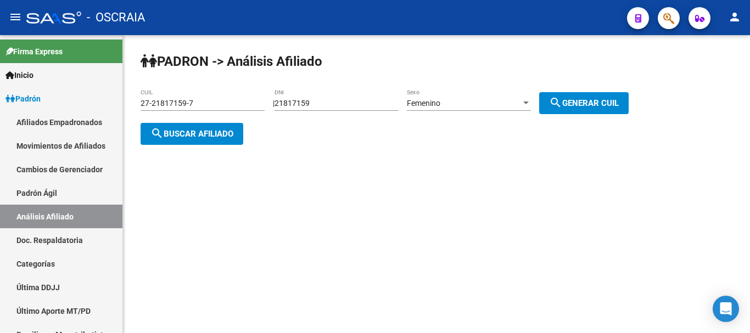
click at [195, 123] on button "search Buscar afiliado" at bounding box center [192, 134] width 103 height 22
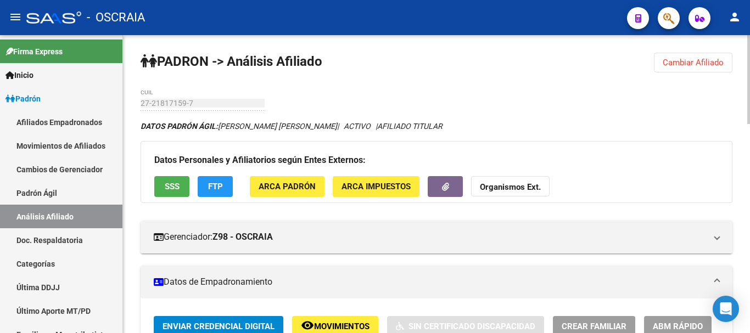
drag, startPoint x: 467, startPoint y: 272, endPoint x: 306, endPoint y: 204, distance: 174.9
click at [461, 270] on mat-expansion-panel-header "Datos de Empadronamiento" at bounding box center [437, 282] width 592 height 33
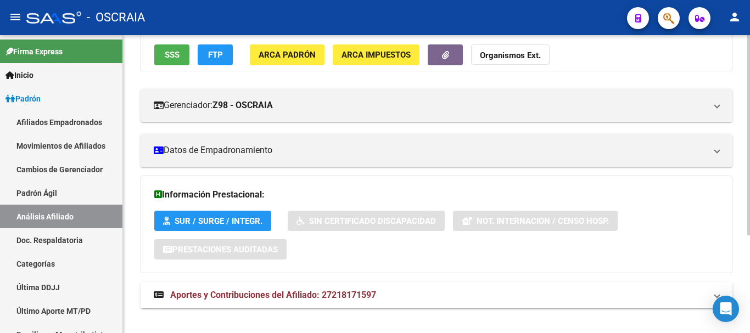
scroll to position [145, 0]
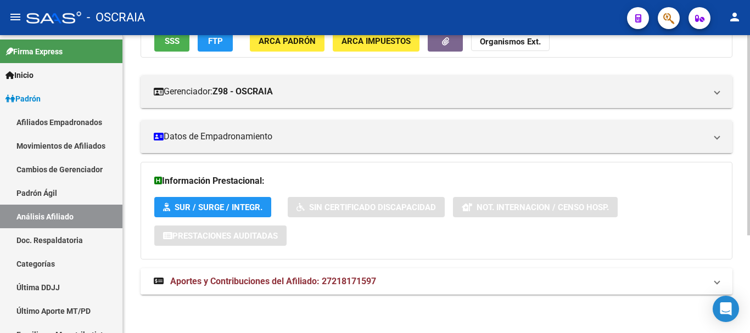
click at [271, 283] on span "Aportes y Contribuciones del Afiliado: 27218171597" at bounding box center [273, 281] width 206 height 10
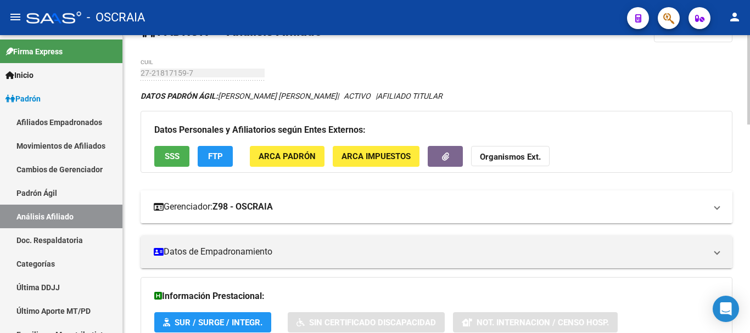
scroll to position [55, 0]
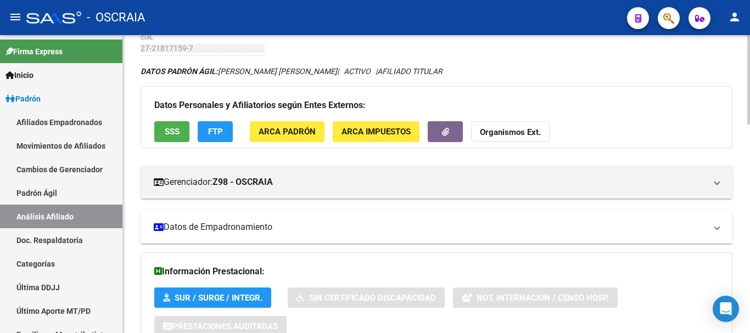
click at [718, 231] on span at bounding box center [717, 227] width 4 height 12
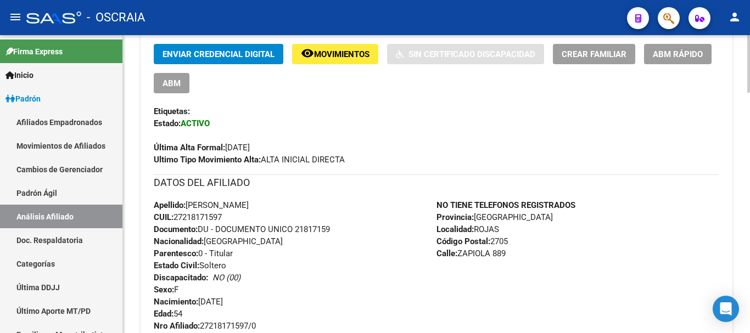
scroll to position [275, 0]
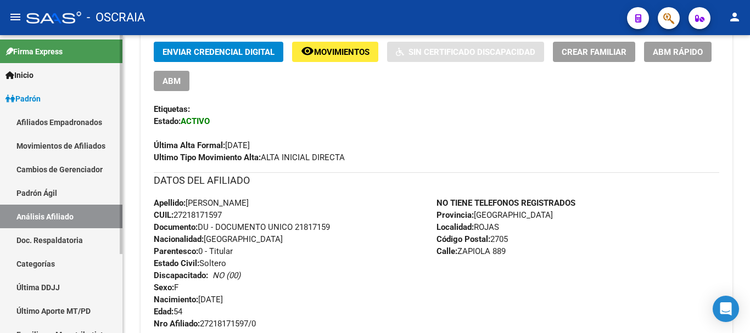
click at [47, 192] on link "Padrón Ágil" at bounding box center [61, 193] width 122 height 24
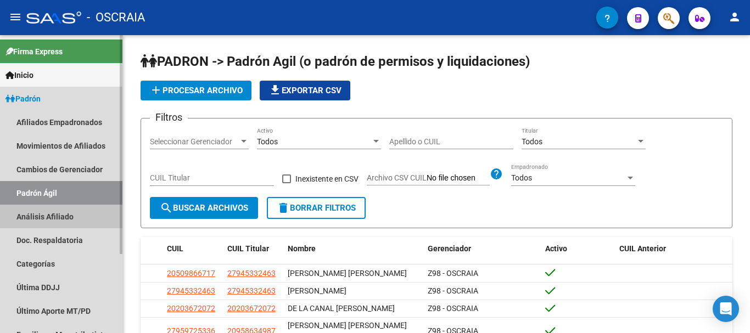
click at [49, 218] on link "Análisis Afiliado" at bounding box center [61, 217] width 122 height 24
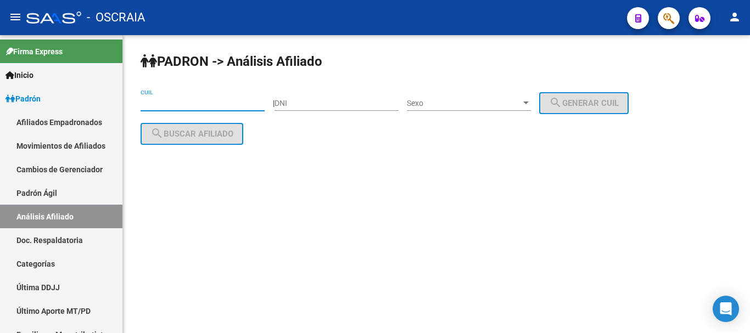
click at [227, 106] on input "CUIL" at bounding box center [203, 103] width 124 height 9
paste input "20-16493982-1"
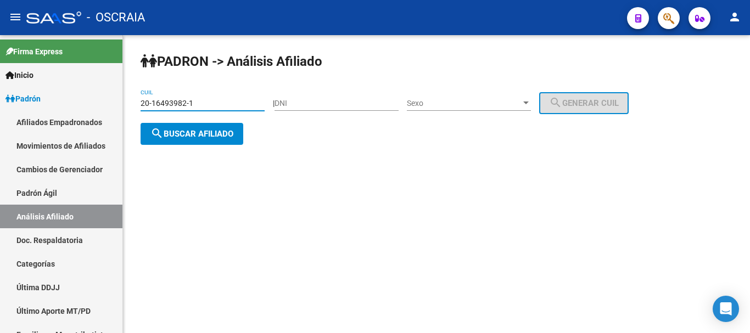
type input "20-16493982-1"
click at [224, 134] on span "search Buscar afiliado" at bounding box center [191, 134] width 83 height 10
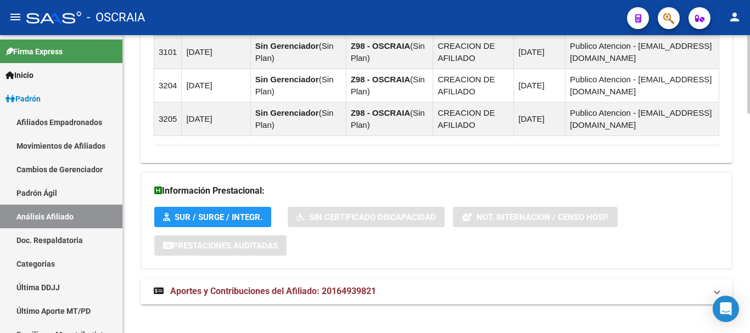
scroll to position [833, 0]
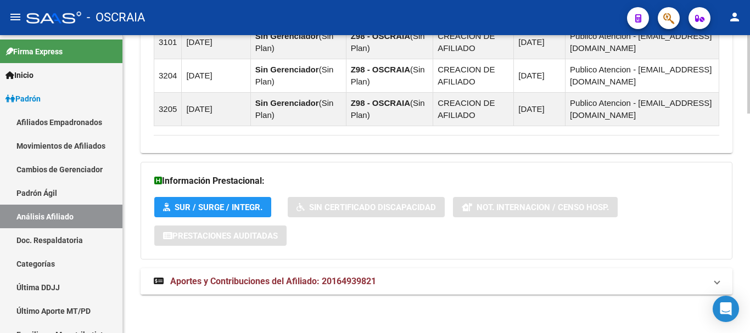
click at [303, 284] on span "Aportes y Contribuciones del Afiliado: 20164939821" at bounding box center [273, 281] width 206 height 10
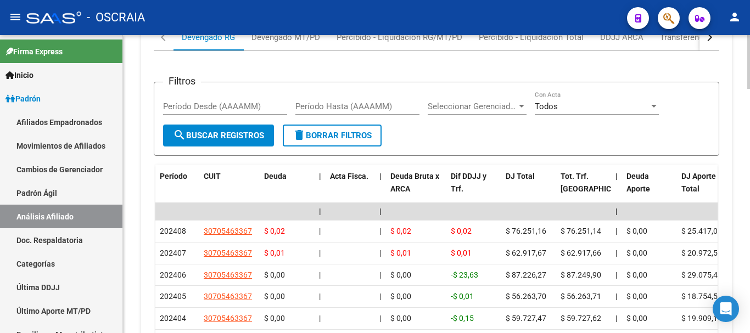
scroll to position [1273, 0]
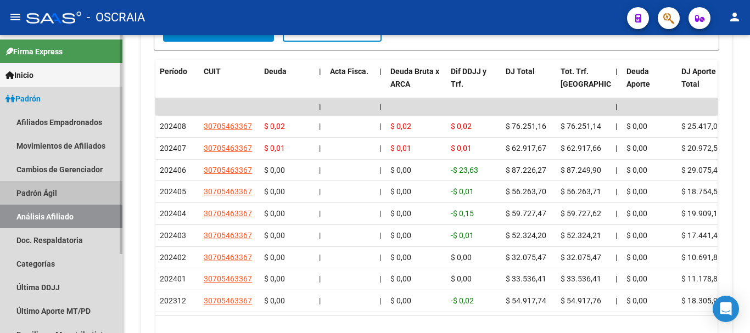
click at [43, 195] on link "Padrón Ágil" at bounding box center [61, 193] width 122 height 24
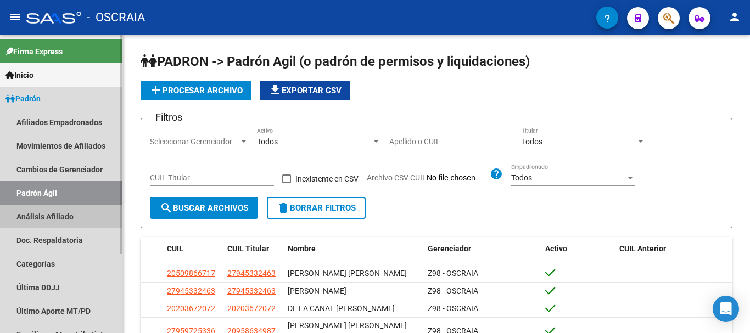
click at [40, 218] on link "Análisis Afiliado" at bounding box center [61, 217] width 122 height 24
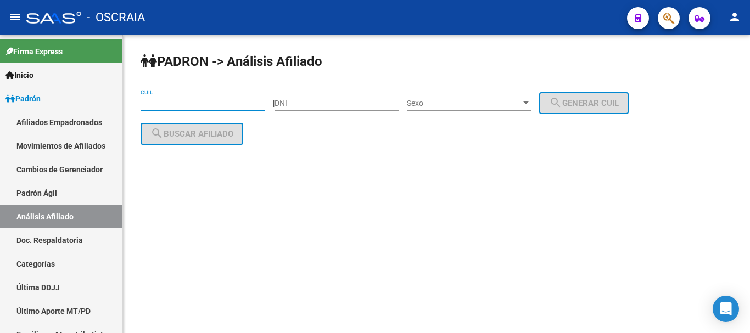
click at [208, 104] on input "CUIL" at bounding box center [203, 103] width 124 height 9
paste input "20-30911077-4"
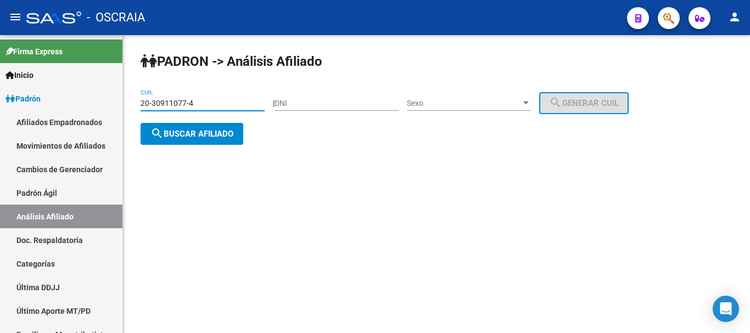
type input "20-30911077-4"
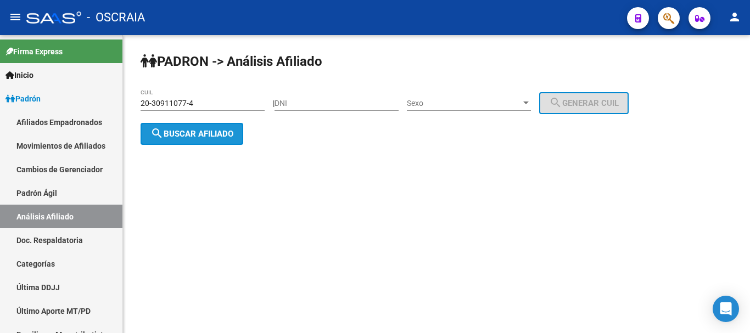
click at [229, 129] on span "search Buscar afiliado" at bounding box center [191, 134] width 83 height 10
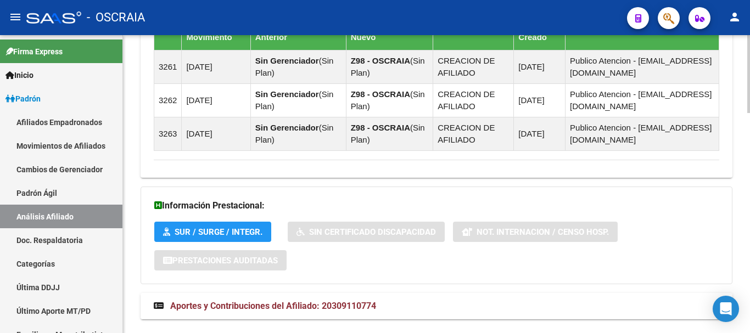
scroll to position [845, 0]
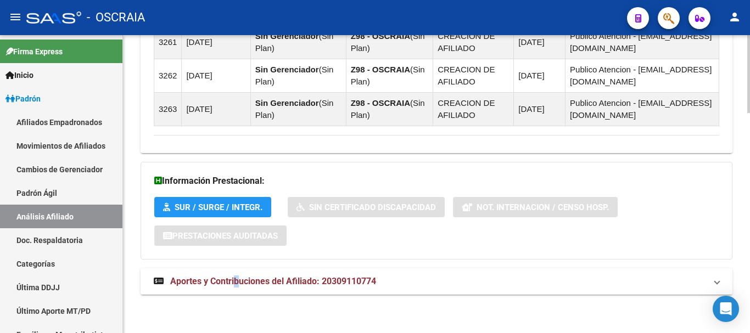
click at [237, 282] on span "Aportes y Contribuciones del Afiliado: 20309110774" at bounding box center [273, 281] width 206 height 10
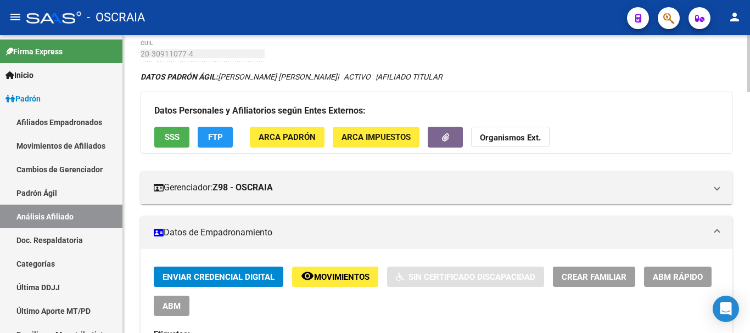
scroll to position [0, 0]
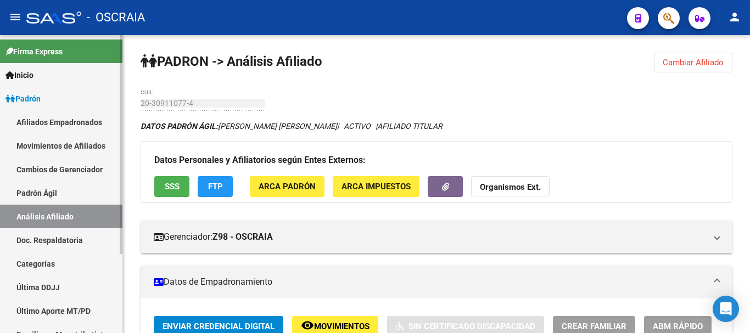
click at [70, 191] on link "Padrón Ágil" at bounding box center [61, 193] width 122 height 24
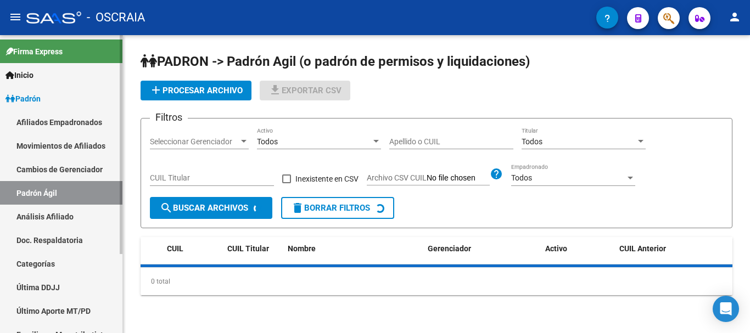
click at [68, 216] on link "Análisis Afiliado" at bounding box center [61, 217] width 122 height 24
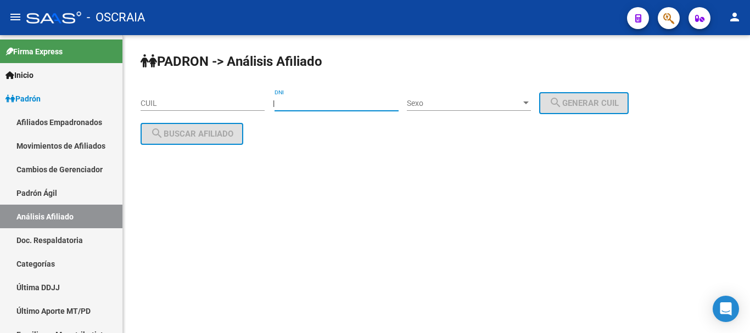
click at [342, 102] on input "DNI" at bounding box center [337, 103] width 124 height 9
type input "26039329"
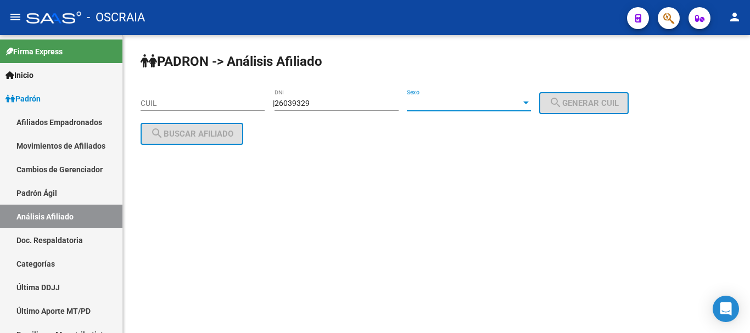
click at [521, 99] on span "Sexo" at bounding box center [464, 103] width 114 height 9
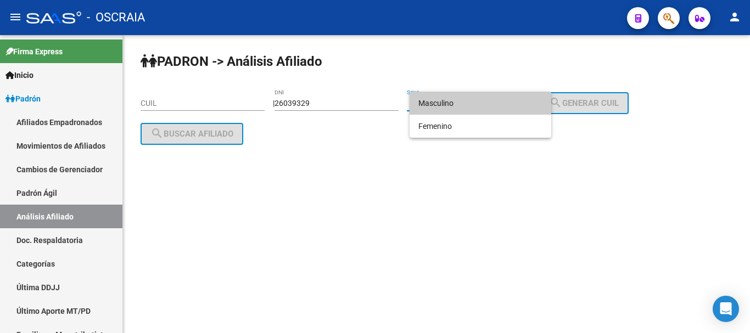
click at [527, 100] on span "Masculino" at bounding box center [480, 103] width 124 height 23
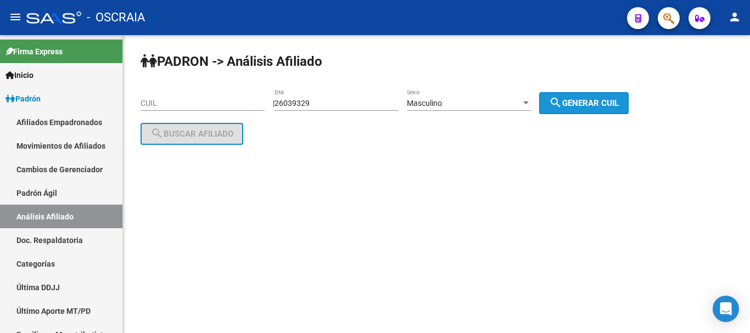
click at [562, 104] on mat-icon "search" at bounding box center [555, 102] width 13 height 13
type input "20-26039329-5"
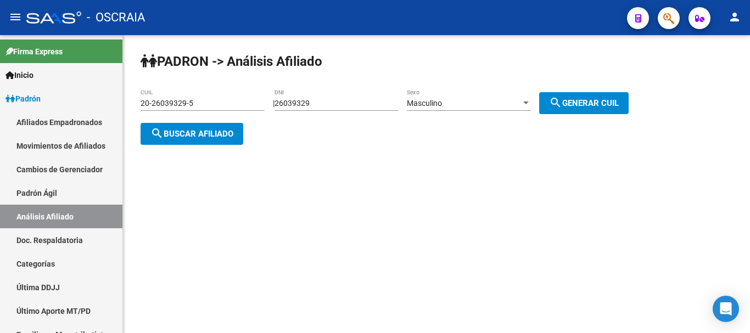
click at [230, 133] on span "search Buscar afiliado" at bounding box center [191, 134] width 83 height 10
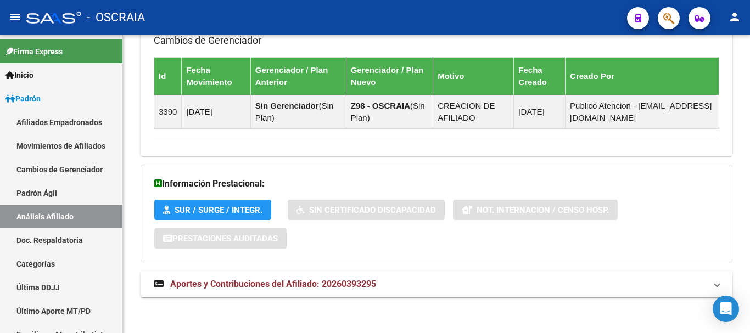
scroll to position [723, 0]
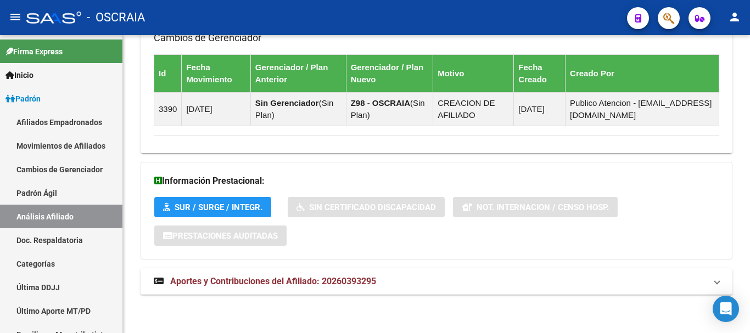
click at [249, 281] on span "Aportes y Contribuciones del Afiliado: 20260393295" at bounding box center [273, 281] width 206 height 10
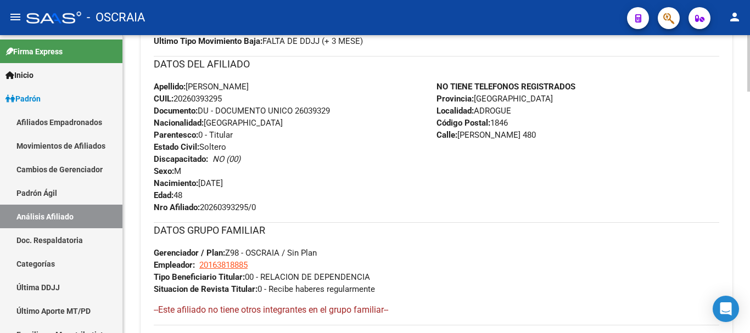
scroll to position [448, 0]
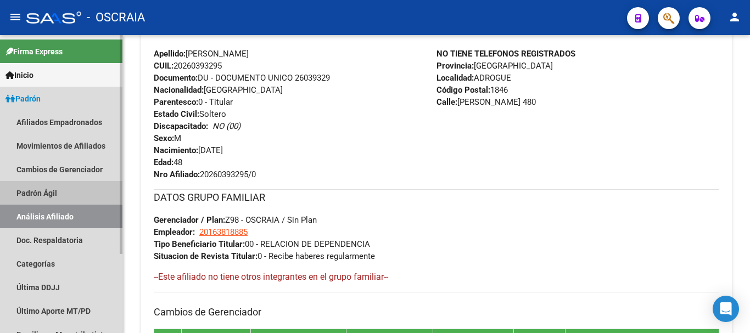
click at [42, 191] on link "Padrón Ágil" at bounding box center [61, 193] width 122 height 24
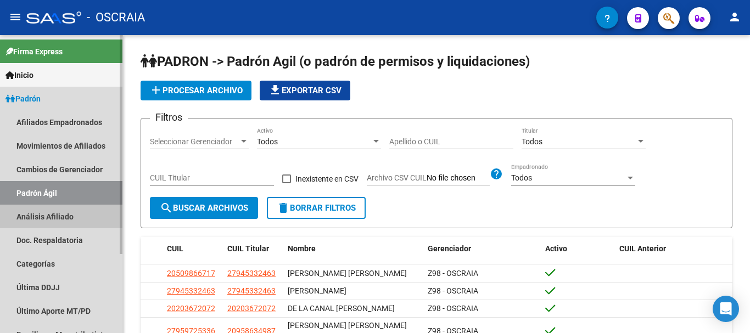
click at [51, 218] on link "Análisis Afiliado" at bounding box center [61, 217] width 122 height 24
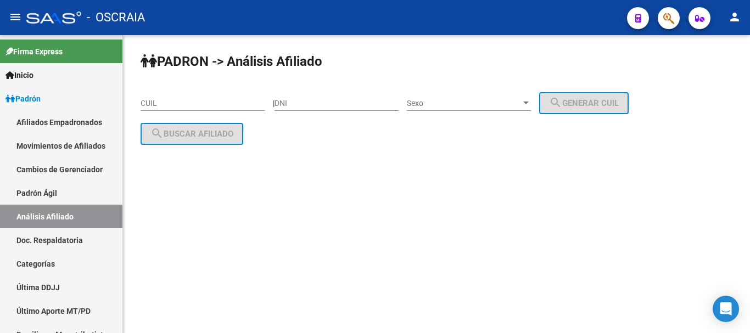
click at [332, 106] on input "DNI" at bounding box center [337, 103] width 124 height 9
type input "39913052"
click at [435, 107] on span "Sexo" at bounding box center [464, 103] width 114 height 9
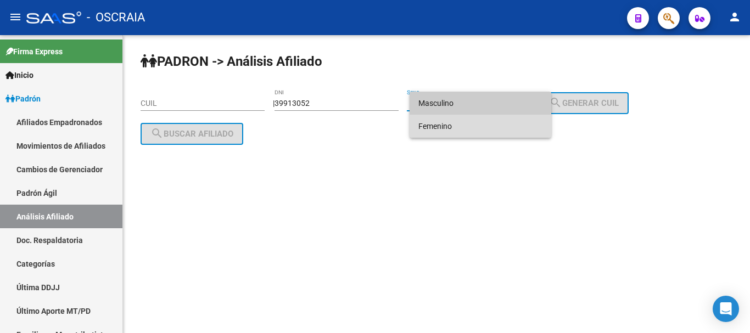
drag, startPoint x: 446, startPoint y: 124, endPoint x: 474, endPoint y: 116, distance: 28.7
click at [447, 124] on span "Femenino" at bounding box center [480, 126] width 124 height 23
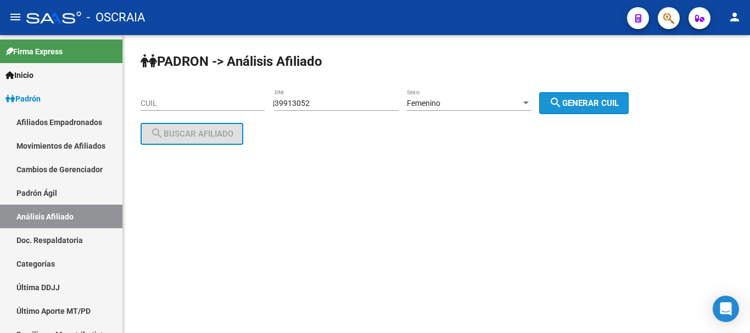
click at [590, 101] on span "search Generar CUIL" at bounding box center [584, 103] width 70 height 10
type input "27-39913052-8"
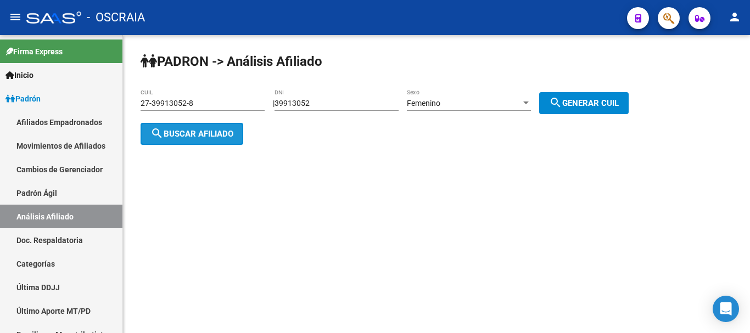
click at [220, 130] on span "search Buscar afiliado" at bounding box center [191, 134] width 83 height 10
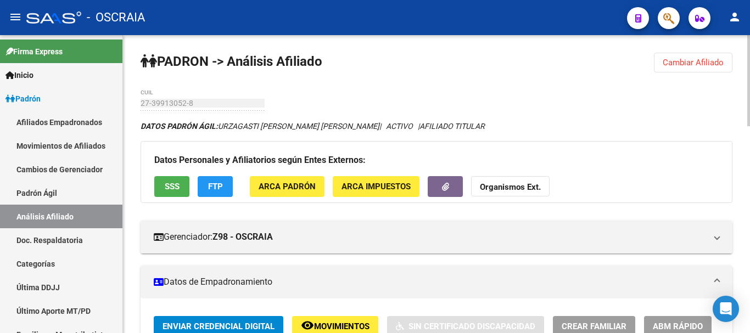
click at [536, 175] on div "Datos Personales y Afiliatorios según Entes Externos: SSS FTP ARCA Padrón ARCA …" at bounding box center [437, 171] width 592 height 61
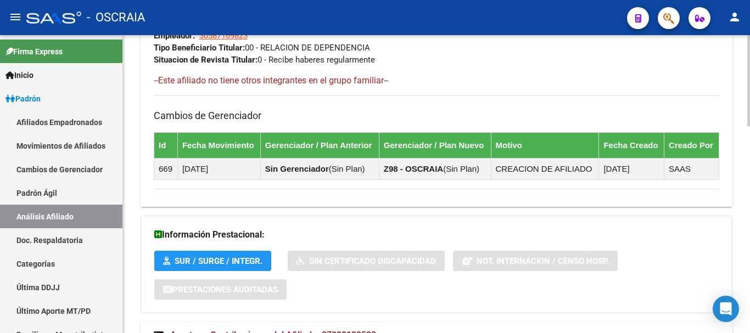
scroll to position [674, 0]
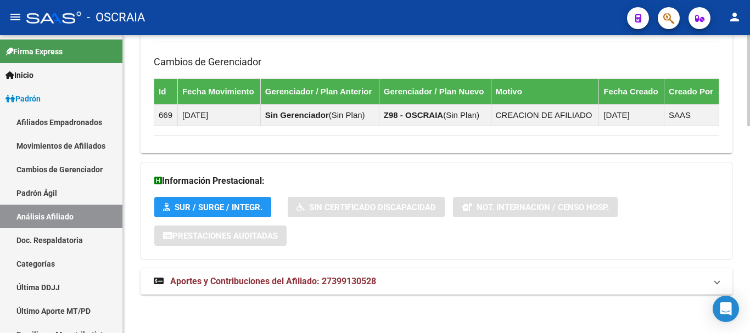
click at [320, 281] on span "Aportes y Contribuciones del Afiliado: 27399130528" at bounding box center [273, 281] width 206 height 10
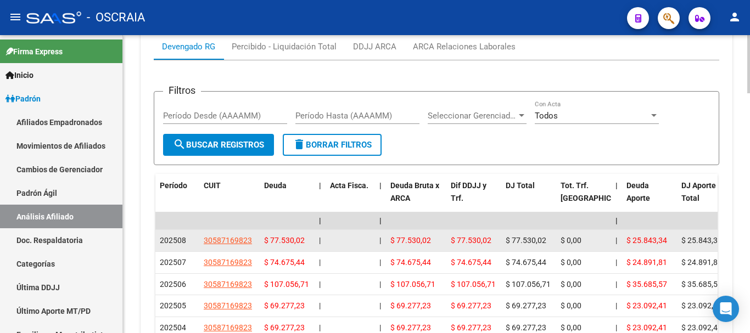
scroll to position [1004, 0]
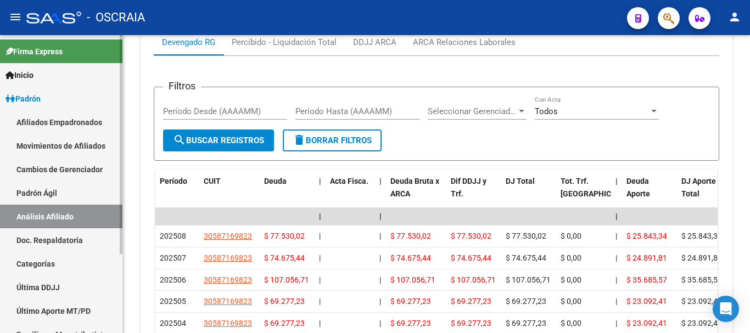
click at [31, 191] on link "Padrón Ágil" at bounding box center [61, 193] width 122 height 24
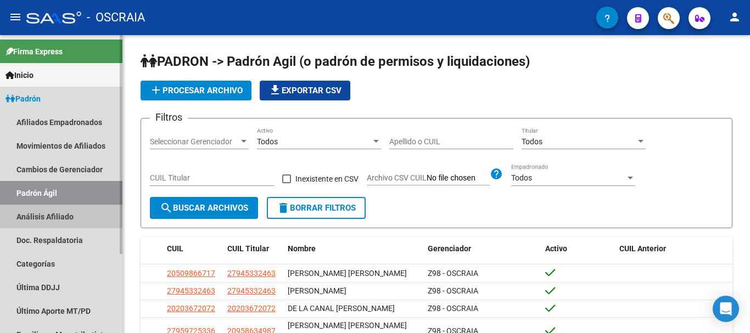
click at [41, 216] on link "Análisis Afiliado" at bounding box center [61, 217] width 122 height 24
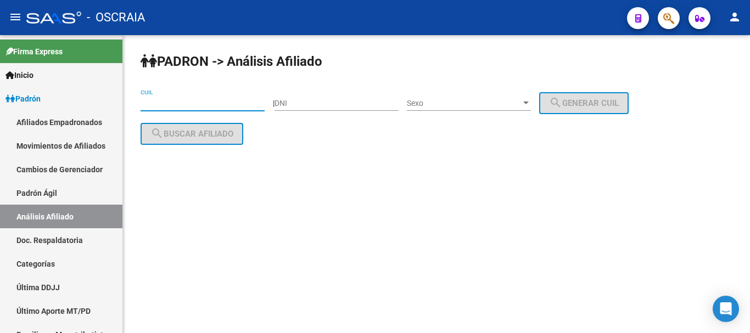
click at [192, 101] on input "CUIL" at bounding box center [203, 103] width 124 height 9
paste input "20-95918863-8"
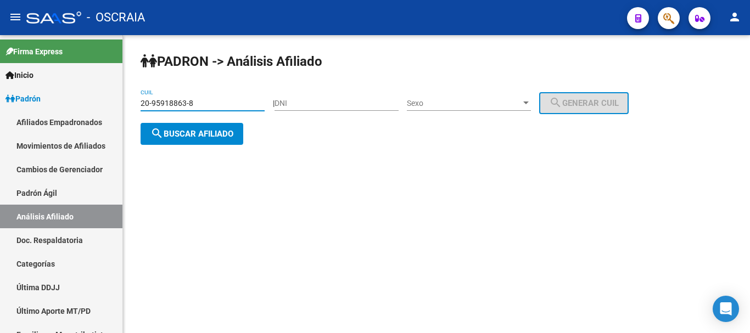
type input "20-95918863-8"
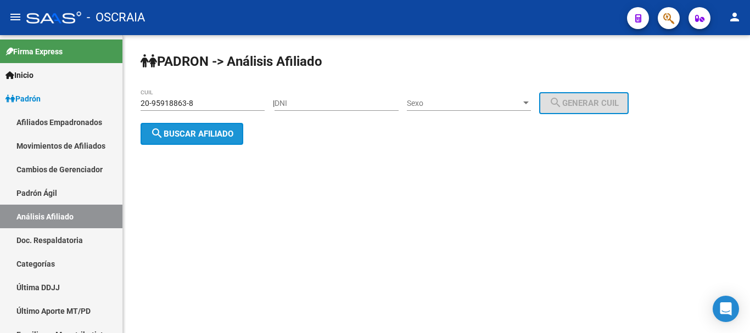
click at [201, 137] on span "search Buscar afiliado" at bounding box center [191, 134] width 83 height 10
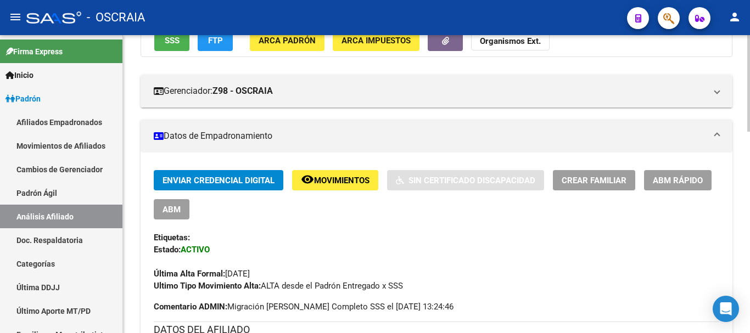
scroll to position [165, 0]
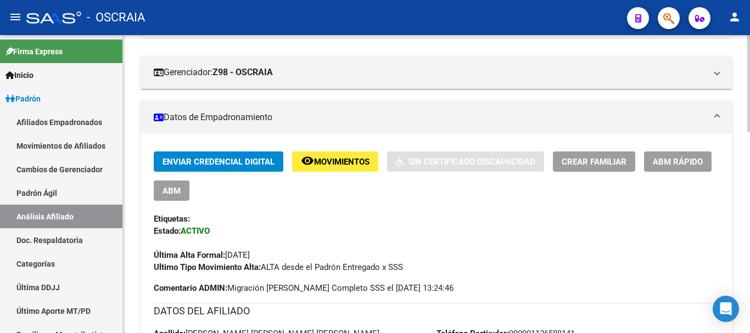
click at [506, 242] on div "Última Alta Formal: [DATE]" at bounding box center [436, 249] width 565 height 24
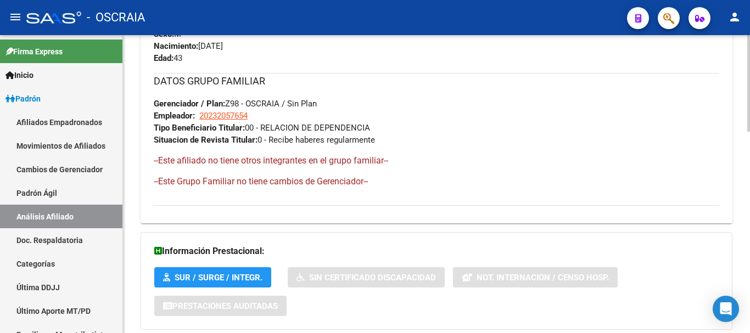
scroll to position [619, 0]
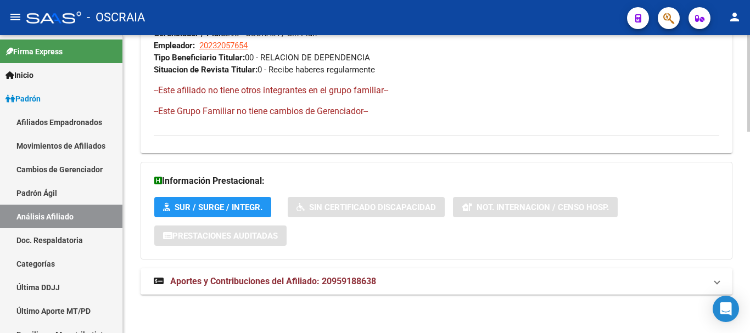
click at [182, 283] on span "Aportes y Contribuciones del Afiliado: 20959188638" at bounding box center [273, 281] width 206 height 10
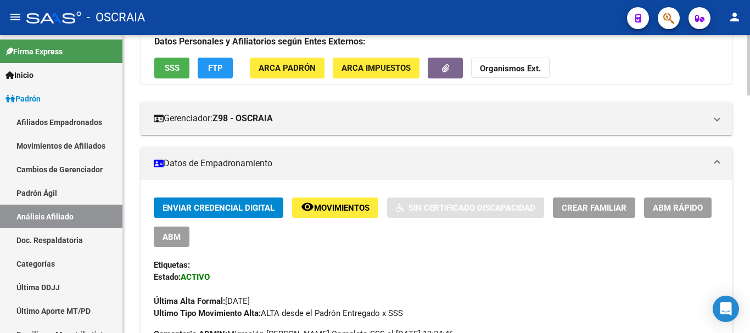
scroll to position [0, 0]
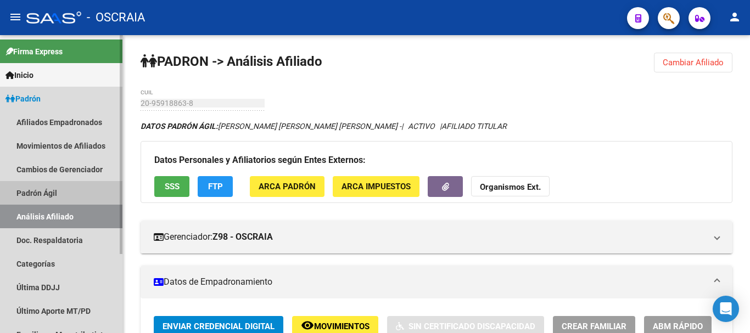
click at [43, 193] on link "Padrón Ágil" at bounding box center [61, 193] width 122 height 24
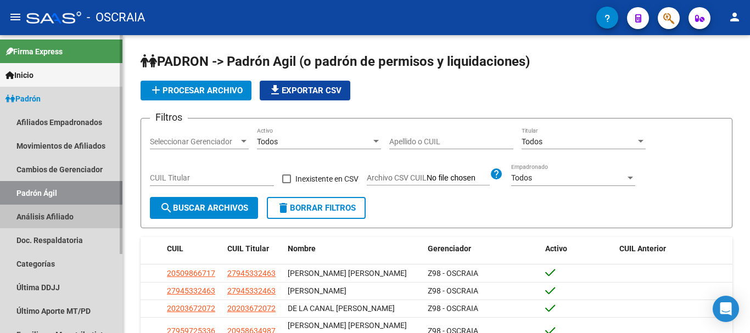
click at [37, 217] on link "Análisis Afiliado" at bounding box center [61, 217] width 122 height 24
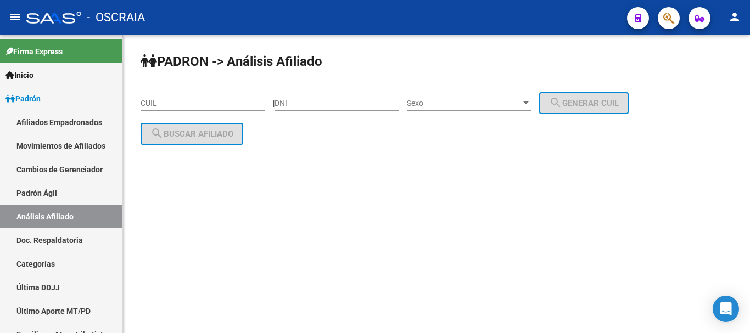
click at [436, 239] on mat-sidenav-content "PADRON -> Análisis Afiliado CUIL | DNI Sexo Sexo search Generar CUIL search Bus…" at bounding box center [436, 184] width 627 height 298
click at [332, 105] on input "DNI" at bounding box center [337, 103] width 124 height 9
type input "46102394"
click at [529, 104] on div at bounding box center [525, 103] width 5 height 3
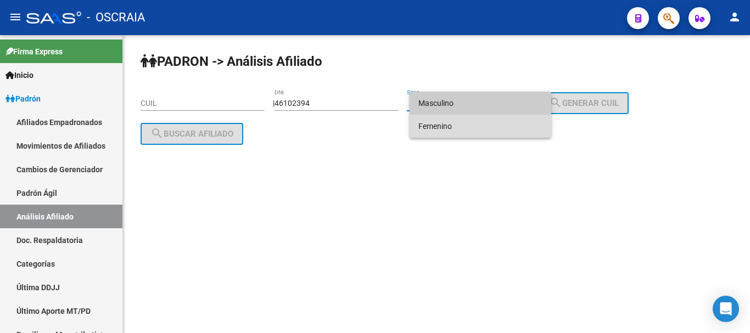
click at [526, 128] on span "Femenino" at bounding box center [480, 126] width 124 height 23
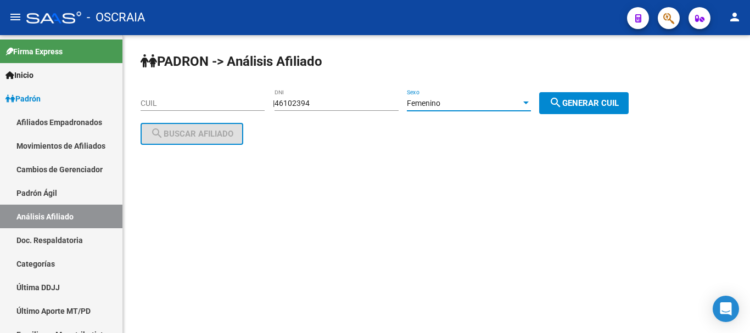
click at [591, 100] on span "search Generar CUIL" at bounding box center [584, 103] width 70 height 10
type input "27-46102394-6"
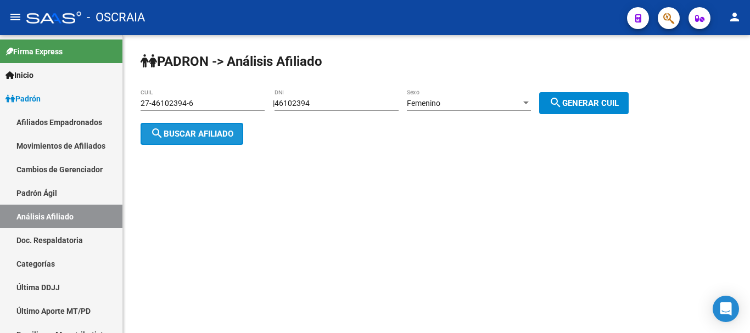
click at [221, 134] on span "search Buscar afiliado" at bounding box center [191, 134] width 83 height 10
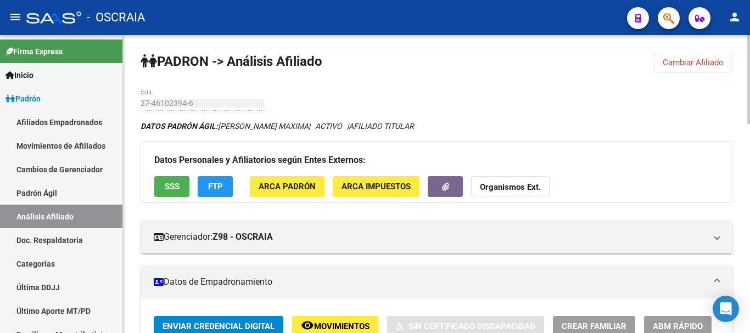
click at [197, 109] on div "27-46102394-6 CUIL" at bounding box center [203, 100] width 124 height 22
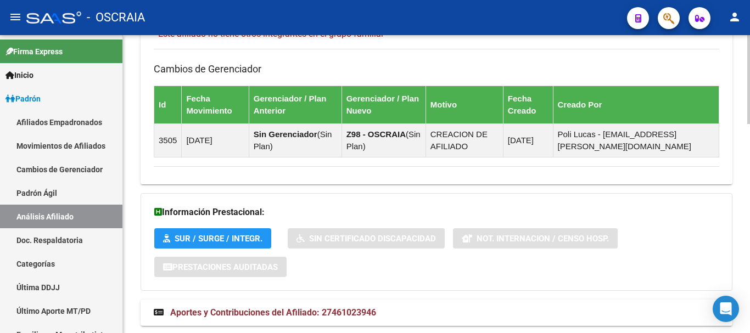
scroll to position [698, 0]
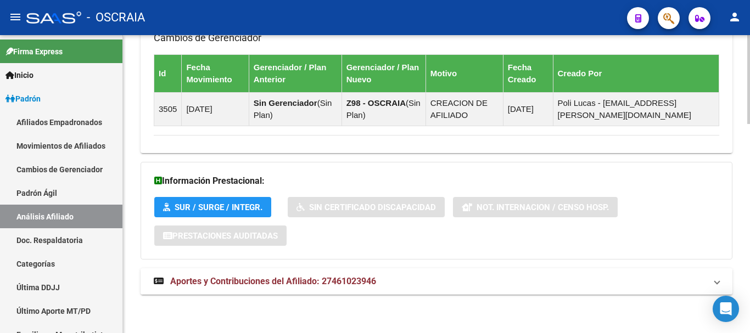
click at [231, 279] on span "Aportes y Contribuciones del Afiliado: 27461023946" at bounding box center [273, 281] width 206 height 10
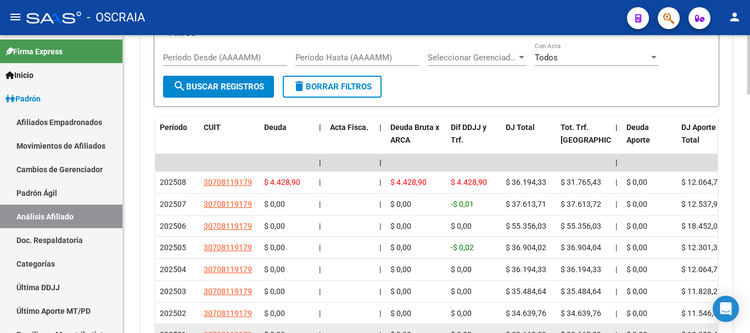
scroll to position [1138, 0]
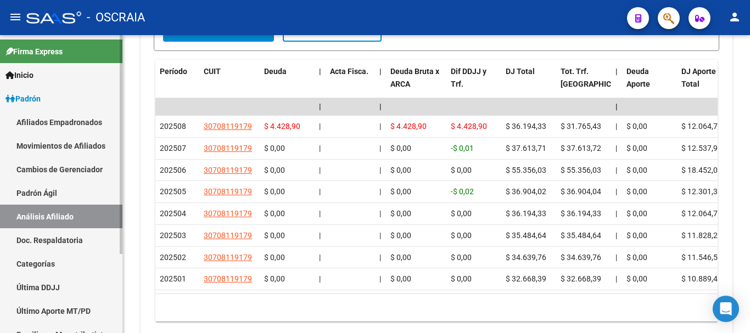
click at [53, 187] on link "Padrón Ágil" at bounding box center [61, 193] width 122 height 24
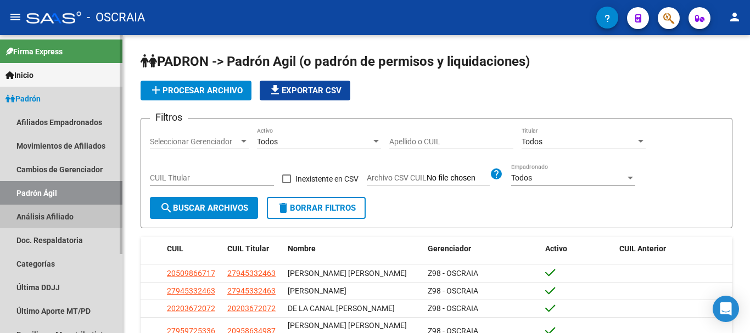
click at [60, 211] on link "Análisis Afiliado" at bounding box center [61, 217] width 122 height 24
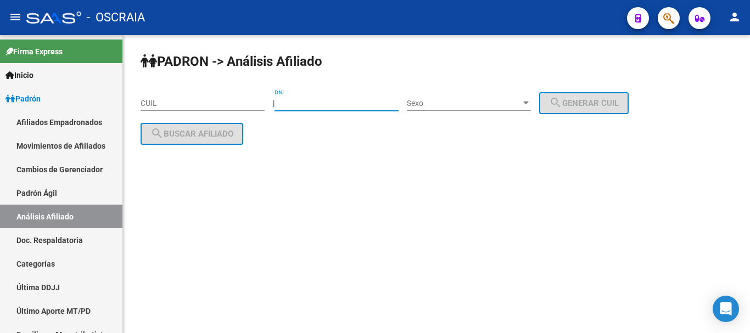
click at [307, 106] on input "DNI" at bounding box center [337, 103] width 124 height 9
type input "3013784"
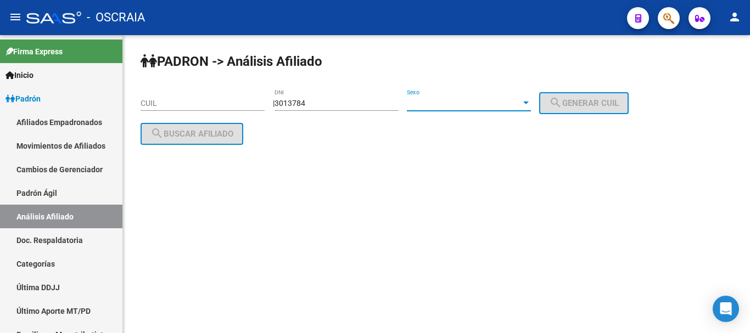
click at [531, 105] on div at bounding box center [526, 103] width 10 height 9
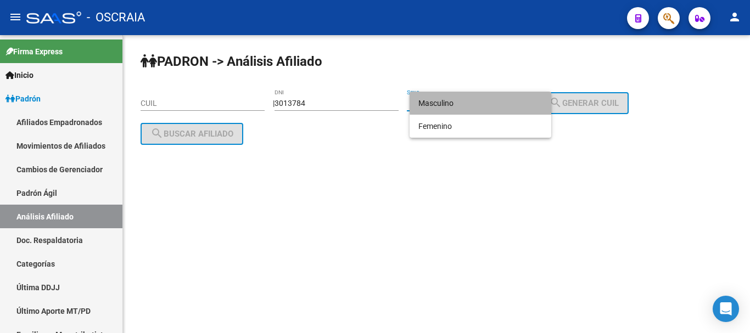
click at [523, 98] on span "Masculino" at bounding box center [480, 103] width 124 height 23
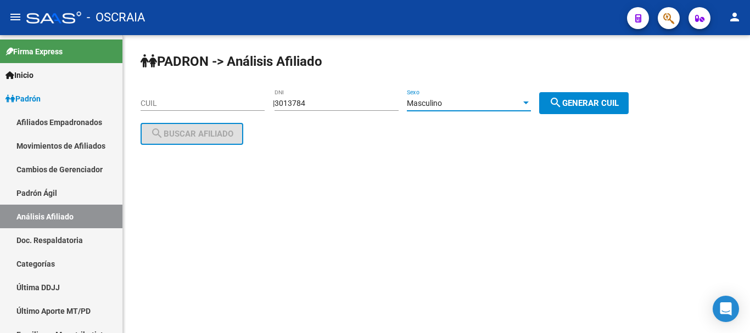
click at [562, 98] on mat-icon "search" at bounding box center [555, 102] width 13 height 13
type input "20-03013784-2"
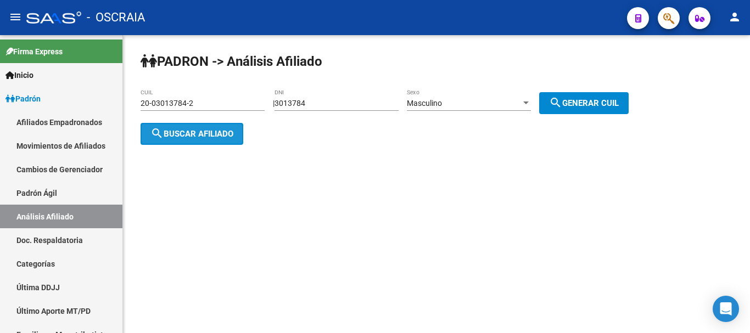
click at [197, 142] on button "search Buscar afiliado" at bounding box center [192, 134] width 103 height 22
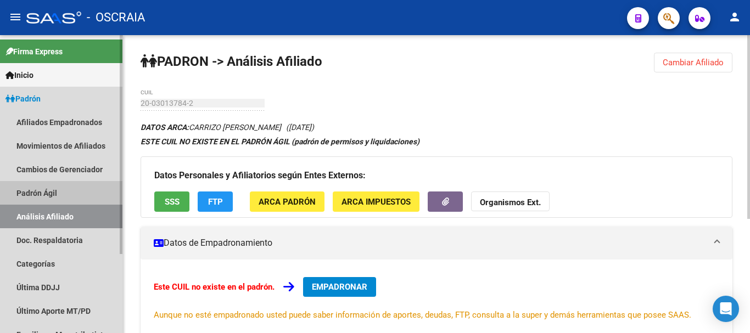
click at [58, 192] on link "Padrón Ágil" at bounding box center [61, 193] width 122 height 24
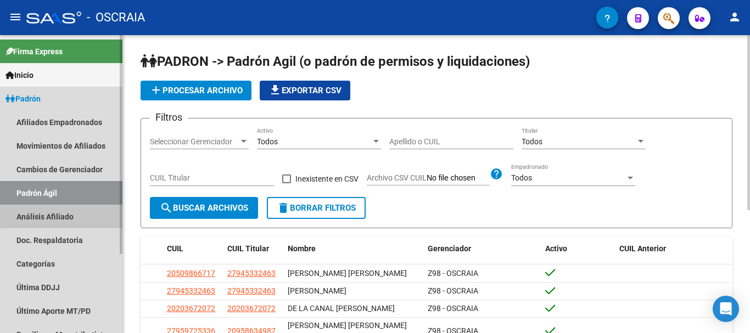
click at [65, 213] on link "Análisis Afiliado" at bounding box center [61, 217] width 122 height 24
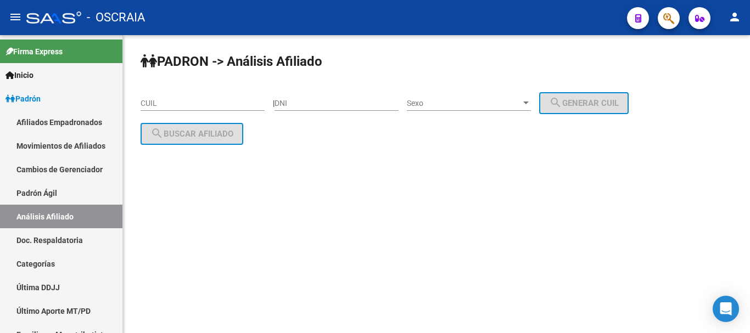
click at [378, 97] on div "DNI" at bounding box center [337, 100] width 124 height 22
type input "30170784"
click at [474, 105] on span "Sexo" at bounding box center [464, 103] width 114 height 9
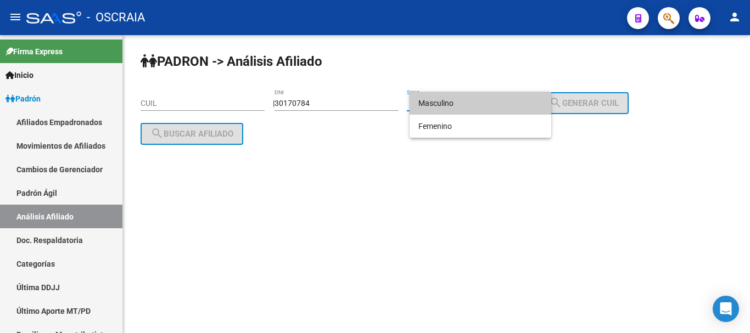
click at [479, 103] on span "Masculino" at bounding box center [480, 103] width 124 height 23
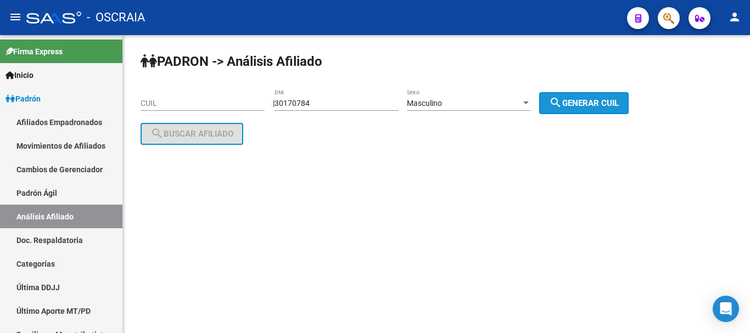
click at [574, 104] on span "search Generar CUIL" at bounding box center [584, 103] width 70 height 10
type input "20-30170784-4"
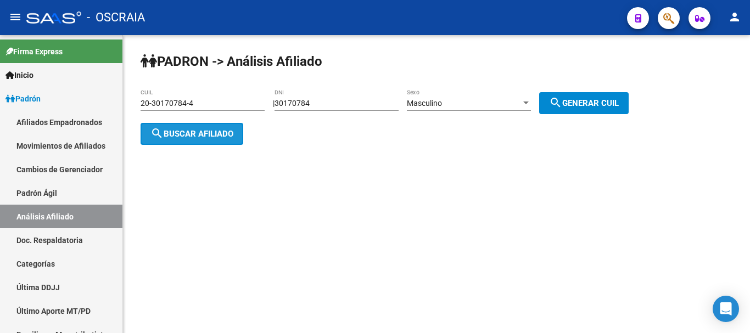
click at [190, 134] on span "search Buscar afiliado" at bounding box center [191, 134] width 83 height 10
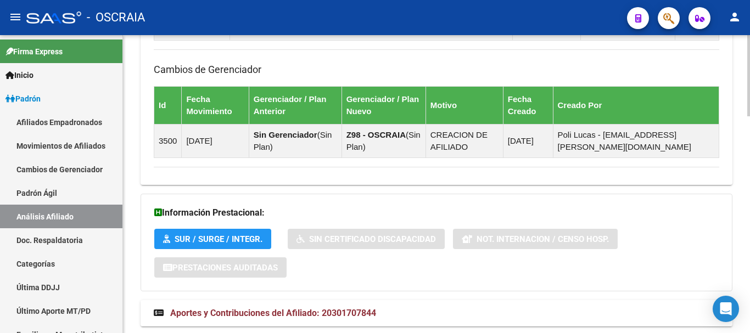
scroll to position [793, 0]
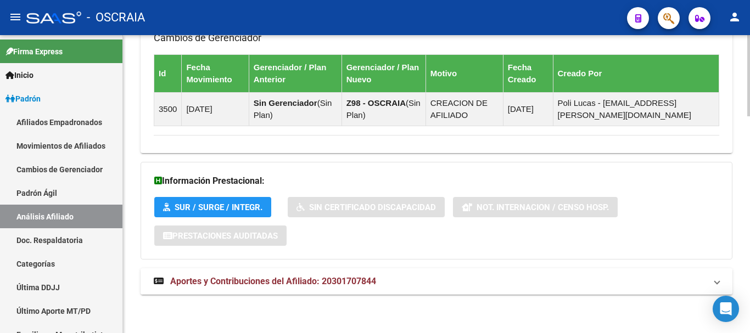
click at [246, 283] on span "Aportes y Contribuciones del Afiliado: 20301707844" at bounding box center [273, 281] width 206 height 10
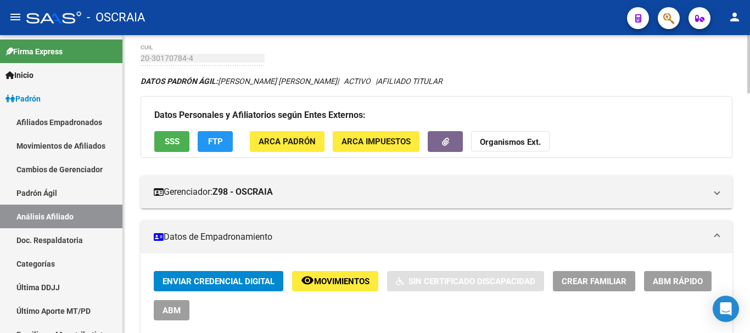
scroll to position [0, 0]
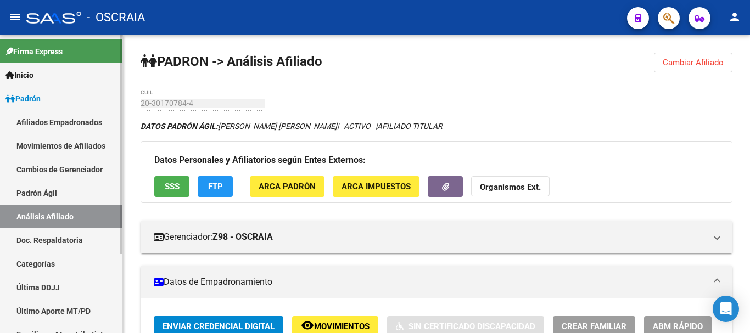
click at [48, 193] on link "Padrón Ágil" at bounding box center [61, 193] width 122 height 24
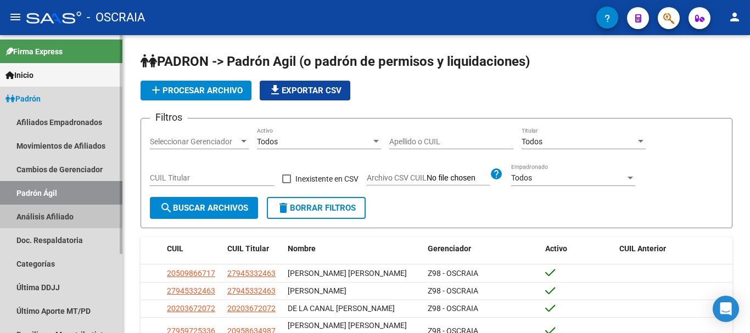
click at [44, 215] on link "Análisis Afiliado" at bounding box center [61, 217] width 122 height 24
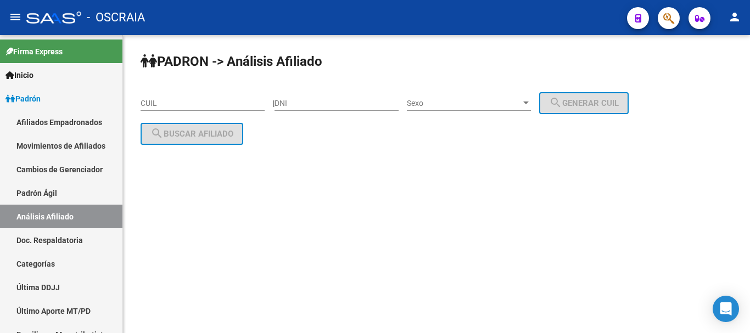
click at [351, 104] on input "DNI" at bounding box center [337, 103] width 124 height 9
type input "33024737"
click at [521, 100] on span "Sexo" at bounding box center [464, 103] width 114 height 9
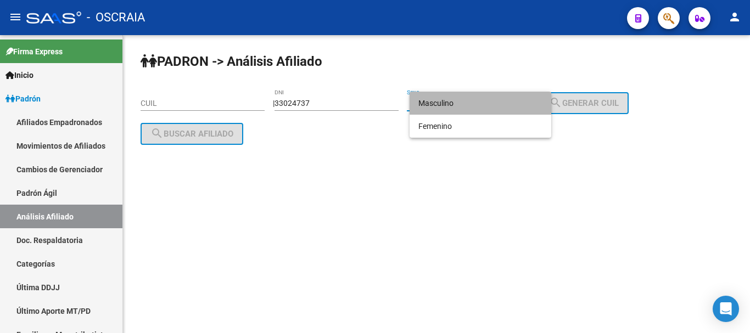
drag, startPoint x: 525, startPoint y: 109, endPoint x: 555, endPoint y: 104, distance: 30.1
click at [528, 108] on span "Masculino" at bounding box center [480, 103] width 124 height 23
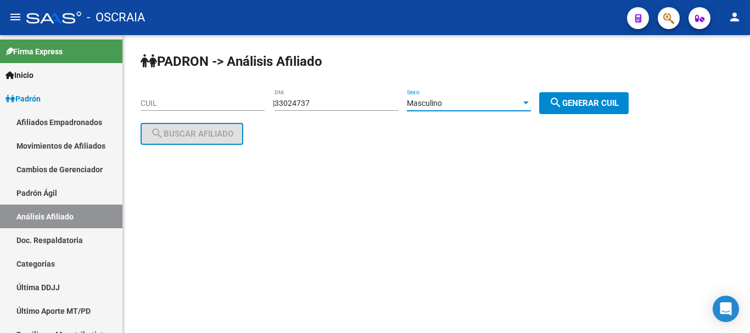
click at [562, 104] on mat-icon "search" at bounding box center [555, 102] width 13 height 13
type input "20-33024737-2"
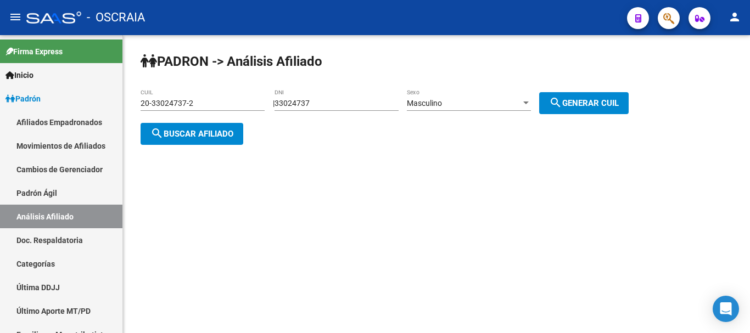
click at [209, 136] on span "search Buscar afiliado" at bounding box center [191, 134] width 83 height 10
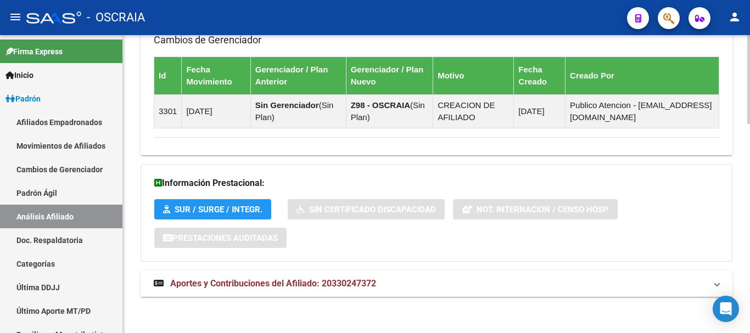
scroll to position [698, 0]
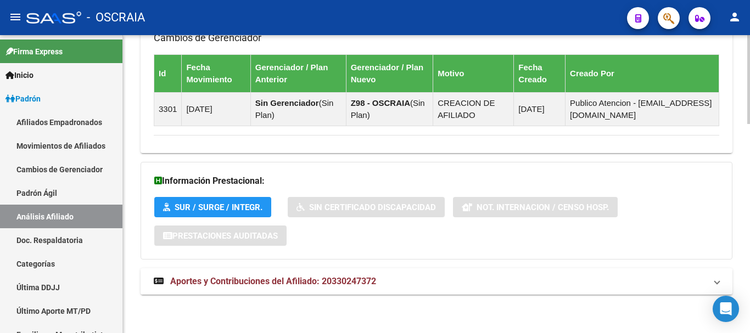
click at [320, 283] on span "Aportes y Contribuciones del Afiliado: 20330247372" at bounding box center [273, 281] width 206 height 10
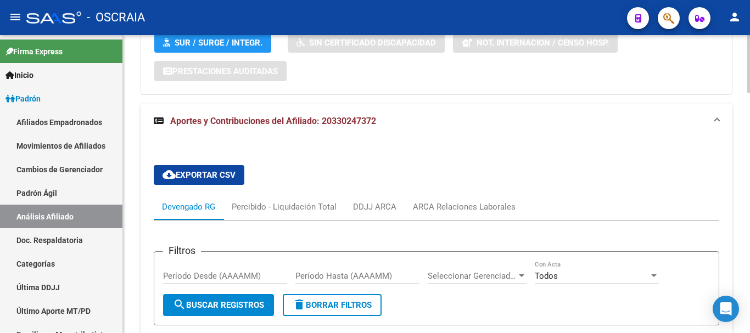
scroll to position [1028, 0]
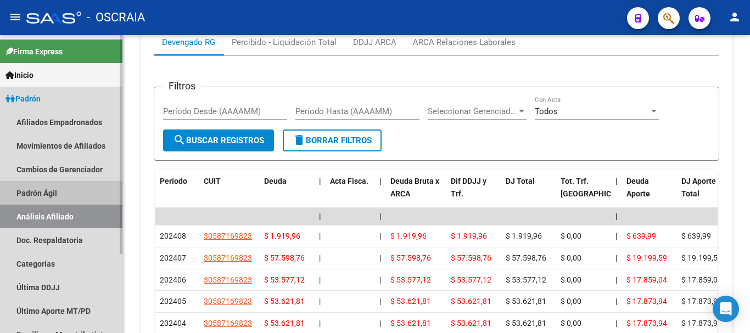
click at [51, 186] on link "Padrón Ágil" at bounding box center [61, 193] width 122 height 24
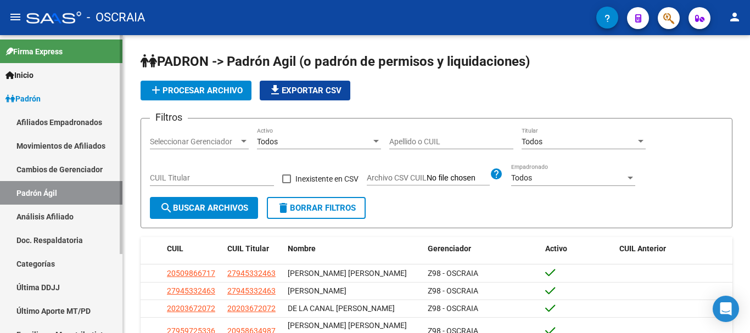
click at [47, 214] on link "Análisis Afiliado" at bounding box center [61, 217] width 122 height 24
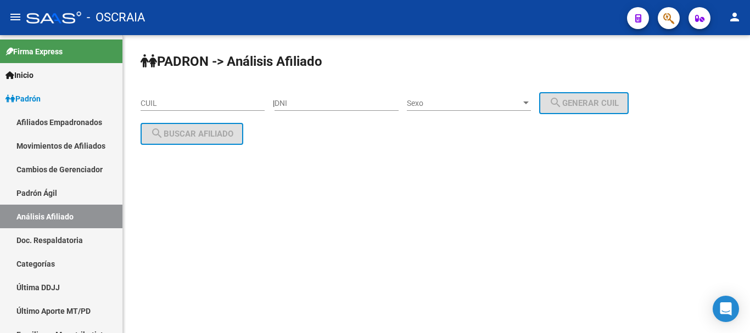
click at [169, 102] on input "CUIL" at bounding box center [203, 103] width 124 height 9
paste input "20-20354909-2"
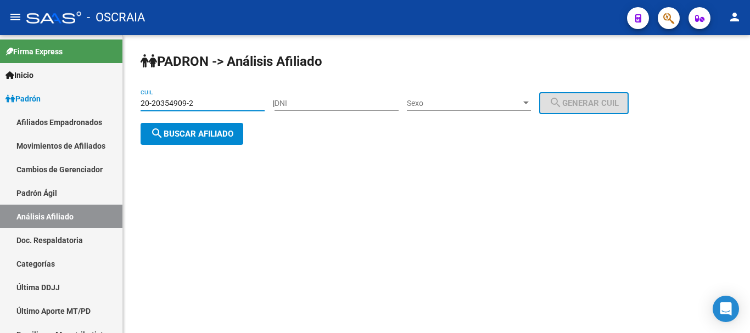
type input "20-20354909-2"
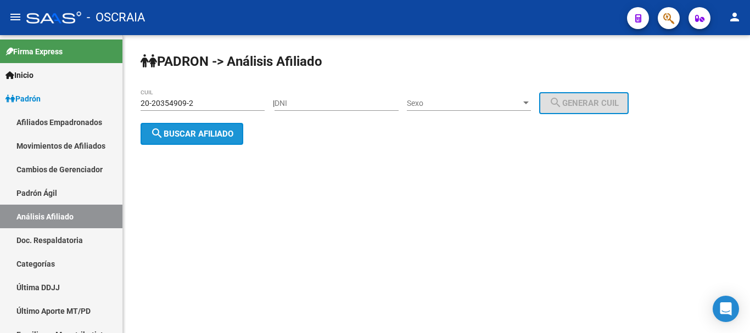
click at [188, 135] on span "search Buscar afiliado" at bounding box center [191, 134] width 83 height 10
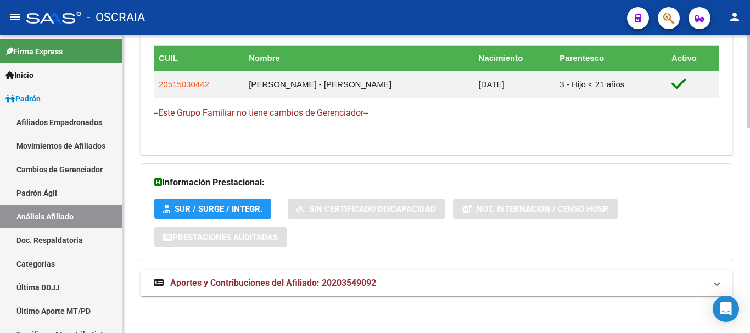
scroll to position [660, 0]
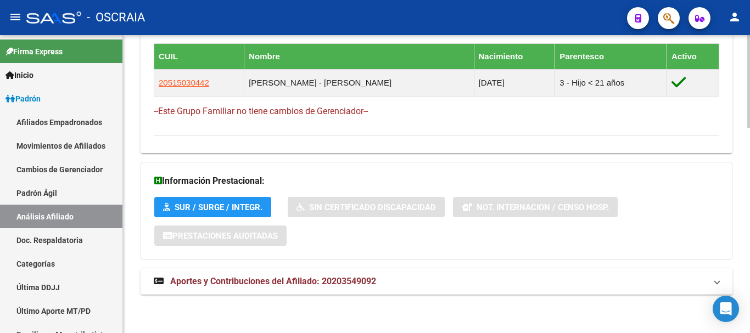
click at [309, 279] on span "Aportes y Contribuciones del Afiliado: 20203549092" at bounding box center [273, 281] width 206 height 10
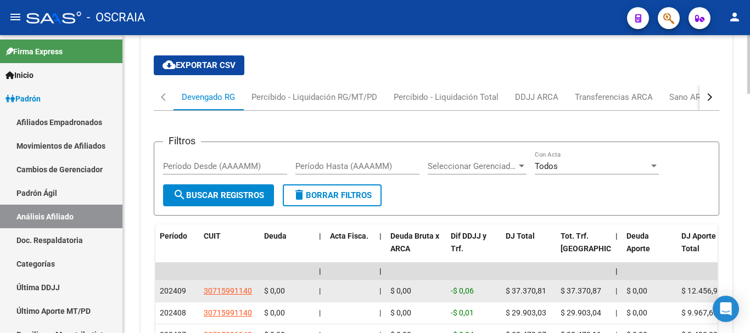
scroll to position [990, 0]
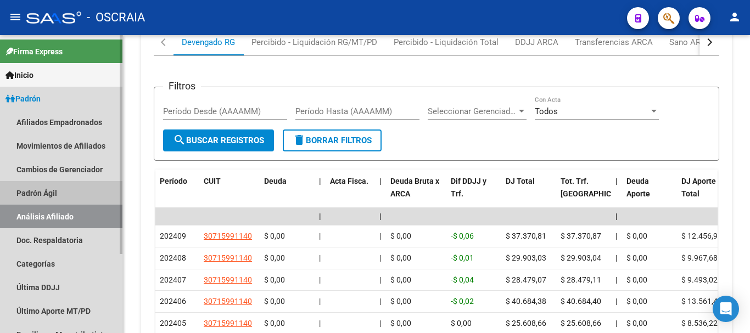
click at [55, 193] on link "Padrón Ágil" at bounding box center [61, 193] width 122 height 24
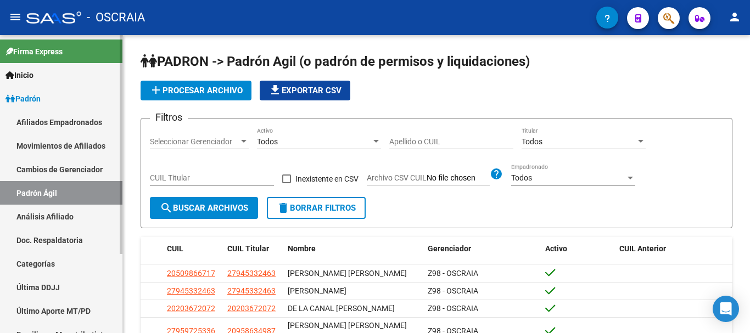
click at [66, 216] on link "Análisis Afiliado" at bounding box center [61, 217] width 122 height 24
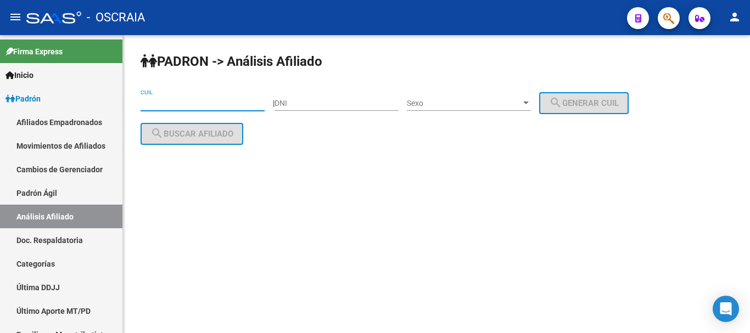
click at [183, 104] on input "CUIL" at bounding box center [203, 103] width 124 height 9
paste input "20-21411643-0"
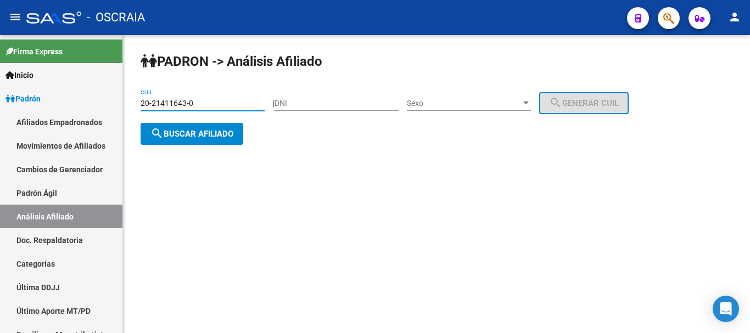
type input "20-21411643-0"
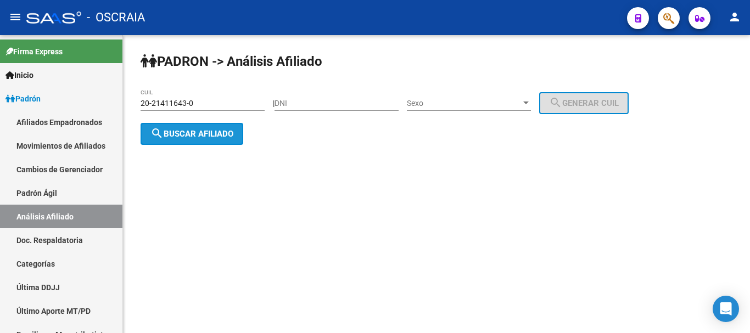
click at [213, 135] on span "search Buscar afiliado" at bounding box center [191, 134] width 83 height 10
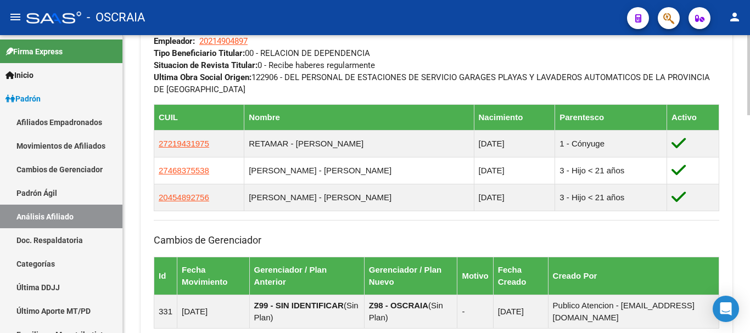
scroll to position [814, 0]
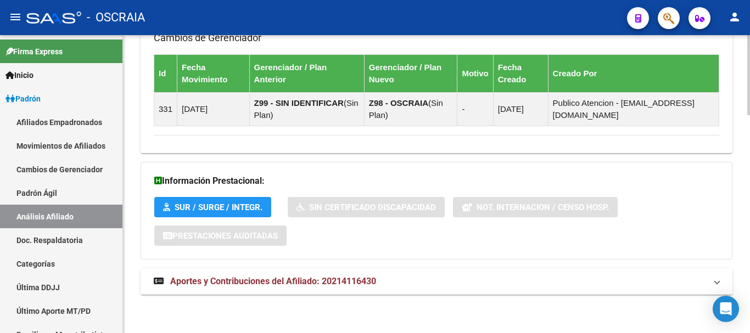
click at [330, 282] on span "Aportes y Contribuciones del Afiliado: 20214116430" at bounding box center [273, 281] width 206 height 10
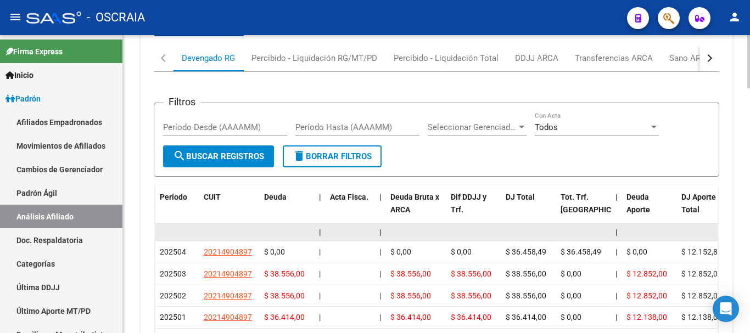
scroll to position [1153, 0]
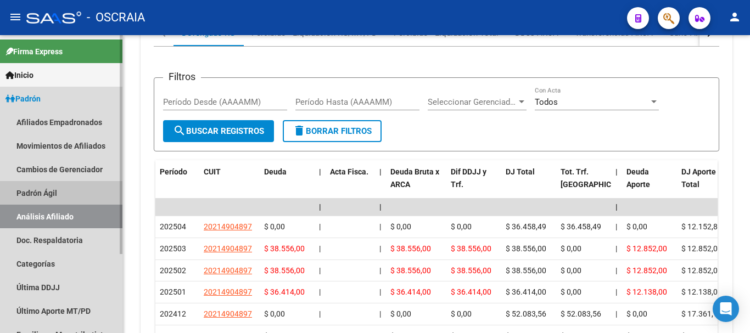
click at [36, 191] on link "Padrón Ágil" at bounding box center [61, 193] width 122 height 24
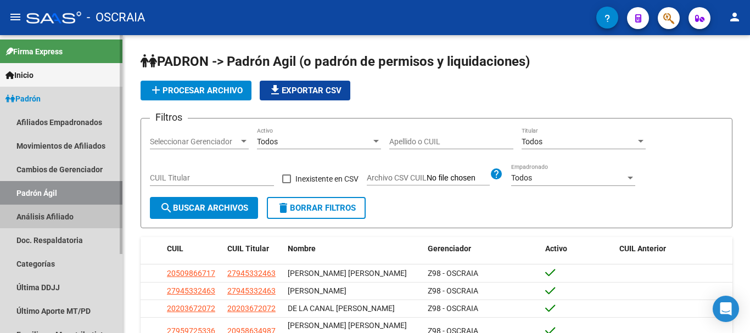
click at [39, 215] on link "Análisis Afiliado" at bounding box center [61, 217] width 122 height 24
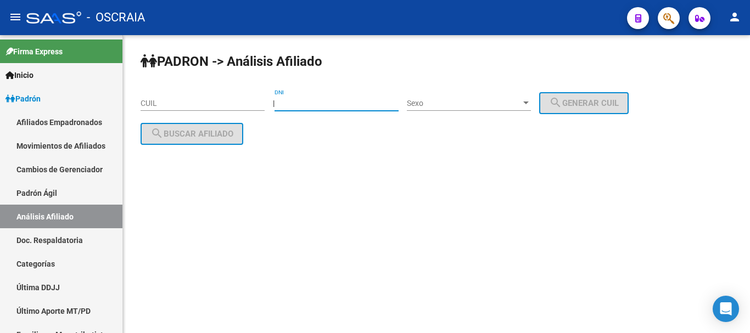
click at [367, 107] on input "DNI" at bounding box center [337, 103] width 124 height 9
click at [441, 193] on mat-sidenav-content "PADRON -> Análisis Afiliado CUIL | DNI Sexo Sexo search Generar CUIL search Bus…" at bounding box center [436, 184] width 627 height 298
